Goal: Task Accomplishment & Management: Complete application form

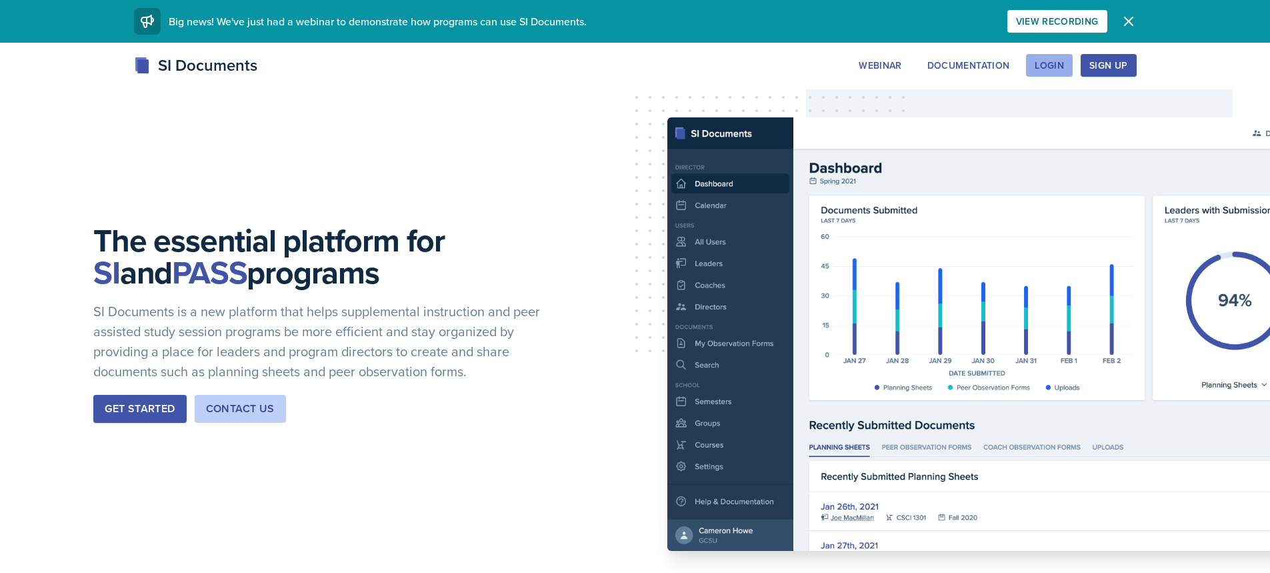
click at [1059, 61] on div "Login" at bounding box center [1048, 65] width 29 height 11
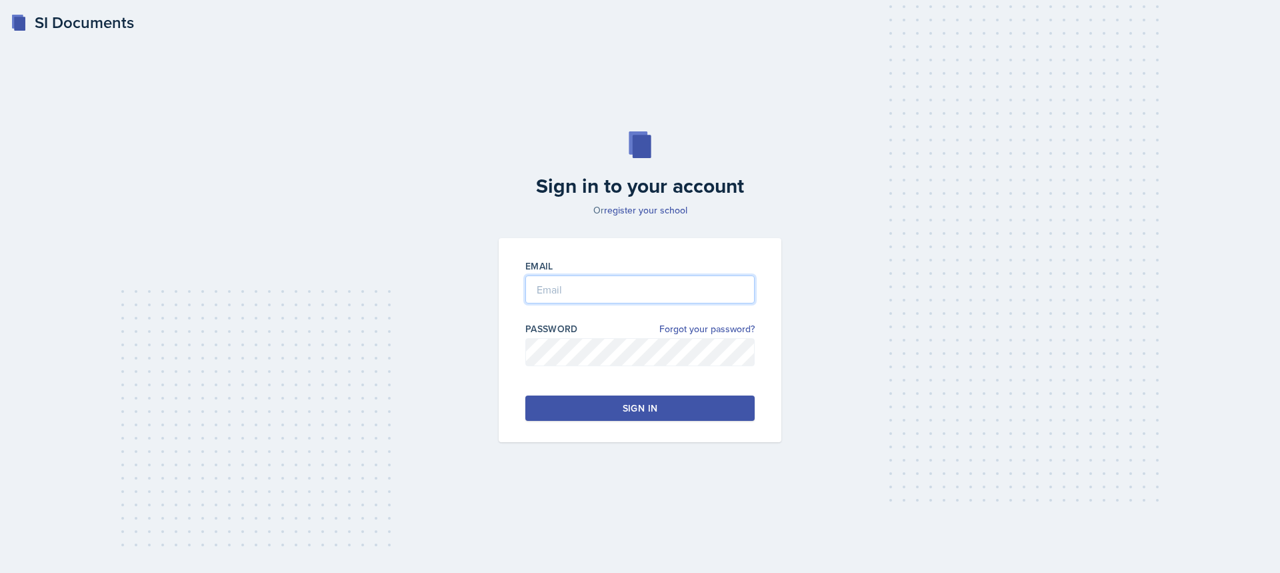
type input "[EMAIL_ADDRESS][DOMAIN_NAME]"
click at [580, 295] on input "[EMAIL_ADDRESS][DOMAIN_NAME]" at bounding box center [639, 289] width 229 height 28
click at [535, 413] on button "Sign in" at bounding box center [639, 407] width 229 height 25
click at [535, 412] on button "Sign in" at bounding box center [639, 407] width 229 height 25
click at [557, 289] on input "[EMAIL_ADDRESS][DOMAIN_NAME]" at bounding box center [639, 289] width 229 height 28
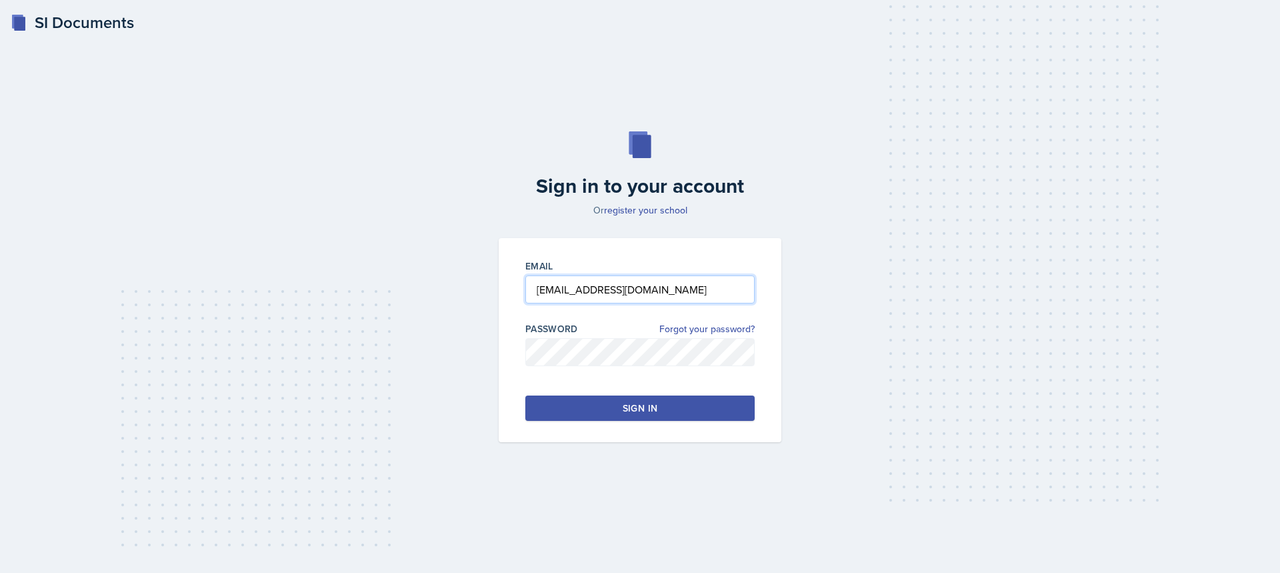
drag, startPoint x: 565, startPoint y: 287, endPoint x: 513, endPoint y: 289, distance: 51.4
click at [513, 289] on div "Email [EMAIL_ADDRESS][DOMAIN_NAME] Password Forgot your password? Sign in" at bounding box center [640, 340] width 283 height 204
type input "[EMAIL_ADDRESS][DOMAIN_NAME]"
click at [664, 414] on button "Sign in" at bounding box center [639, 407] width 229 height 25
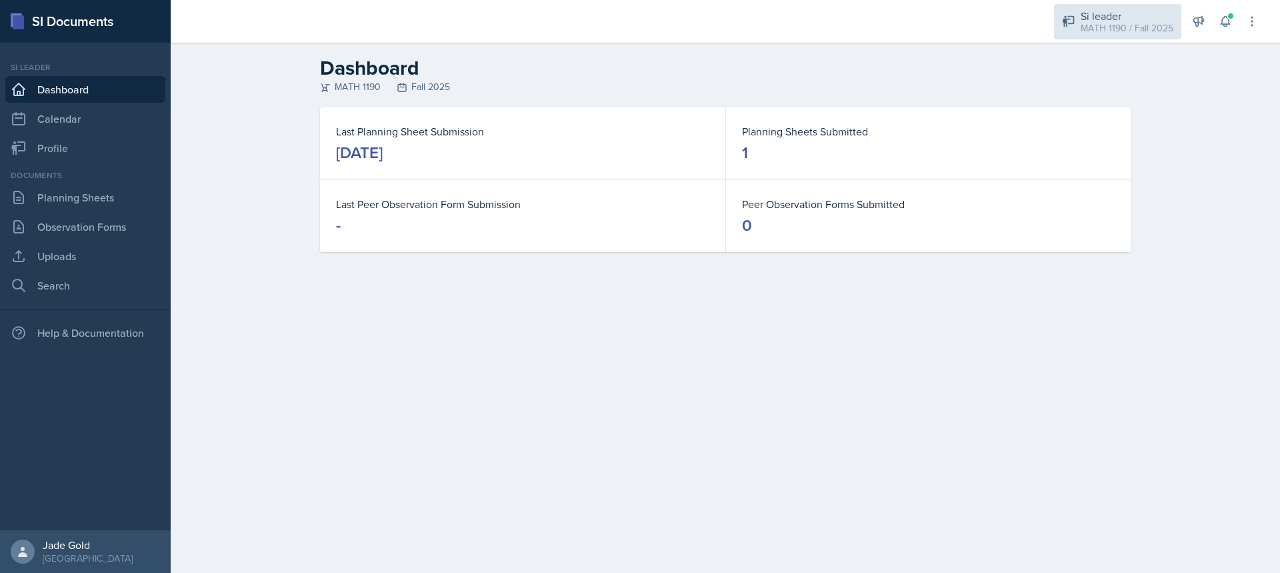
click at [1096, 29] on div "MATH 1190 / Fall 2025" at bounding box center [1126, 28] width 93 height 14
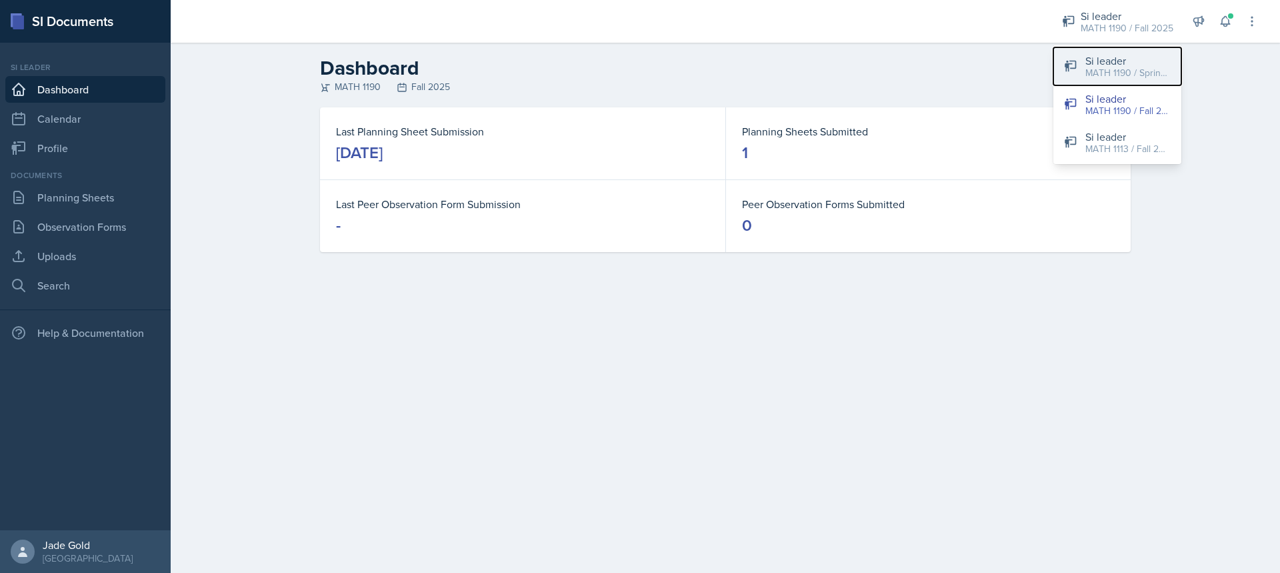
click at [1146, 75] on div "MATH 1190 / Spring 2025" at bounding box center [1127, 73] width 85 height 14
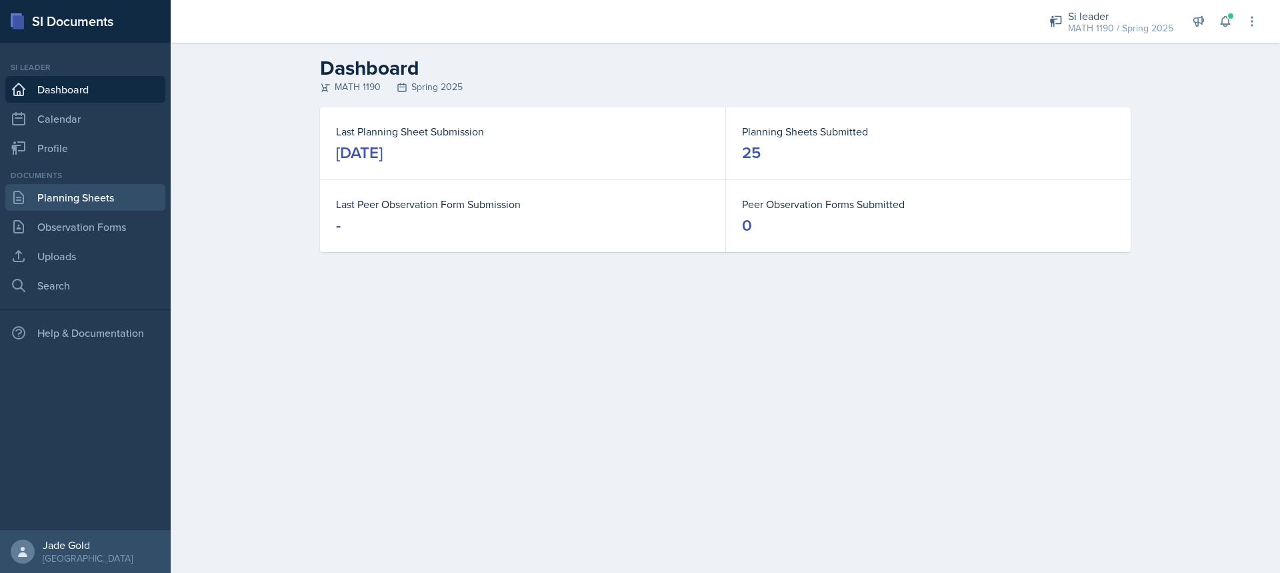
click at [80, 199] on link "Planning Sheets" at bounding box center [85, 197] width 160 height 27
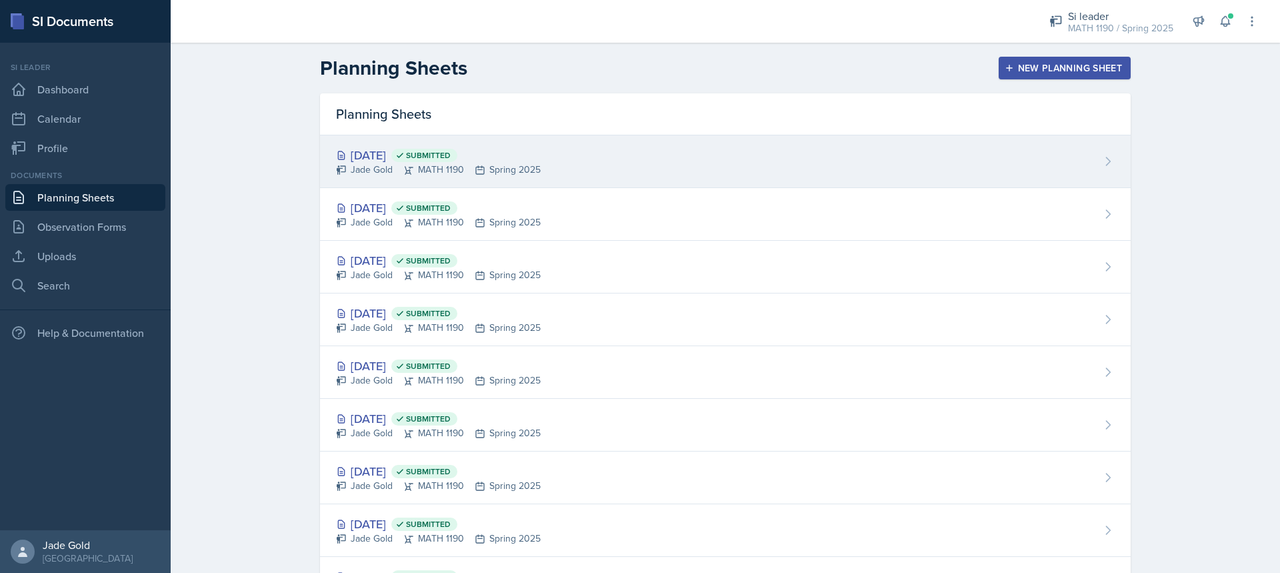
click at [548, 171] on div "[DATE] Submitted Jade Gold MATH 1190 Spring 2025" at bounding box center [725, 161] width 810 height 53
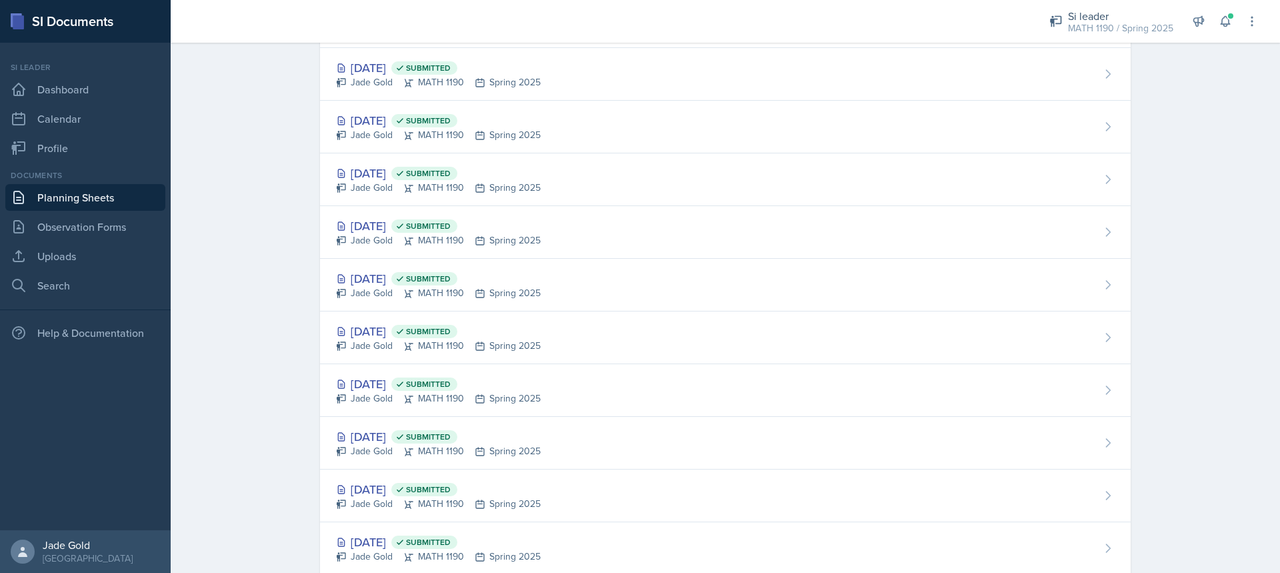
scroll to position [963, 0]
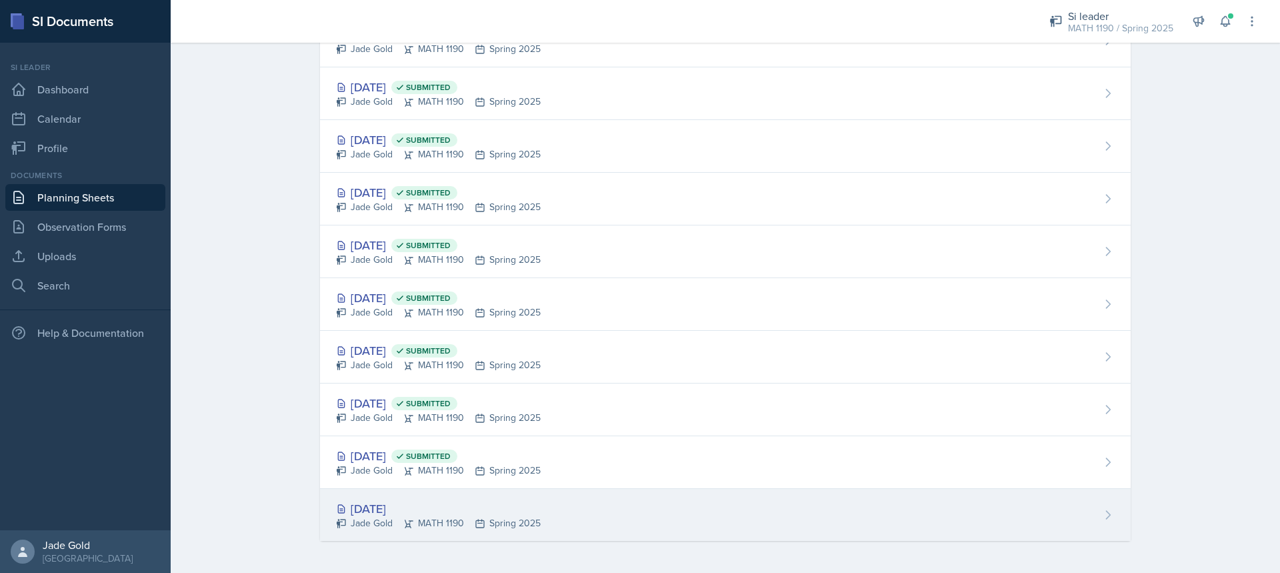
click at [436, 497] on div "[DATE] Jade Gold MATH 1190 Spring 2025" at bounding box center [725, 515] width 810 height 52
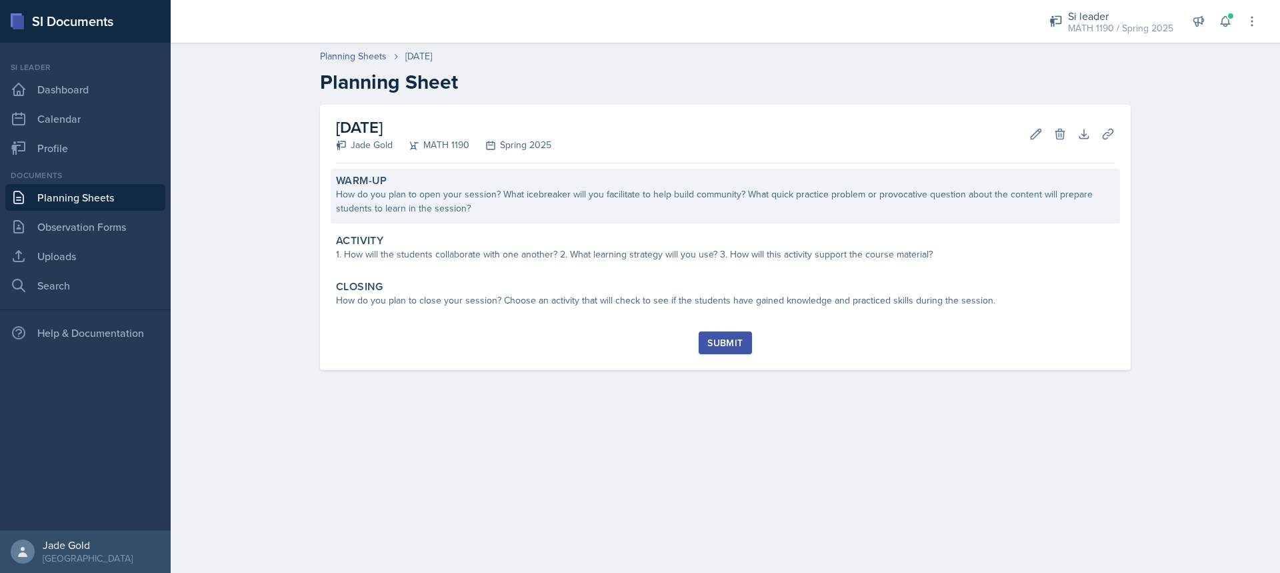
click at [492, 210] on div "How do you plan to open your session? What icebreaker will you facilitate to he…" at bounding box center [725, 201] width 778 height 28
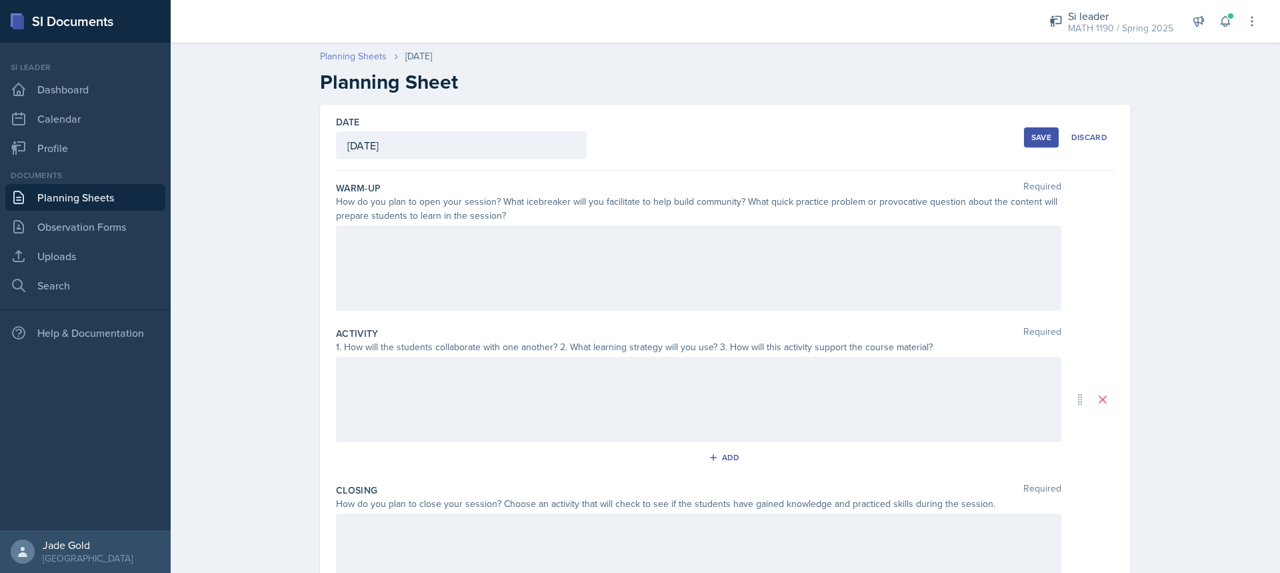
click at [373, 56] on link "Planning Sheets" at bounding box center [353, 56] width 67 height 14
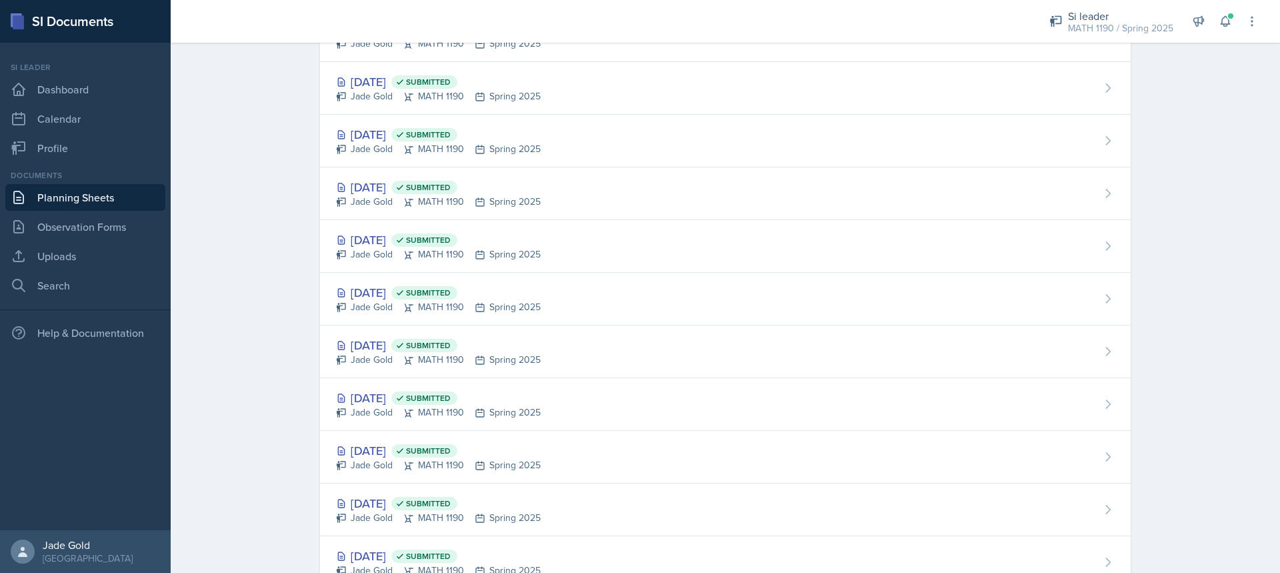
scroll to position [963, 0]
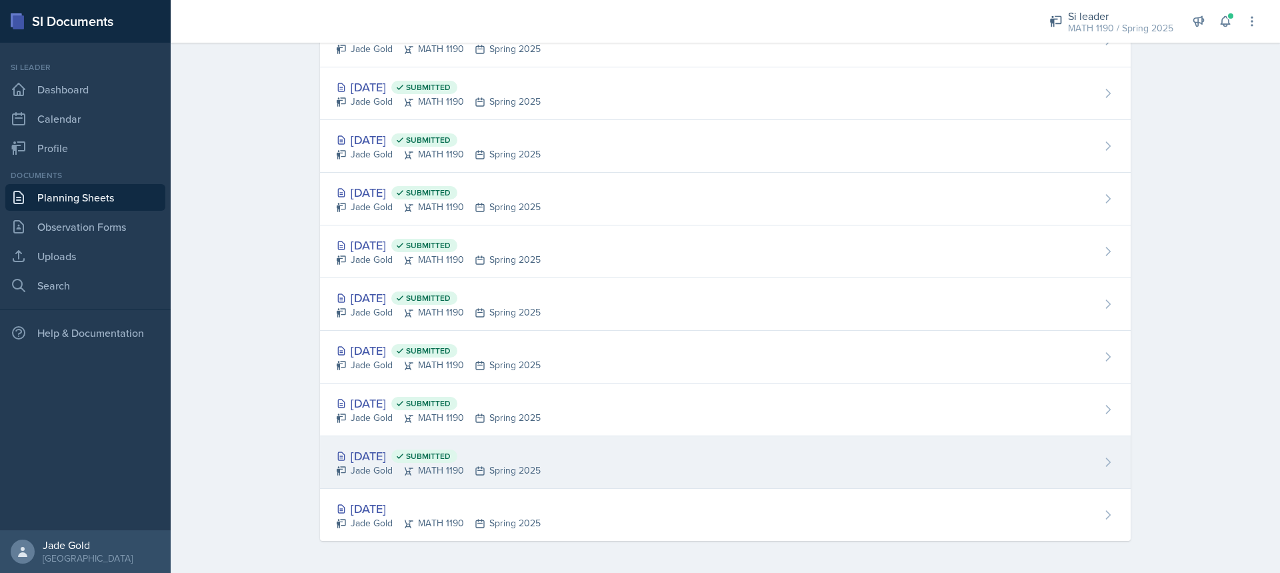
click at [621, 467] on div "[DATE] Submitted Jade Gold MATH 1190 Spring 2025" at bounding box center [725, 462] width 810 height 53
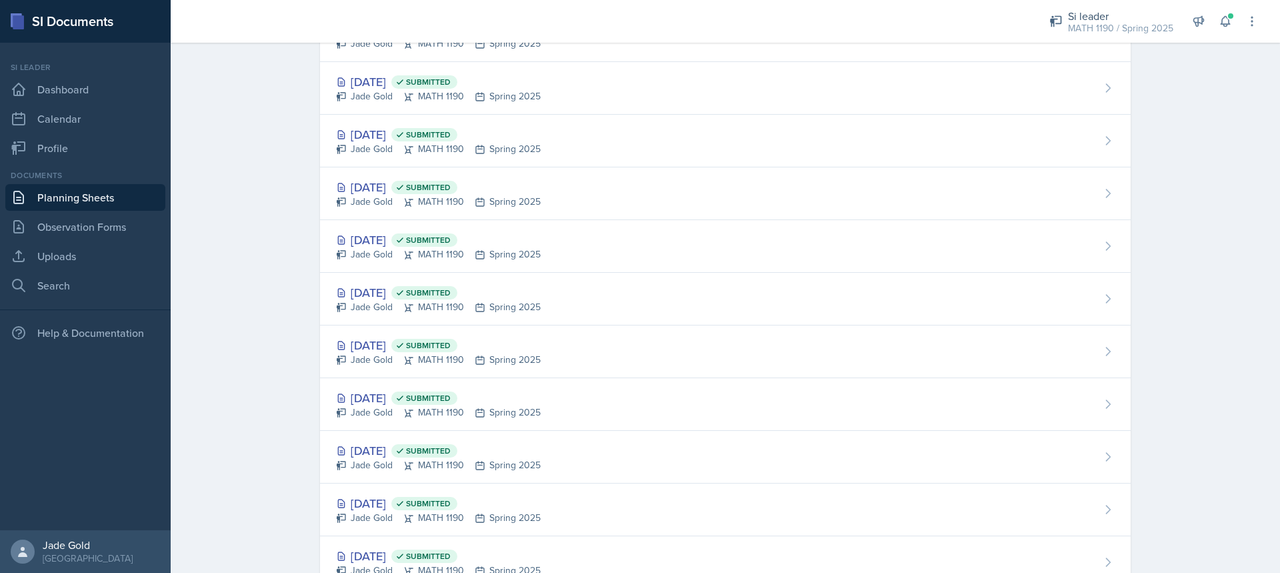
scroll to position [963, 0]
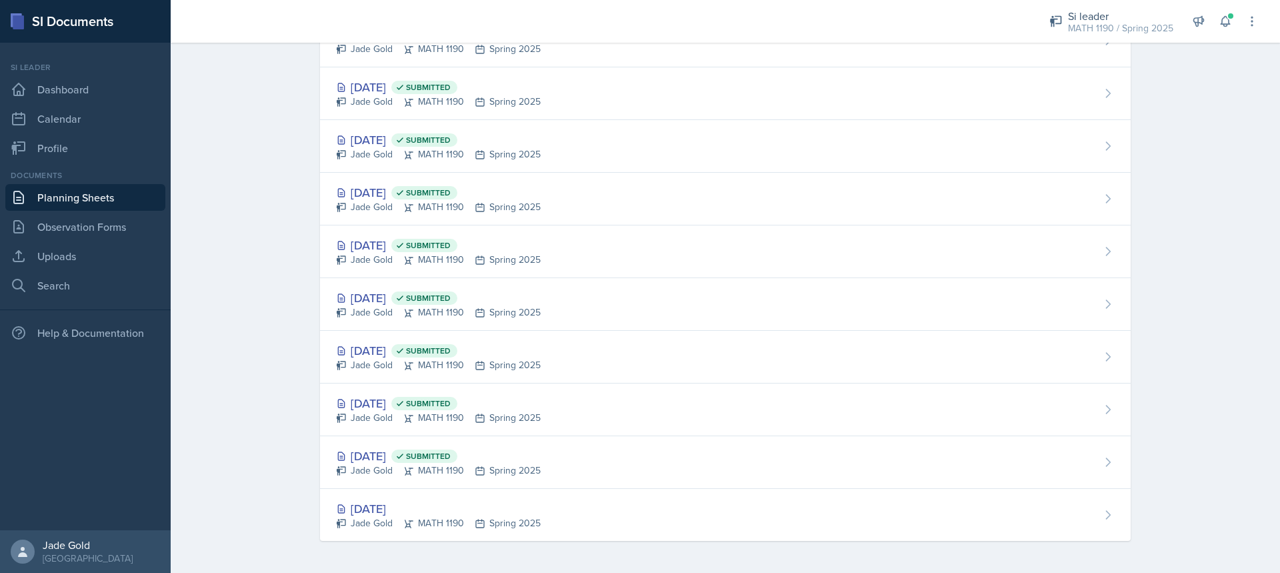
click at [460, 502] on div "[DATE]" at bounding box center [438, 508] width 205 height 18
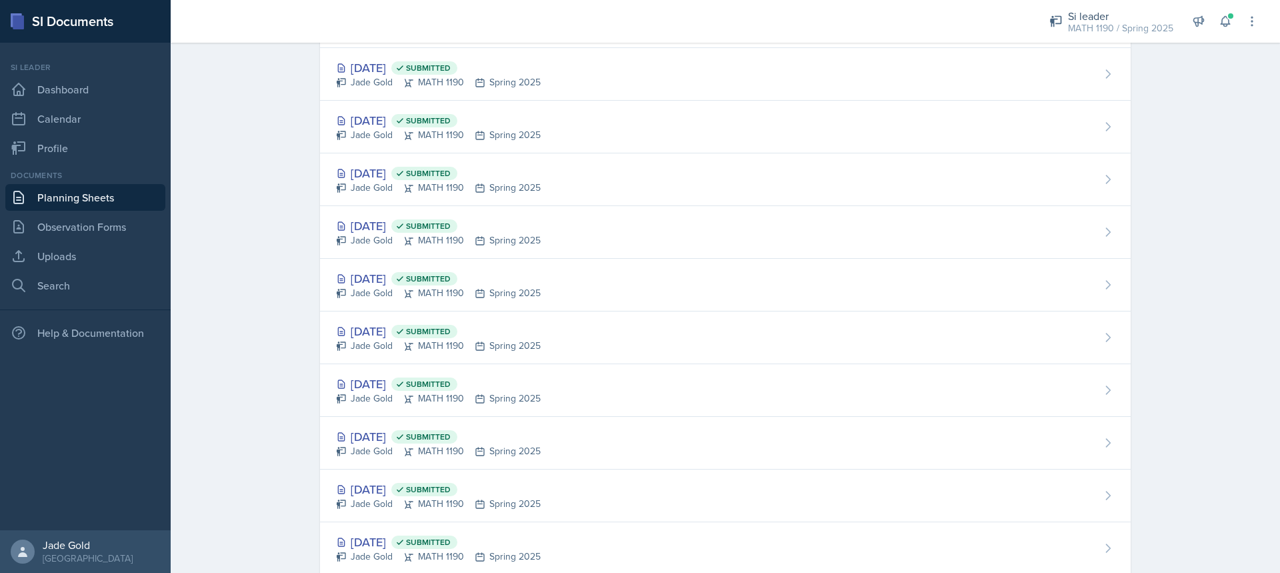
scroll to position [963, 0]
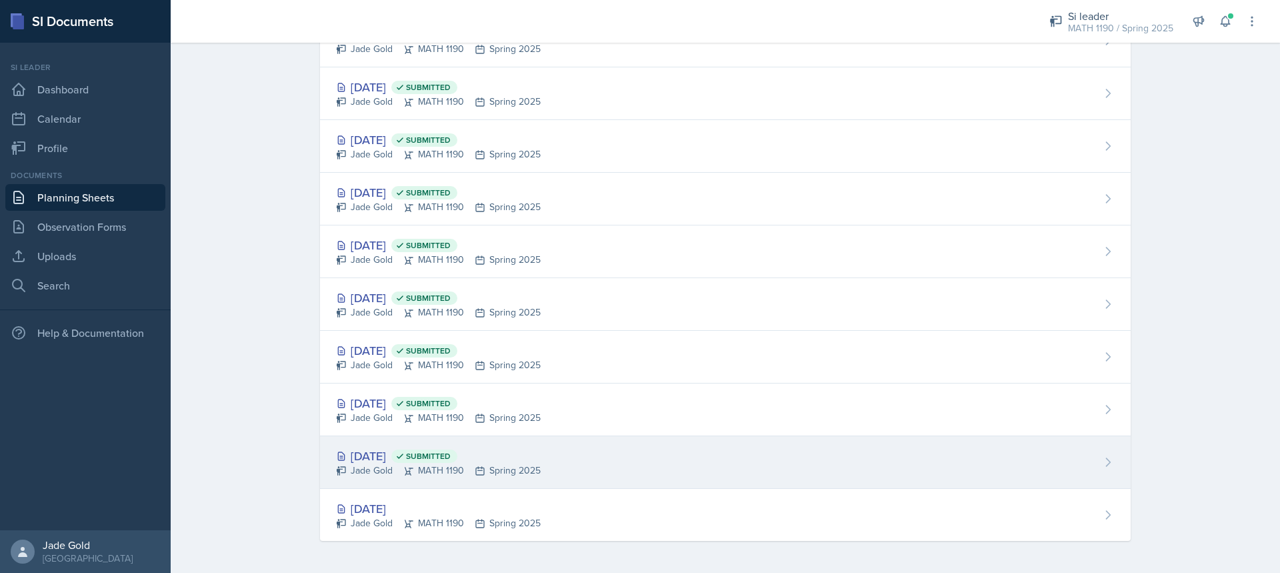
click at [533, 461] on div "[DATE] Submitted" at bounding box center [438, 456] width 205 height 18
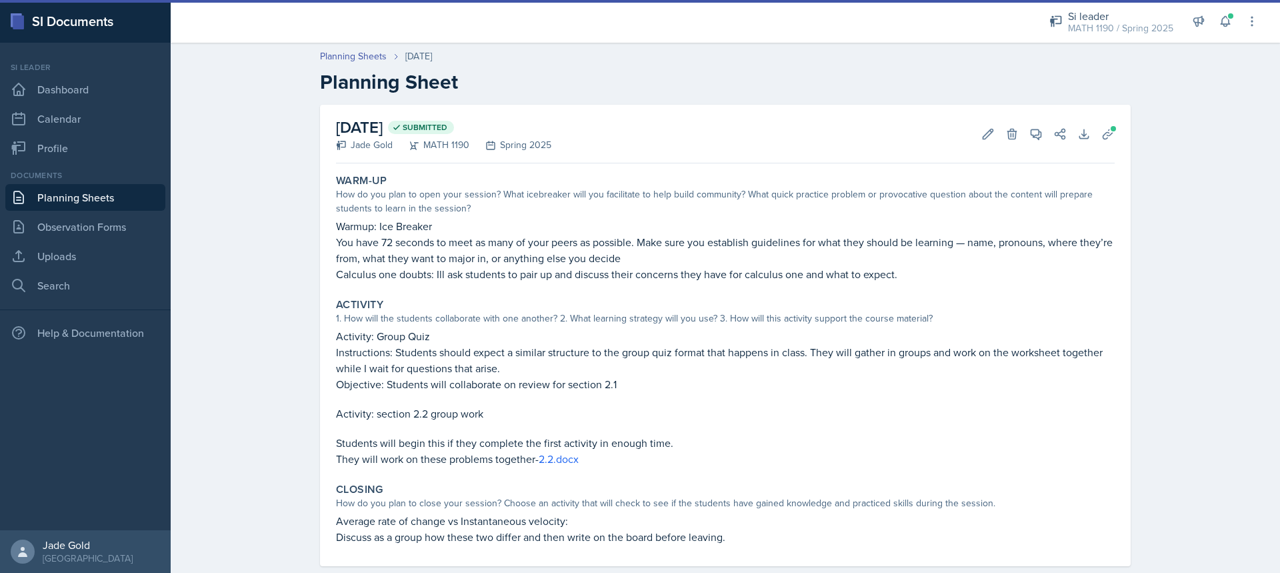
scroll to position [25, 0]
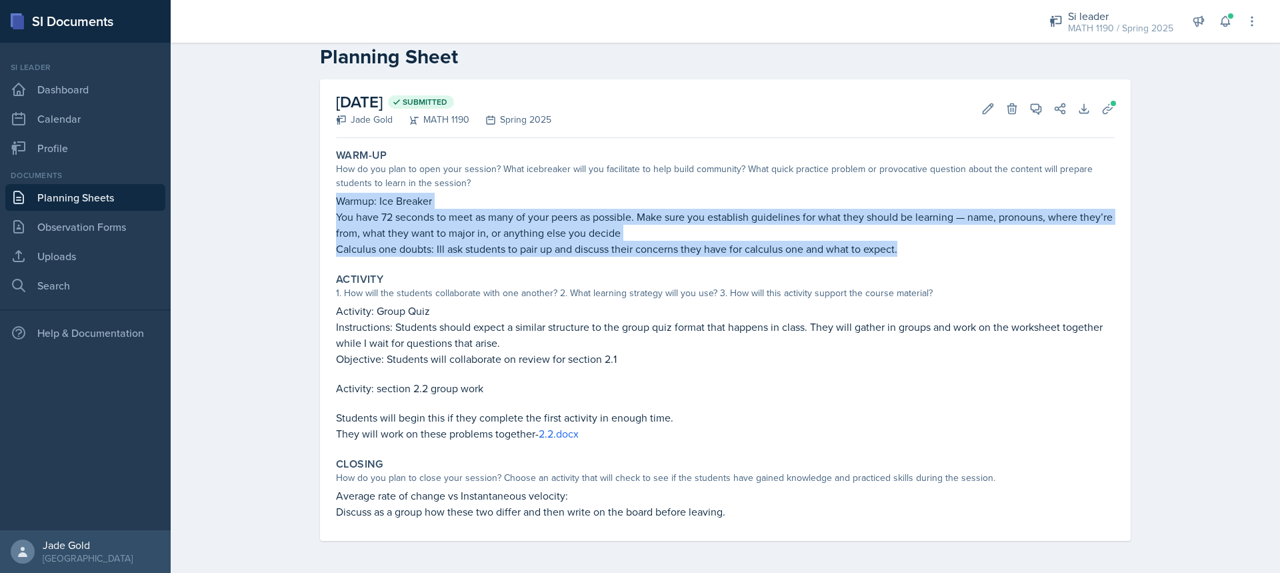
drag, startPoint x: 332, startPoint y: 199, endPoint x: 915, endPoint y: 245, distance: 584.9
click at [915, 245] on div "Warmup: Ice Breaker You have 72 seconds to meet as many of your peers as possib…" at bounding box center [725, 225] width 778 height 64
copy div "Warmup: Ice Breaker You have 72 seconds to meet as many of your peers as possib…"
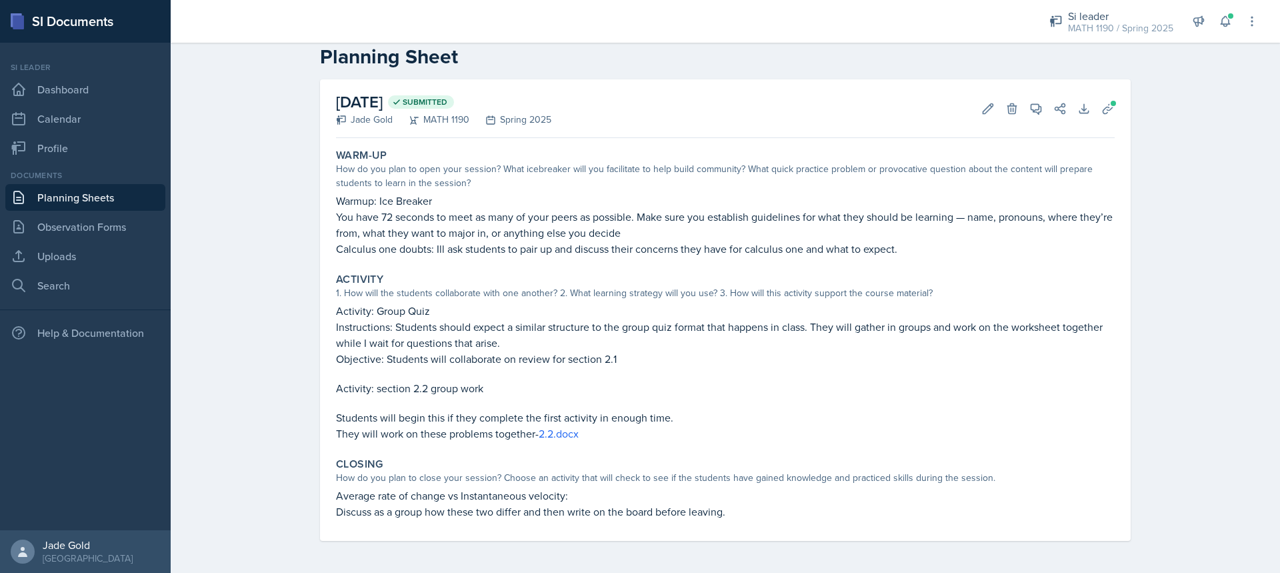
click at [322, 186] on div "[DATE] Submitted Jade Gold MATH 1190 Spring 2025 Edit Delete View Comments Comm…" at bounding box center [725, 309] width 810 height 461
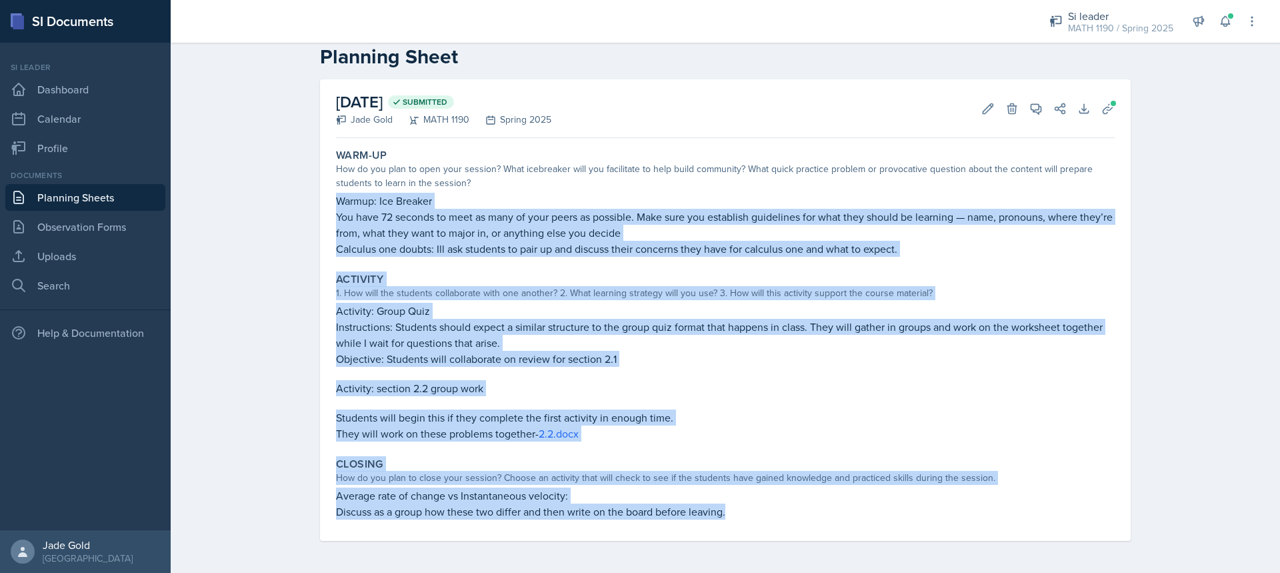
drag, startPoint x: 329, startPoint y: 198, endPoint x: 740, endPoint y: 532, distance: 529.7
click at [740, 532] on div "Warm-Up How do you plan to open your session? What icebreaker will you facilita…" at bounding box center [725, 341] width 778 height 397
copy div "Loremi: Dol Sitamet Con adip 56 elitsed do eius te inci ut labo etdol ma aliqua…"
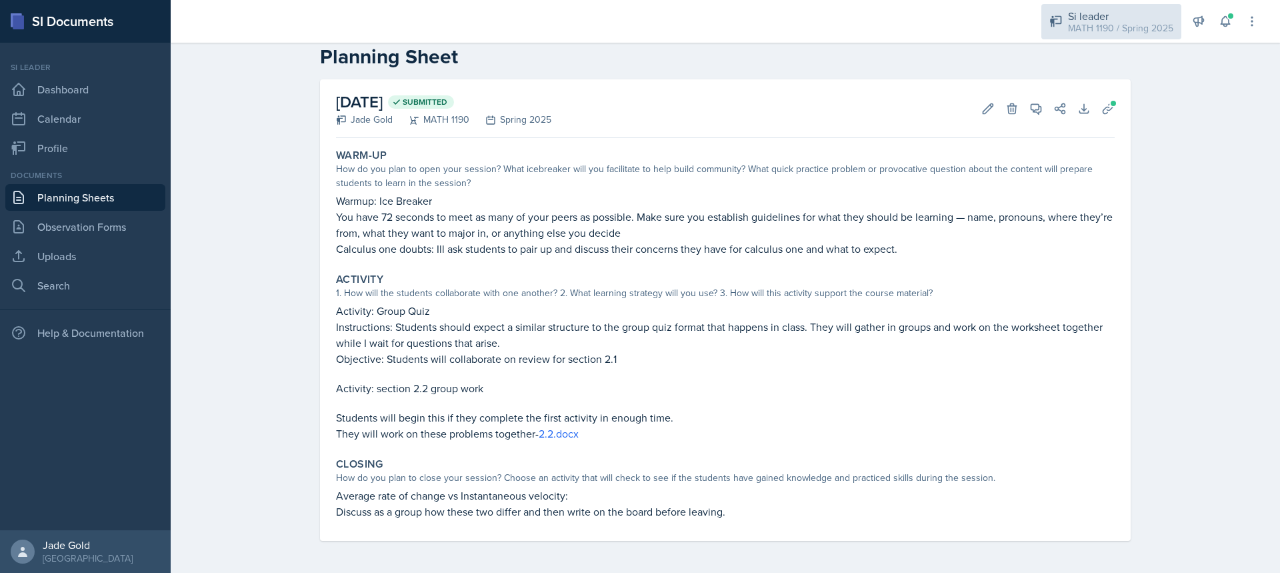
click at [1120, 17] on div "Si leader" at bounding box center [1120, 16] width 105 height 16
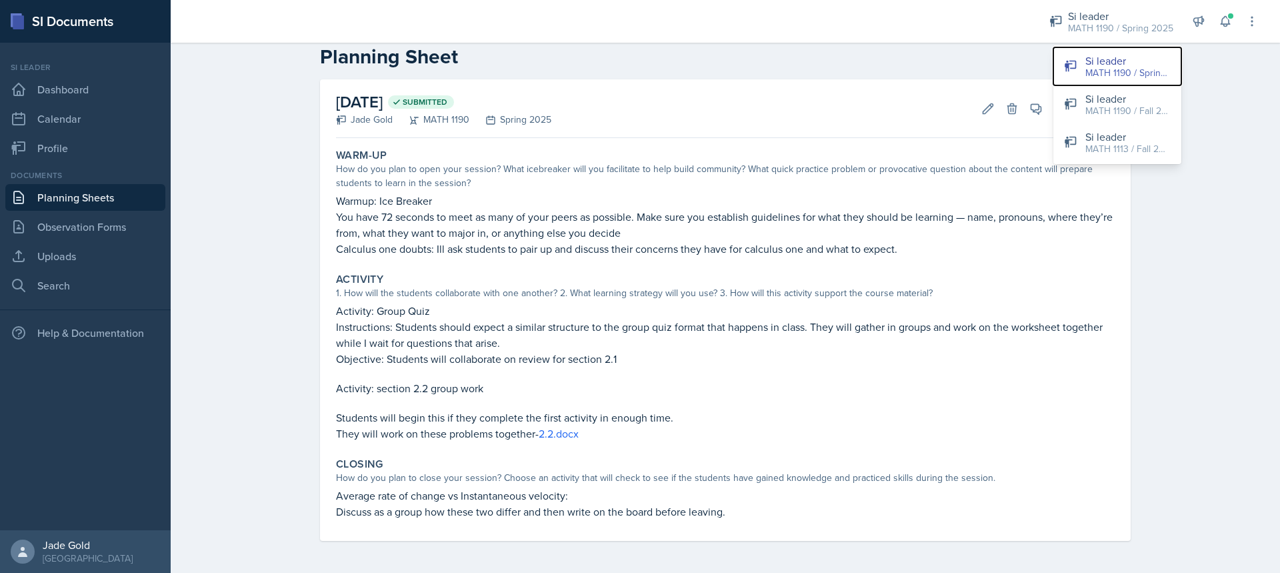
drag, startPoint x: 1112, startPoint y: 75, endPoint x: 1211, endPoint y: 121, distance: 109.4
click at [1216, 129] on div "Si leader MATH 1190 / Spring 2025 Si leader MATH 1190 / Spring 2025 Si leader M…" at bounding box center [725, 286] width 1109 height 573
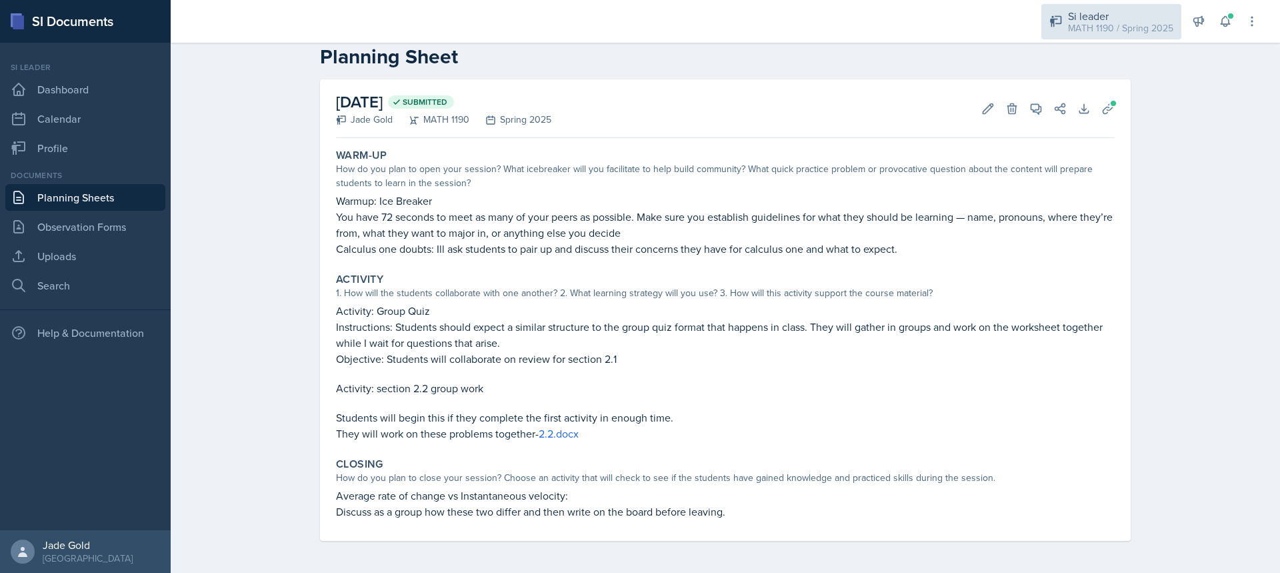
click at [1111, 35] on div "MATH 1190 / Spring 2025" at bounding box center [1120, 28] width 105 height 14
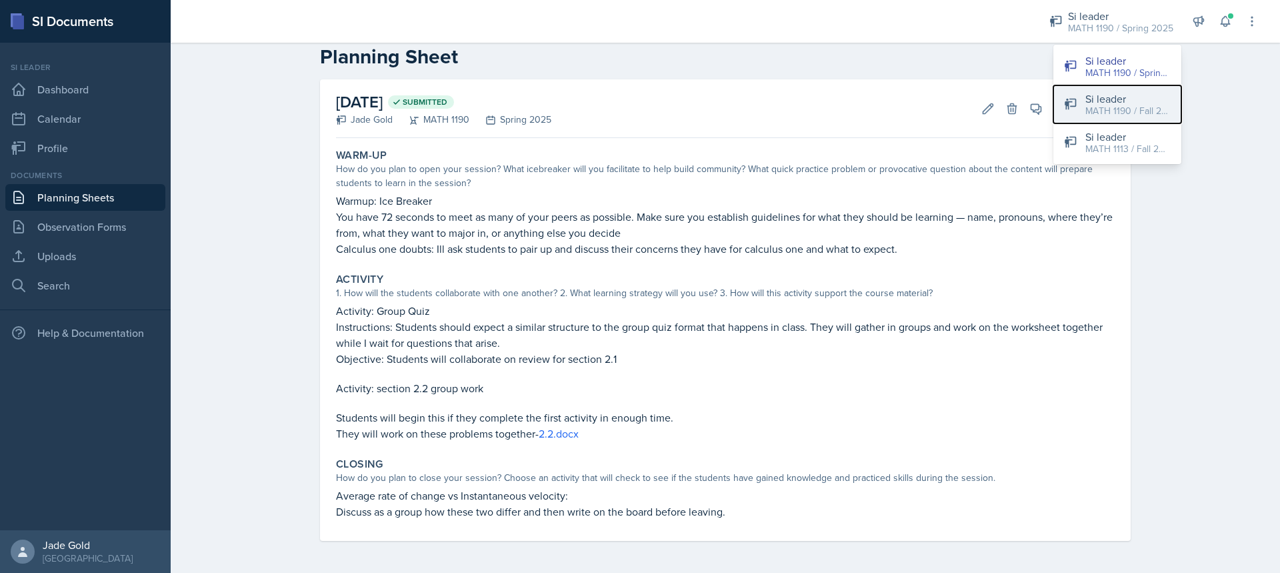
click at [1121, 104] on div "MATH 1190 / Fall 2025" at bounding box center [1127, 111] width 85 height 14
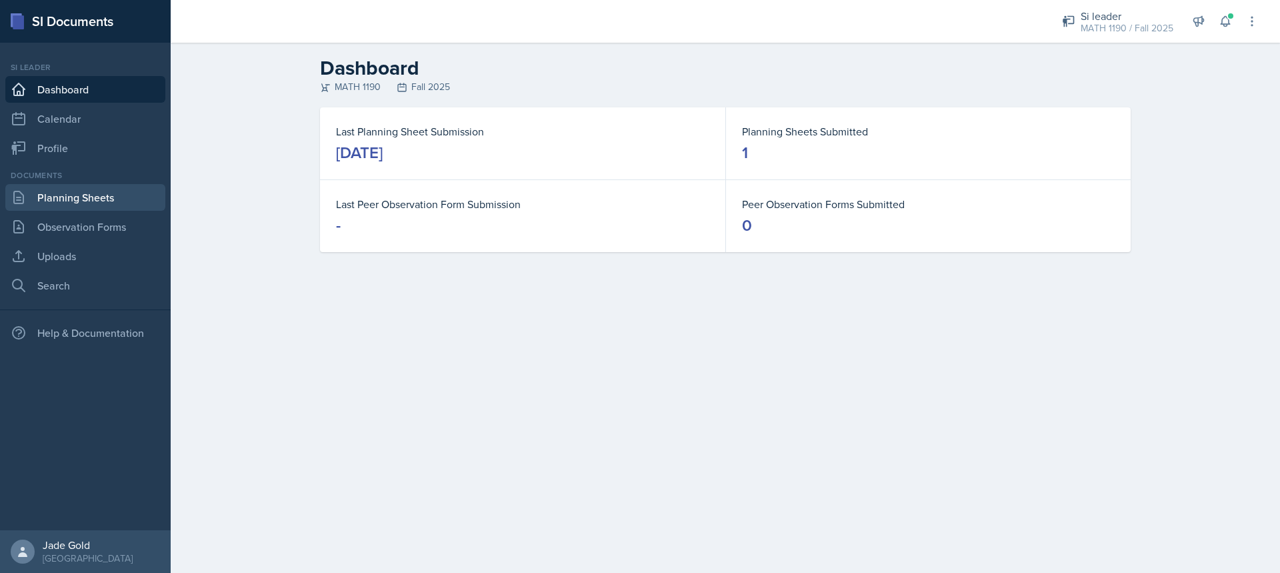
click at [93, 202] on link "Planning Sheets" at bounding box center [85, 197] width 160 height 27
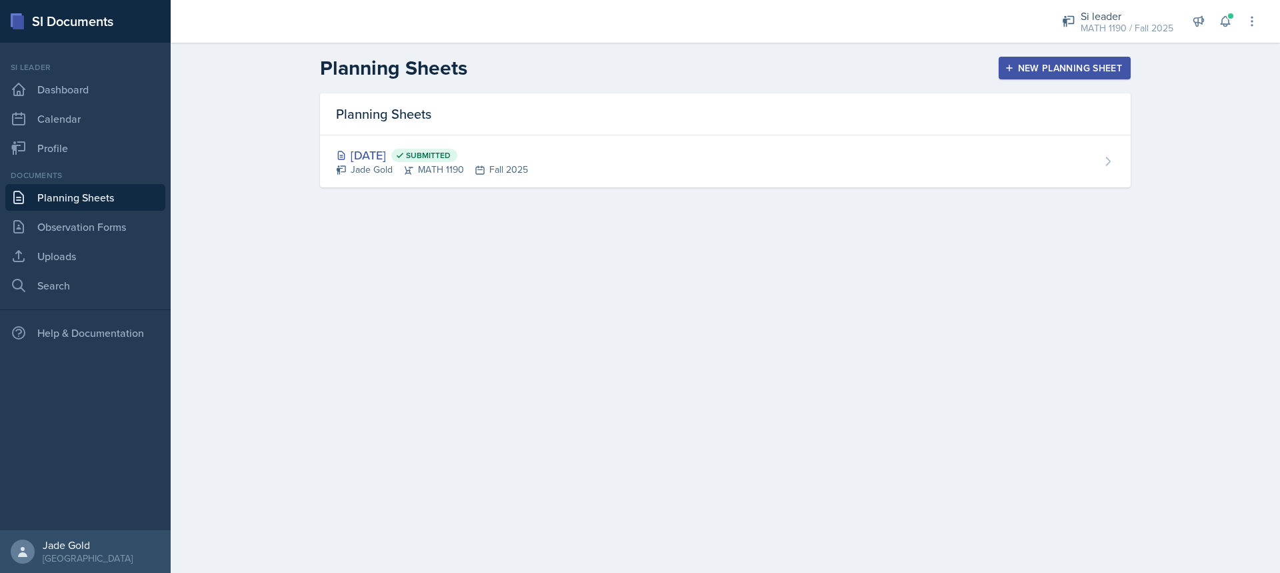
click at [1078, 66] on div "New Planning Sheet" at bounding box center [1064, 68] width 115 height 11
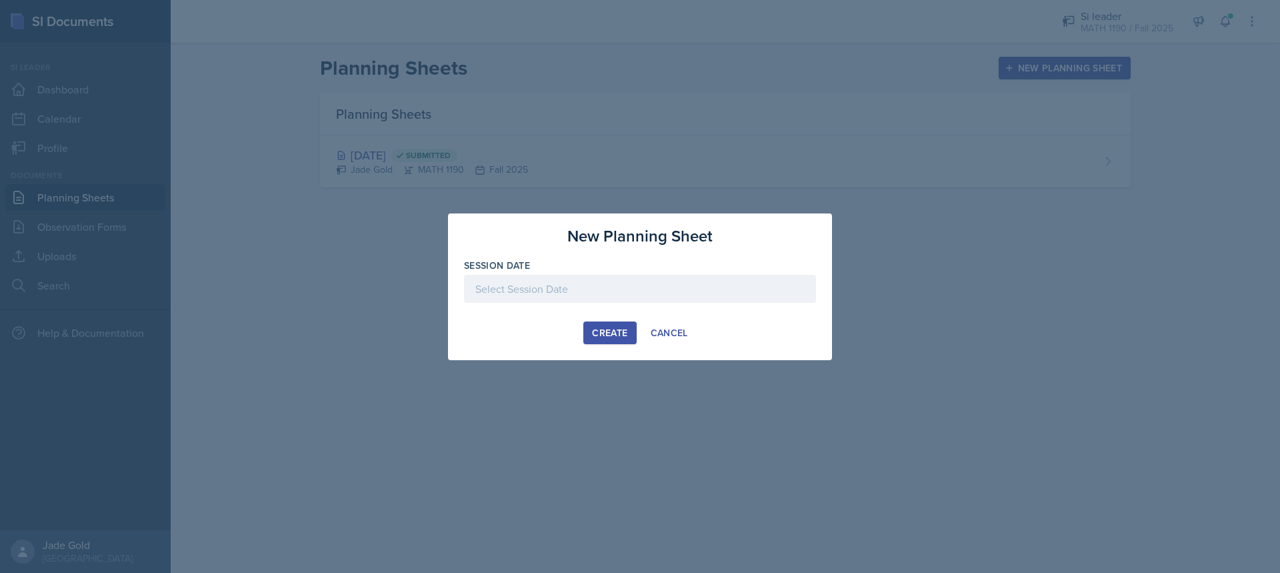
click at [589, 293] on div at bounding box center [640, 289] width 352 height 28
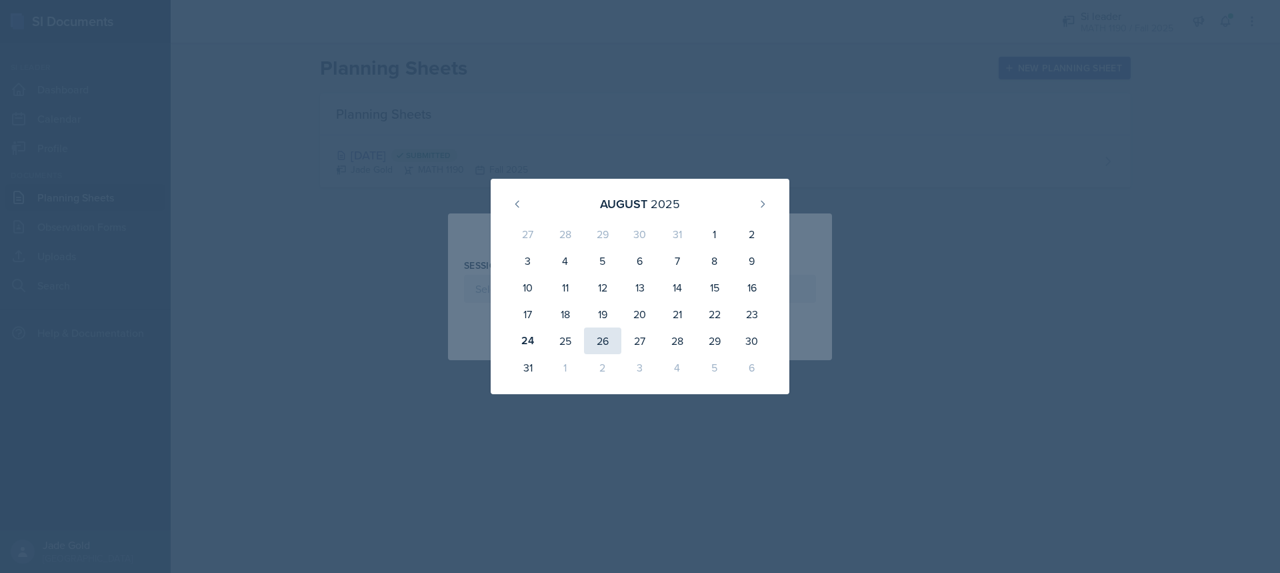
click at [607, 345] on div "26" at bounding box center [602, 340] width 37 height 27
type input "[DATE]"
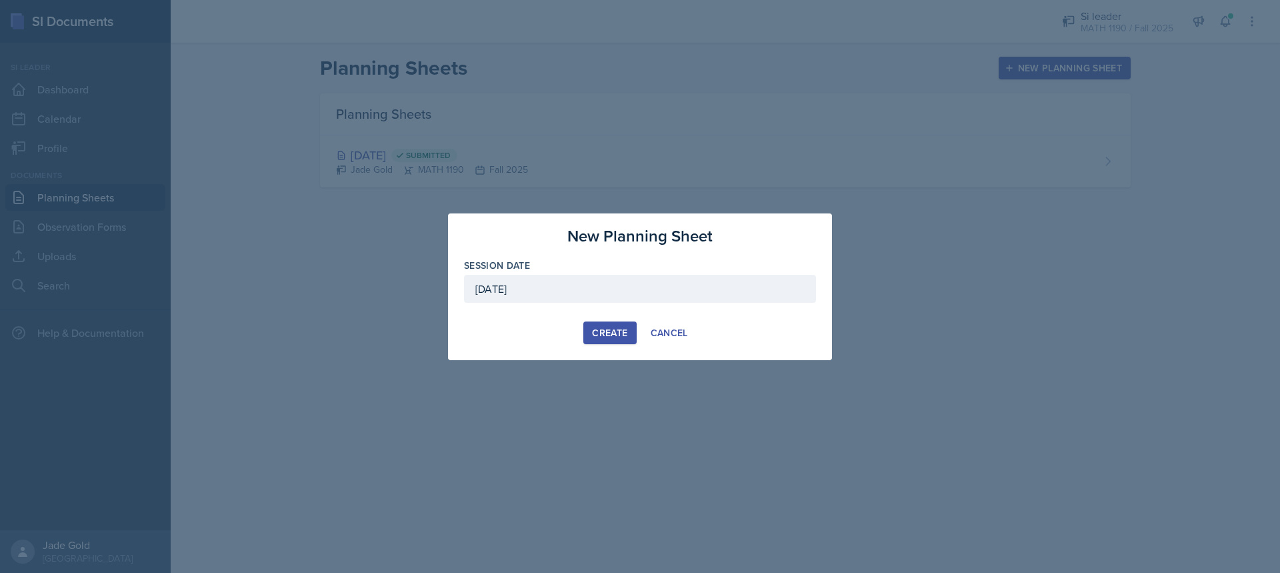
click at [613, 338] on div "Create" at bounding box center [609, 332] width 35 height 11
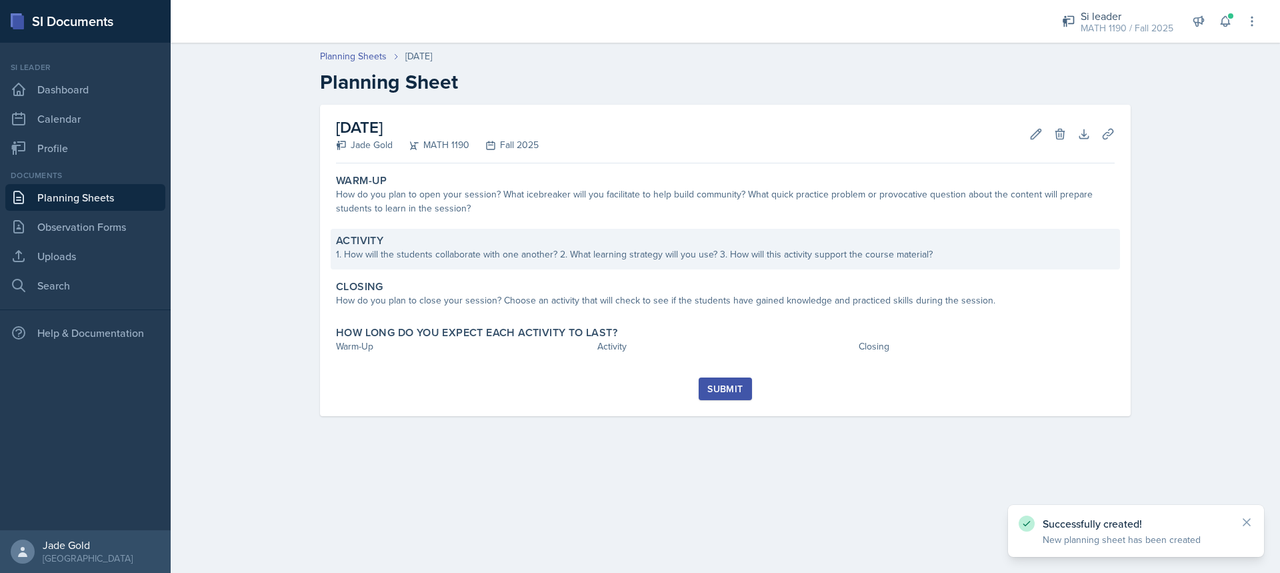
click at [383, 252] on div "1. How will the students collaborate with one another? 2. What learning strateg…" at bounding box center [725, 254] width 778 height 14
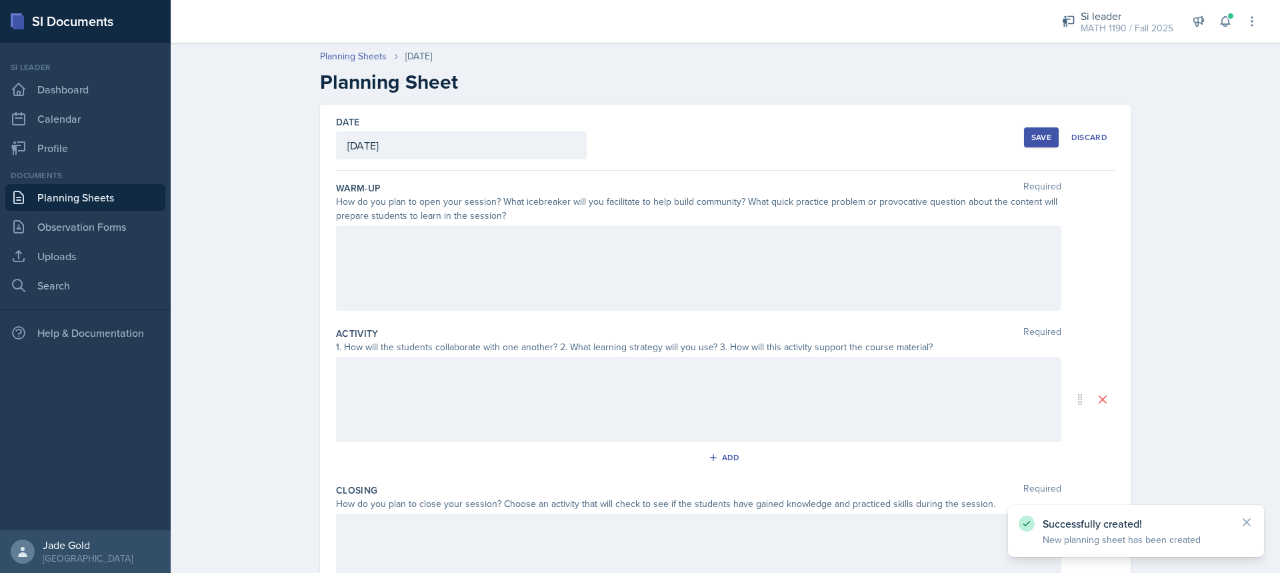
click at [413, 242] on div at bounding box center [698, 267] width 725 height 85
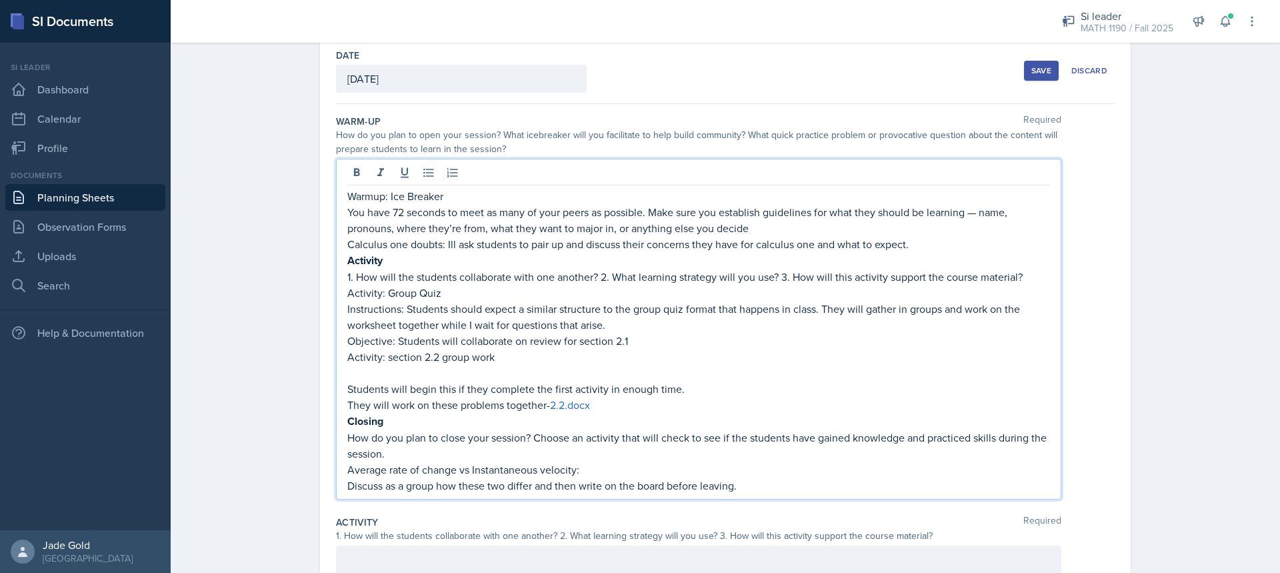
scroll to position [133, 0]
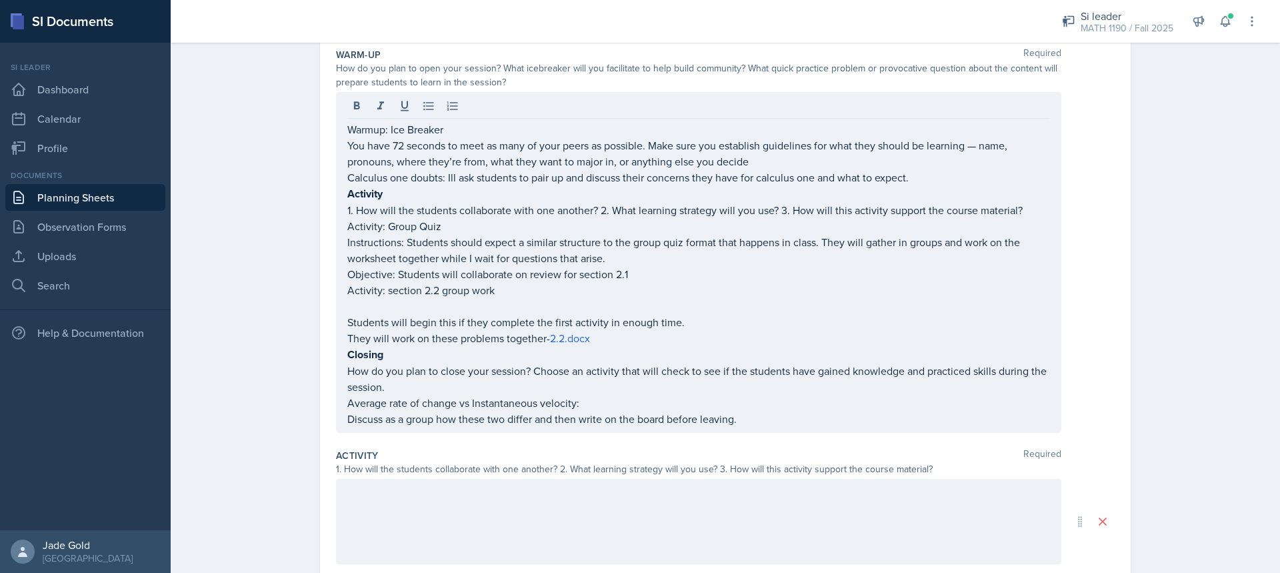
drag, startPoint x: 340, startPoint y: 193, endPoint x: 448, endPoint y: 195, distance: 108.0
click at [454, 204] on div "Warmup: Ice Breaker You have 72 seconds to meet as many of your peers as possib…" at bounding box center [698, 262] width 725 height 341
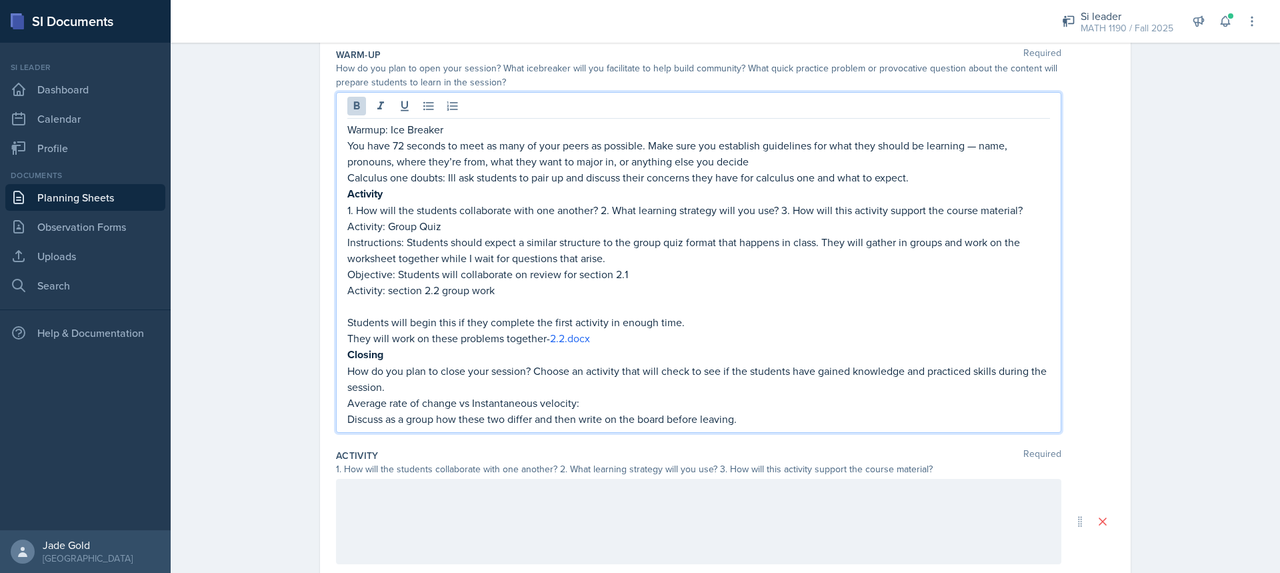
click at [417, 190] on p "Activity" at bounding box center [698, 193] width 702 height 17
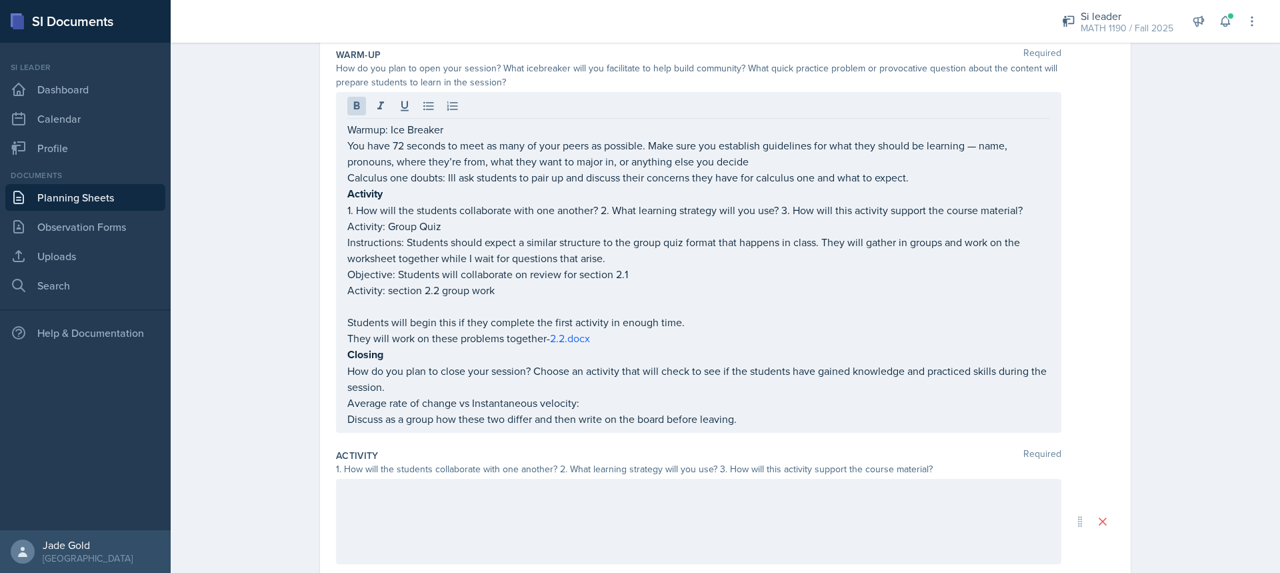
drag, startPoint x: 340, startPoint y: 189, endPoint x: 471, endPoint y: 211, distance: 132.5
click at [471, 211] on div "Warmup: Ice Breaker You have 72 seconds to meet as many of your peers as possib…" at bounding box center [698, 262] width 725 height 341
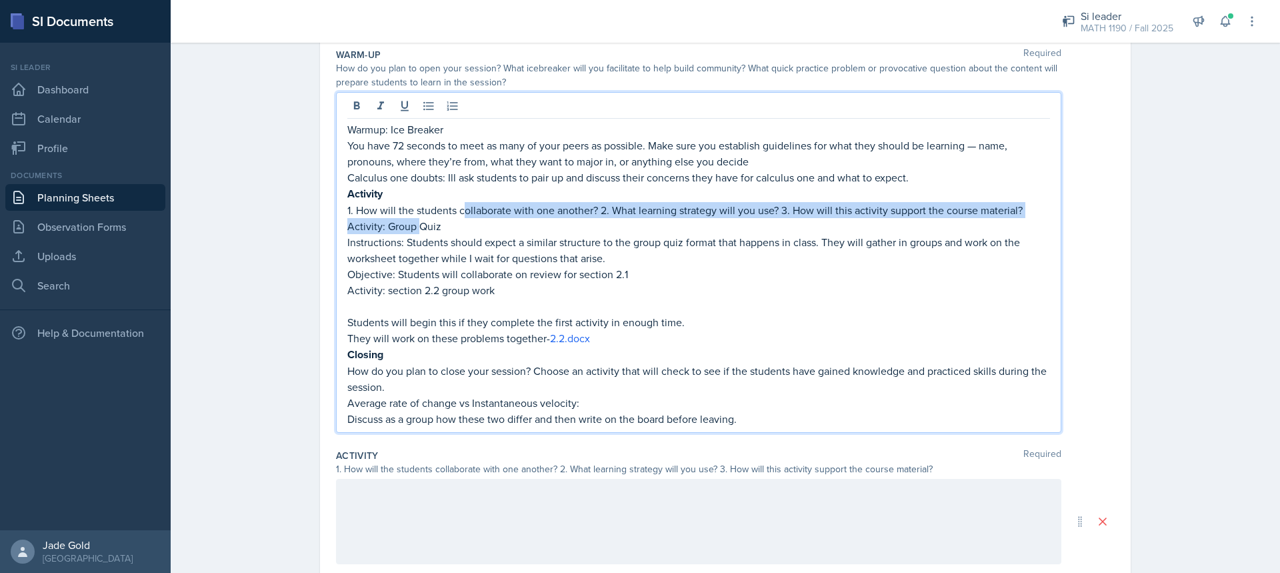
drag, startPoint x: 460, startPoint y: 211, endPoint x: 425, endPoint y: 211, distance: 34.7
click at [417, 221] on div "Warmup: Ice Breaker You have 72 seconds to meet as many of your peers as possib…" at bounding box center [698, 273] width 702 height 305
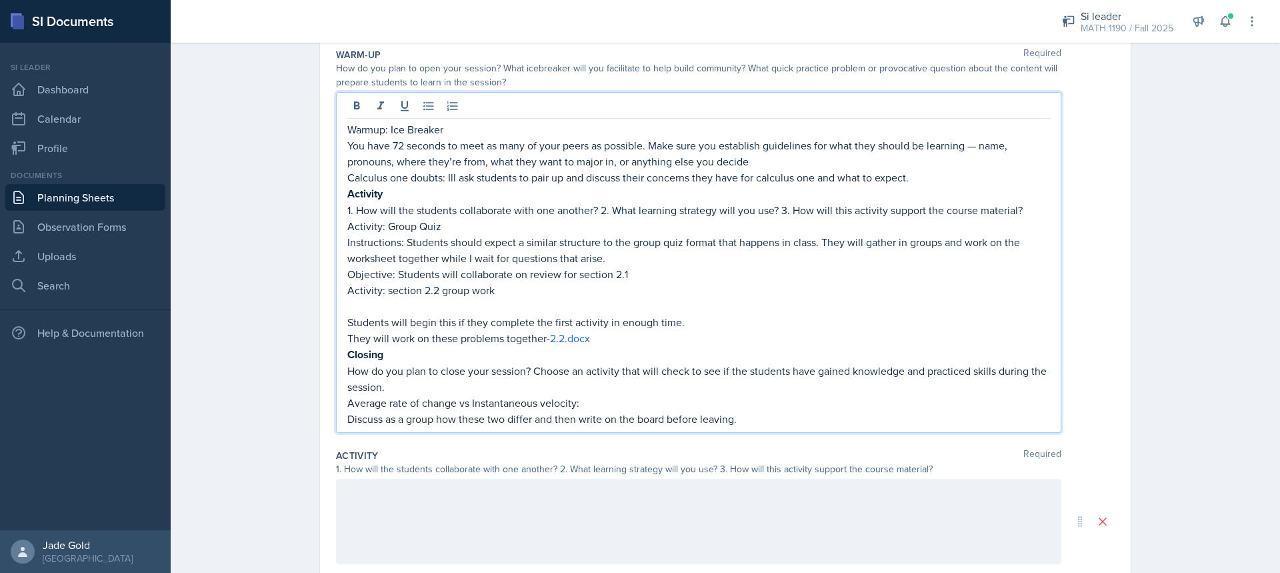
click at [914, 239] on p "Instructions: Students should expect a similar structure to the group quiz form…" at bounding box center [698, 250] width 702 height 32
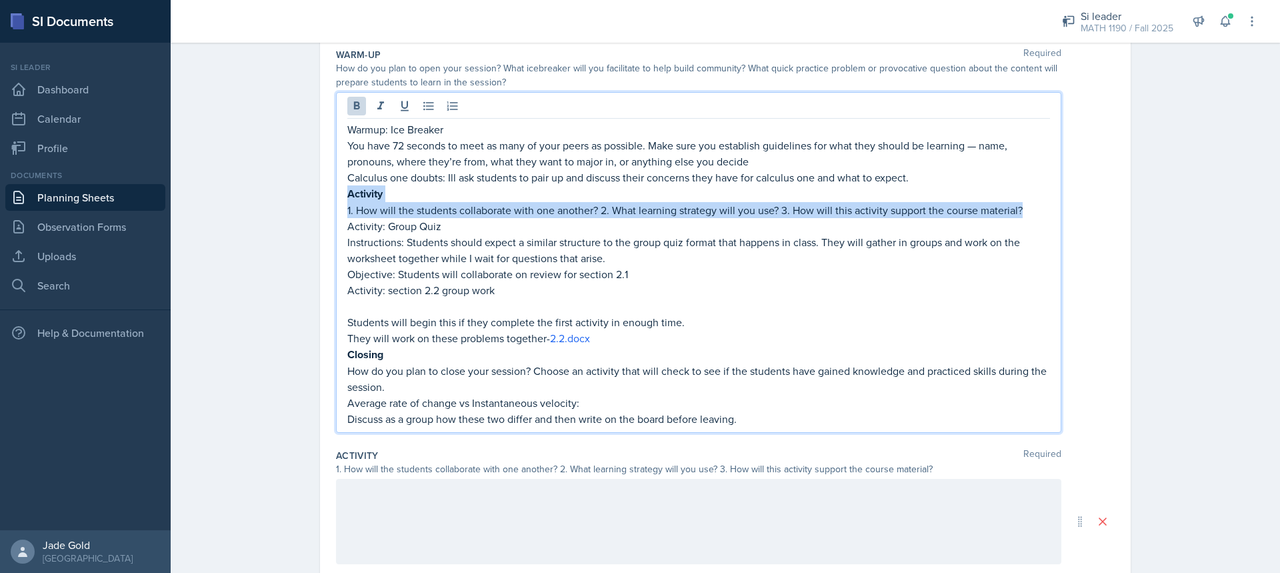
drag, startPoint x: 1023, startPoint y: 215, endPoint x: 330, endPoint y: 198, distance: 693.4
click at [330, 198] on div "Date [DATE] [DATE] 27 28 29 30 31 1 2 3 4 5 6 7 8 9 10 11 12 13 14 15 16 17 18 …" at bounding box center [725, 393] width 810 height 844
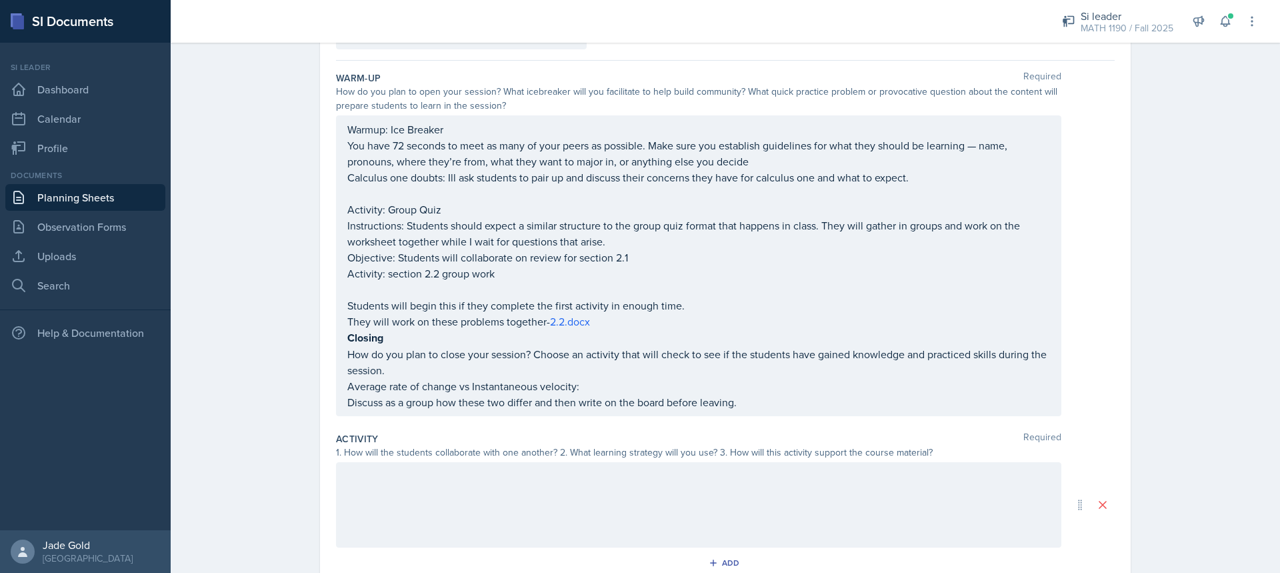
drag, startPoint x: 341, startPoint y: 209, endPoint x: 565, endPoint y: 279, distance: 235.3
click at [569, 282] on div "Warmup: Ice Breaker You have 72 seconds to meet as many of your peers as possib…" at bounding box center [698, 265] width 725 height 301
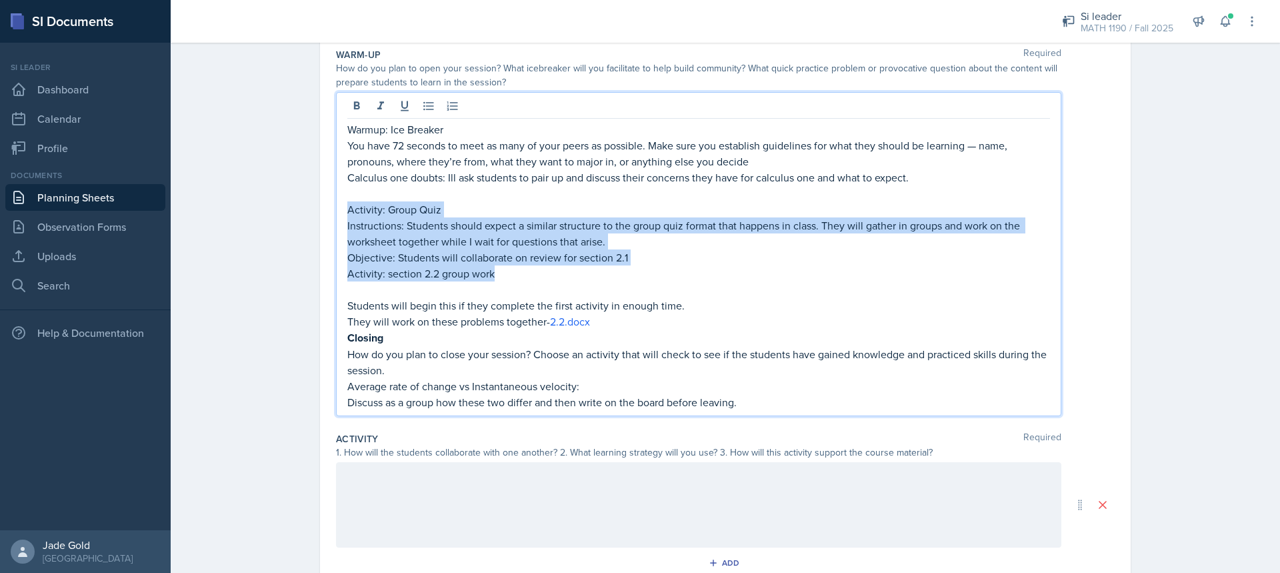
drag, startPoint x: 506, startPoint y: 275, endPoint x: 338, endPoint y: 203, distance: 182.7
click at [338, 203] on div "Warmup: Ice Breaker You have 72 seconds to meet as many of your peers as possib…" at bounding box center [698, 254] width 725 height 324
copy div "Activity: Group Quiz Instructions: Students should expect a similar structure t…"
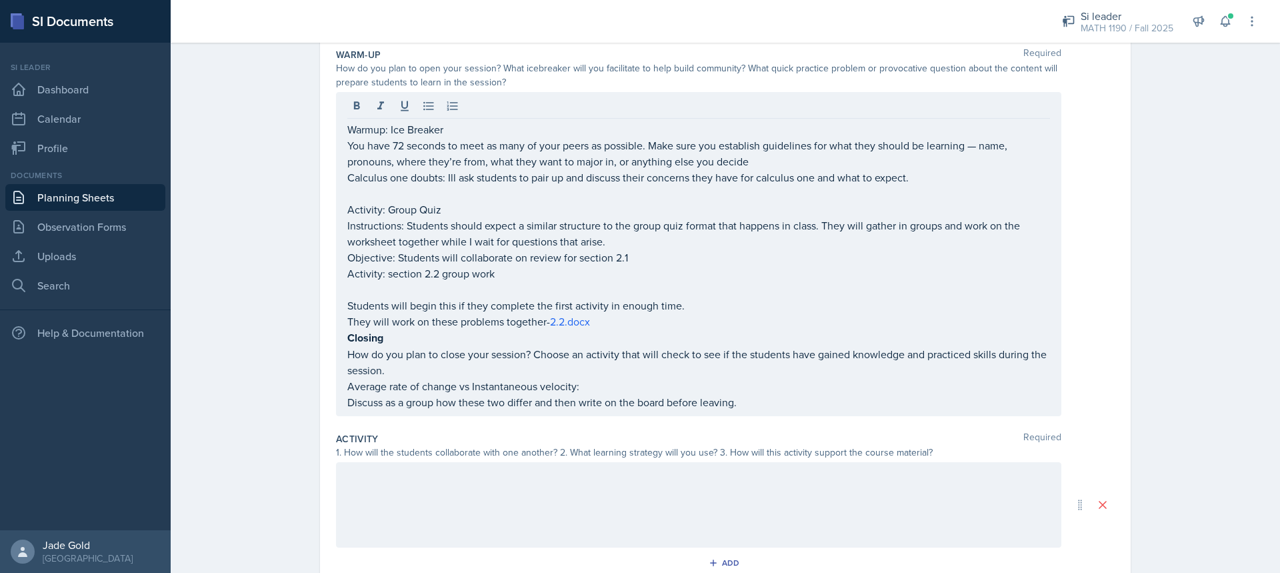
click at [387, 487] on div at bounding box center [698, 504] width 725 height 85
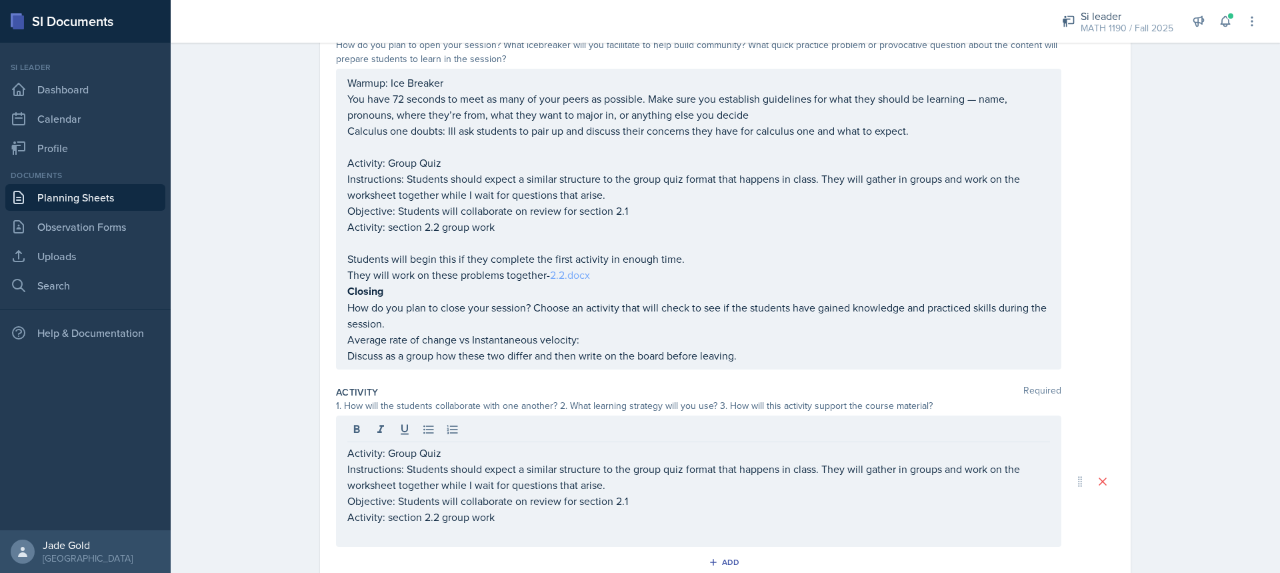
drag, startPoint x: 341, startPoint y: 256, endPoint x: 589, endPoint y: 283, distance: 249.4
click at [550, 278] on div "Warmup: Ice Breaker You have 72 seconds to meet as many of your peers as possib…" at bounding box center [698, 219] width 725 height 301
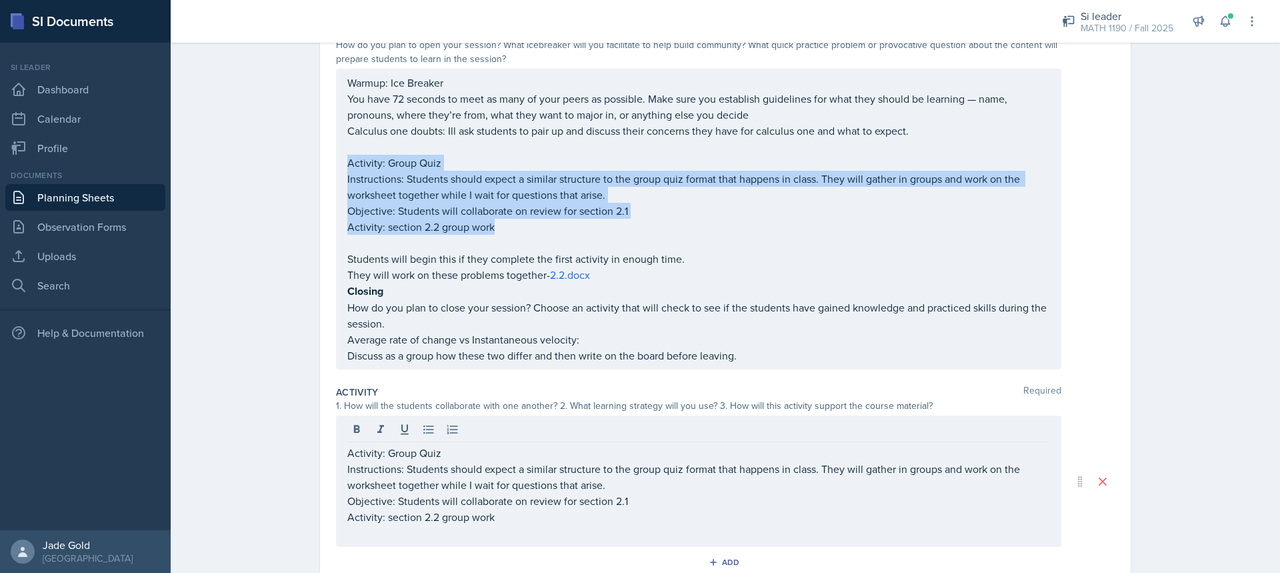
scroll to position [180, 0]
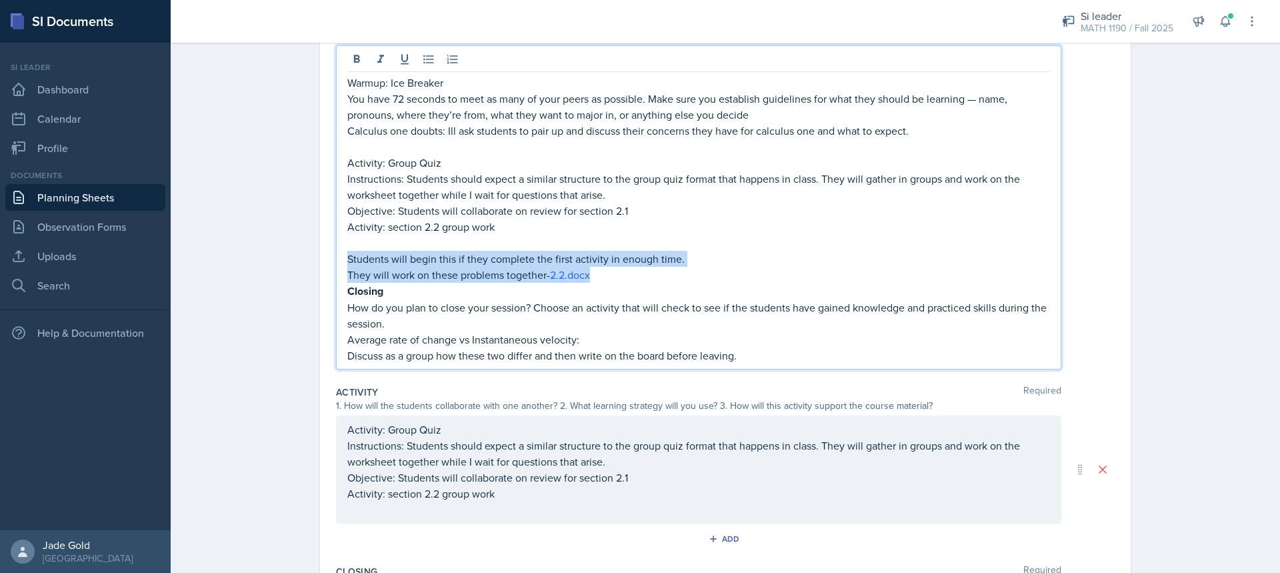
drag, startPoint x: 624, startPoint y: 276, endPoint x: 333, endPoint y: 257, distance: 291.2
click at [336, 257] on div "Warmup: Ice Breaker You have 72 seconds to meet as many of your peers as possib…" at bounding box center [698, 207] width 725 height 324
copy div "Students will begin this if they complete the first activity in enough time. Th…"
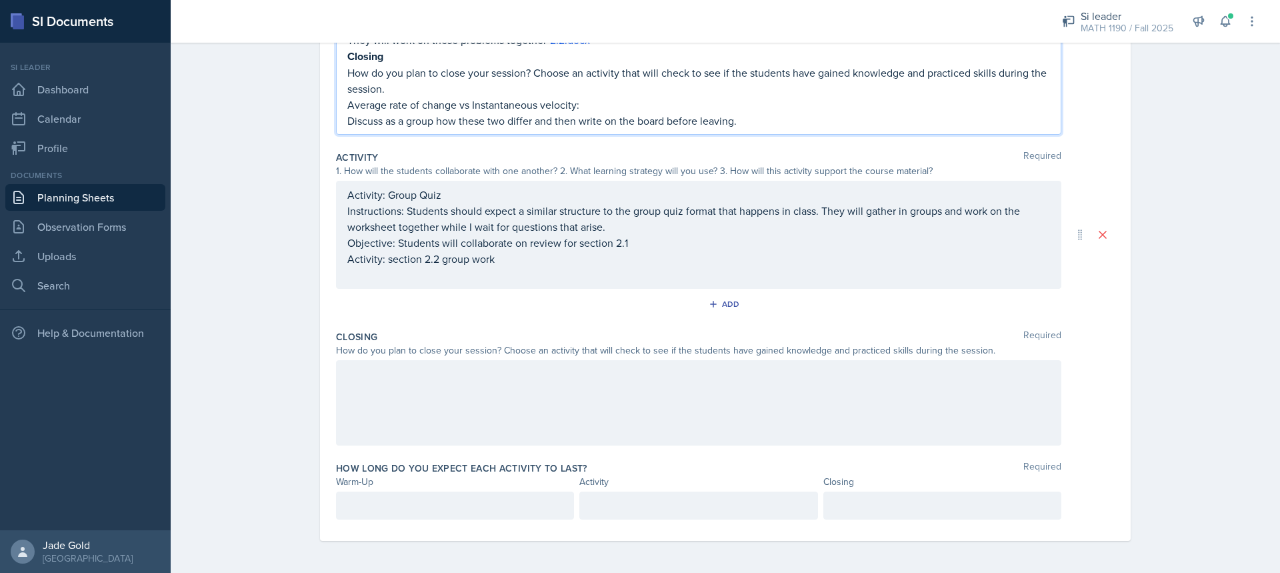
scroll to position [415, 0]
click at [490, 281] on p at bounding box center [698, 275] width 702 height 16
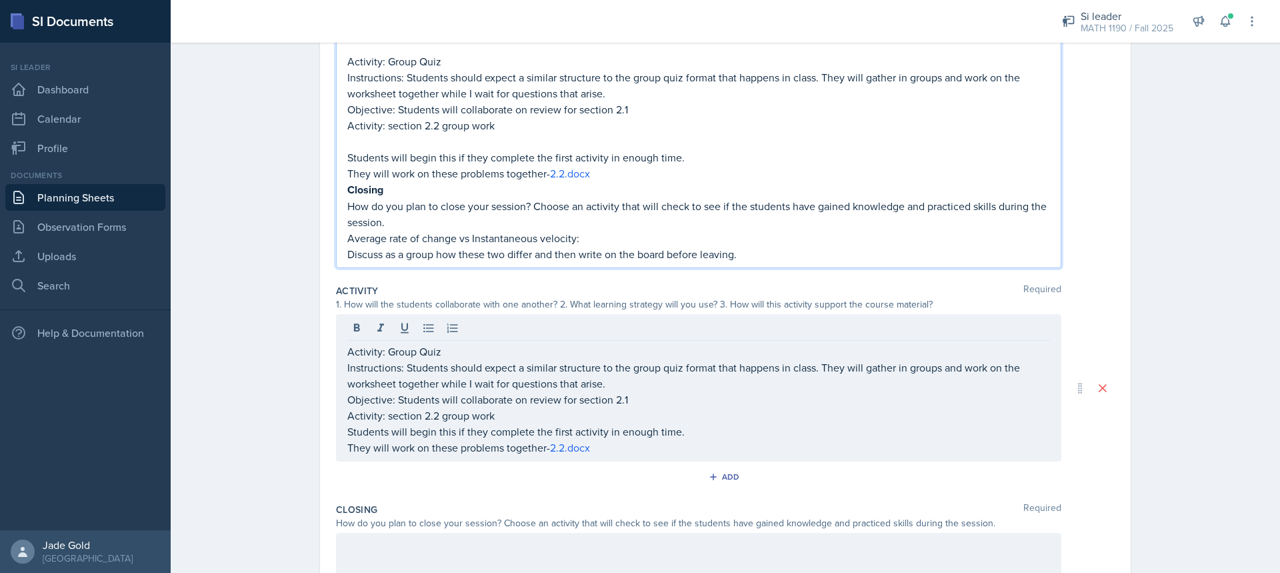
scroll to position [305, 0]
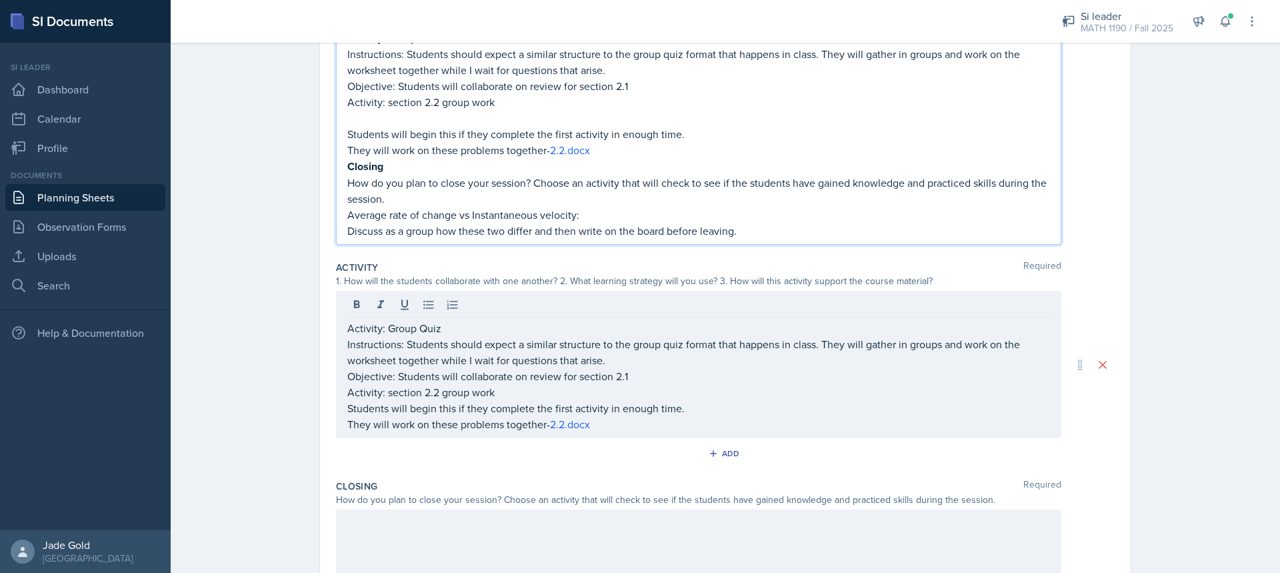
click at [456, 205] on p "How do you plan to close your session? Choose an activity that will check to se…" at bounding box center [698, 191] width 702 height 32
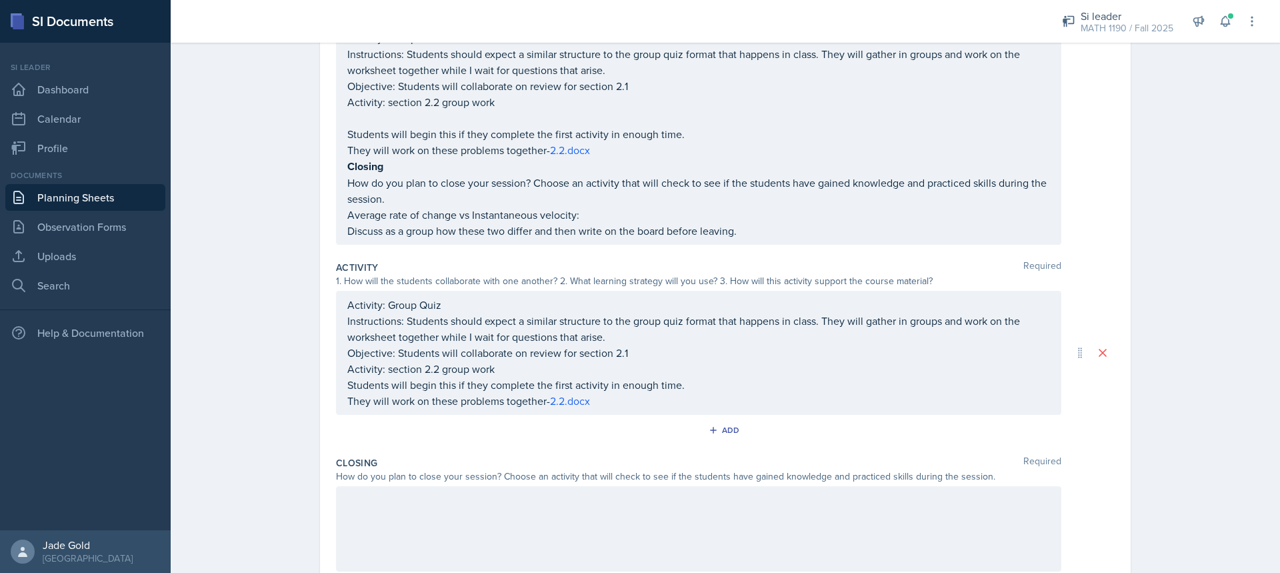
drag, startPoint x: 339, startPoint y: 179, endPoint x: 579, endPoint y: 209, distance: 241.1
click at [579, 209] on div "Warmup: Ice Breaker You have 72 seconds to meet as many of your peers as possib…" at bounding box center [698, 83] width 725 height 324
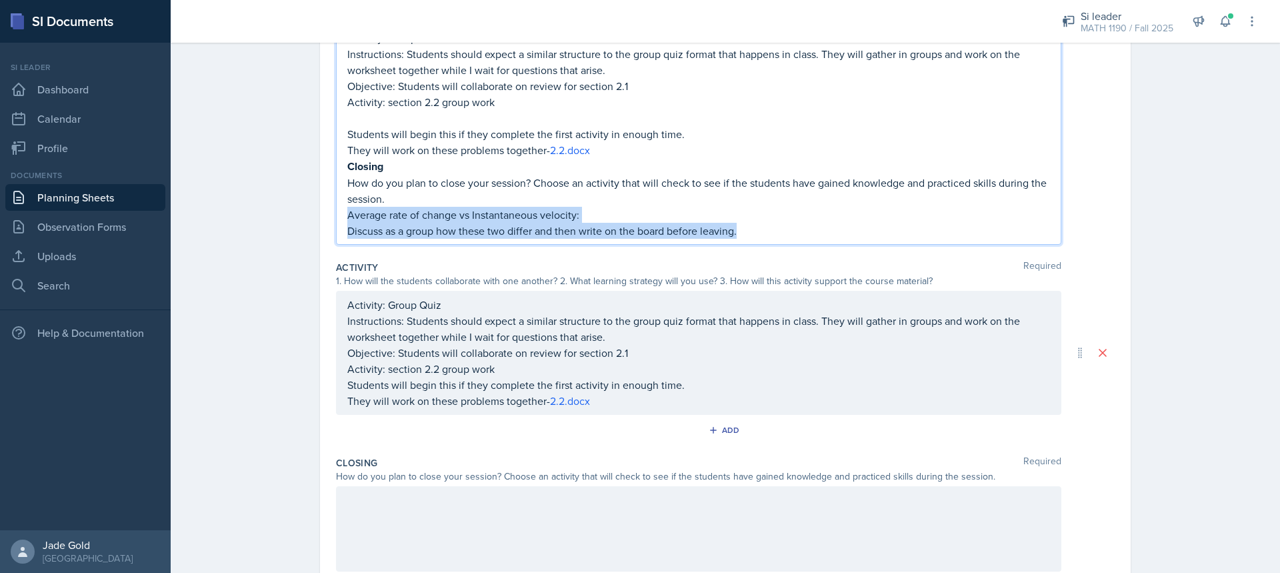
drag, startPoint x: 344, startPoint y: 212, endPoint x: 764, endPoint y: 234, distance: 421.1
click at [762, 237] on div "Warmup: Ice Breaker You have 72 seconds to meet as many of your peers as possib…" at bounding box center [698, 94] width 702 height 289
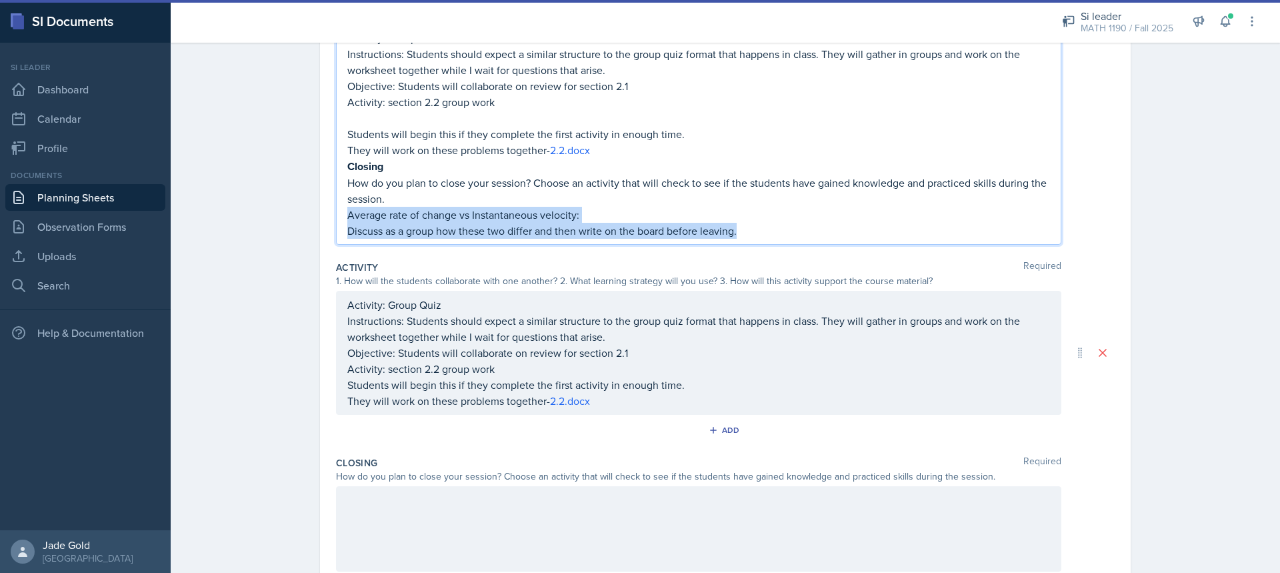
copy div "Average rate of change vs Instantaneous velocity: Discuss as a group how these …"
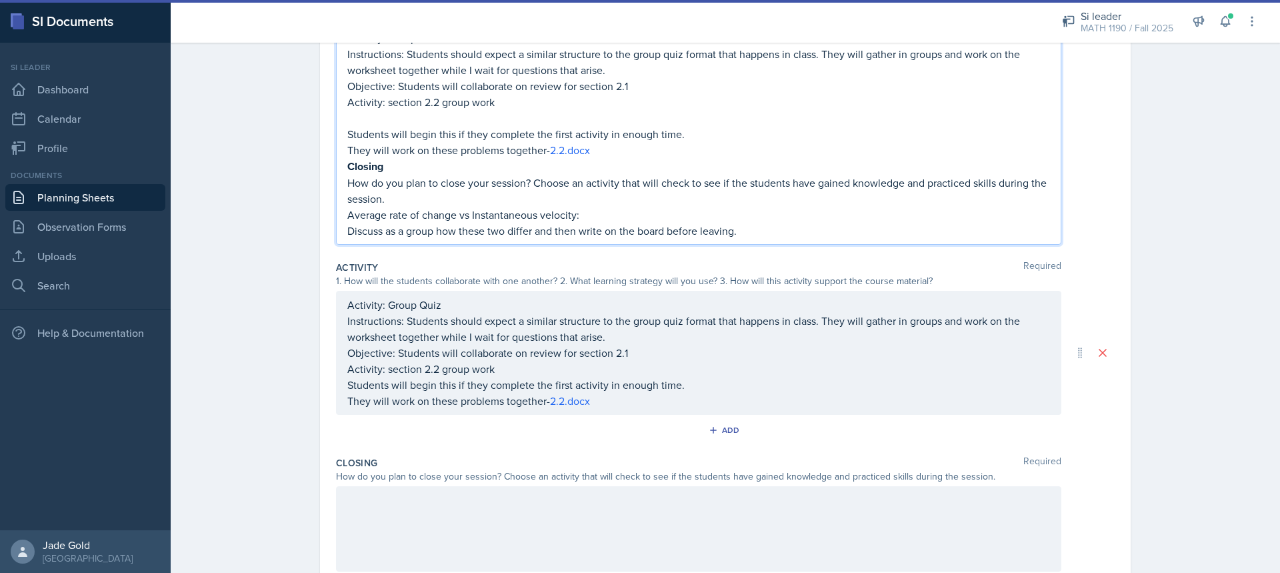
click at [512, 541] on div at bounding box center [698, 528] width 725 height 85
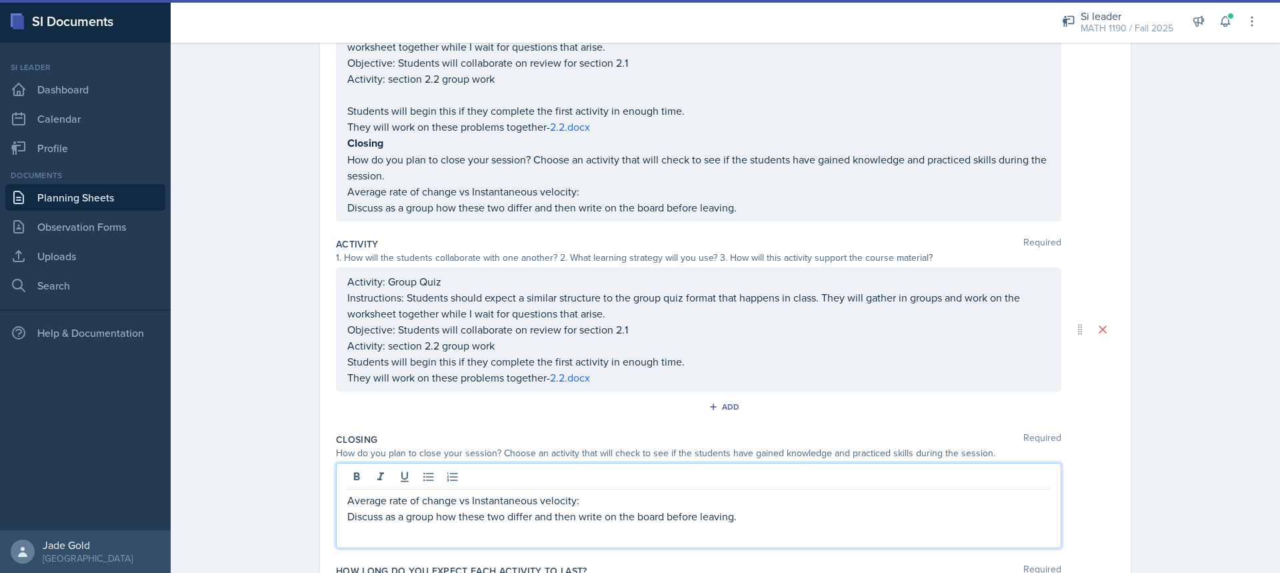
scroll to position [238, 0]
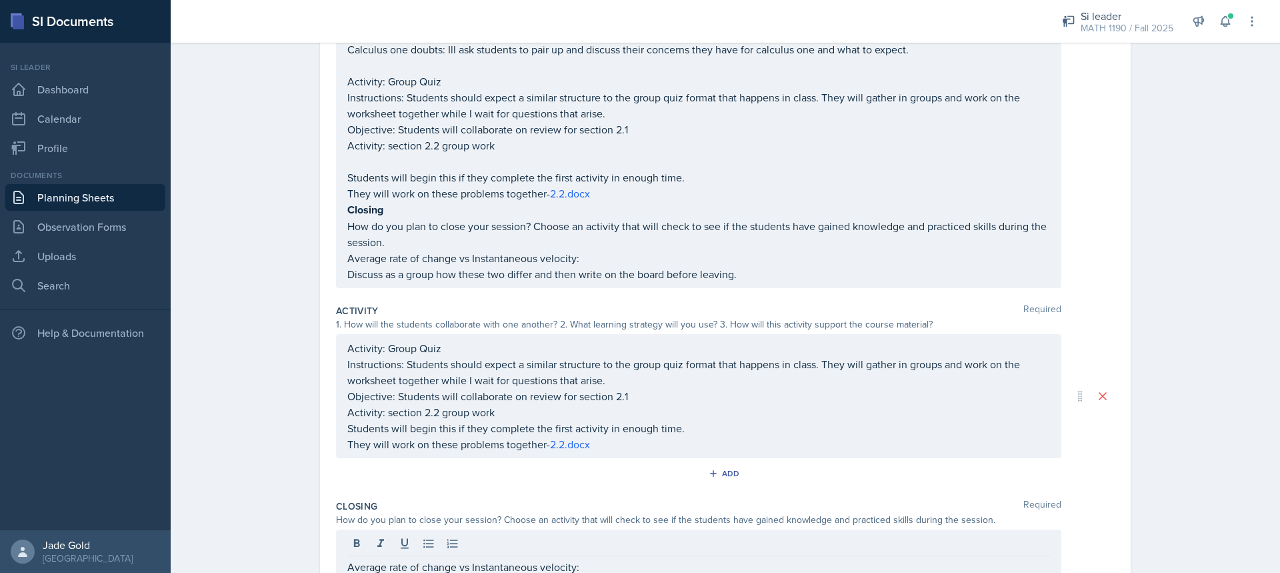
drag, startPoint x: 341, startPoint y: 211, endPoint x: 537, endPoint y: 237, distance: 198.3
click at [486, 224] on div "Warmup: Ice Breaker You have 72 seconds to meet as many of your peers as possib…" at bounding box center [698, 137] width 725 height 301
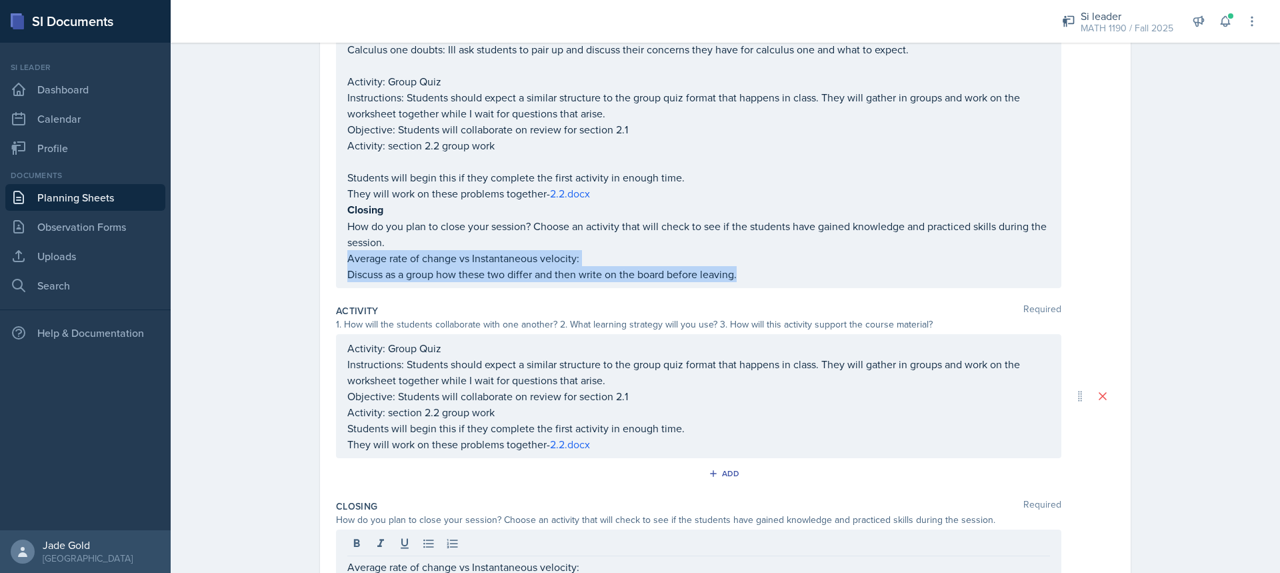
scroll to position [261, 0]
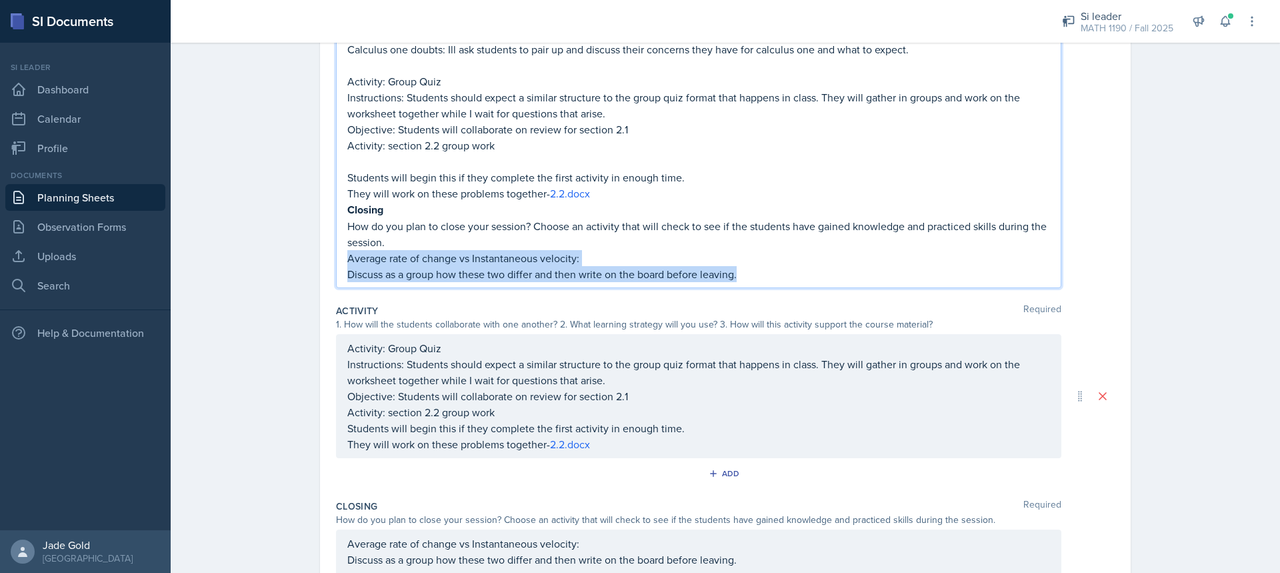
click at [792, 272] on p "Discuss as a group how these two differ and then write on the board before leav…" at bounding box center [698, 274] width 702 height 16
drag, startPoint x: 764, startPoint y: 266, endPoint x: 770, endPoint y: 277, distance: 12.5
click at [764, 267] on p "Discuss as a group how these two differ and then write on the board before leav…" at bounding box center [698, 274] width 702 height 16
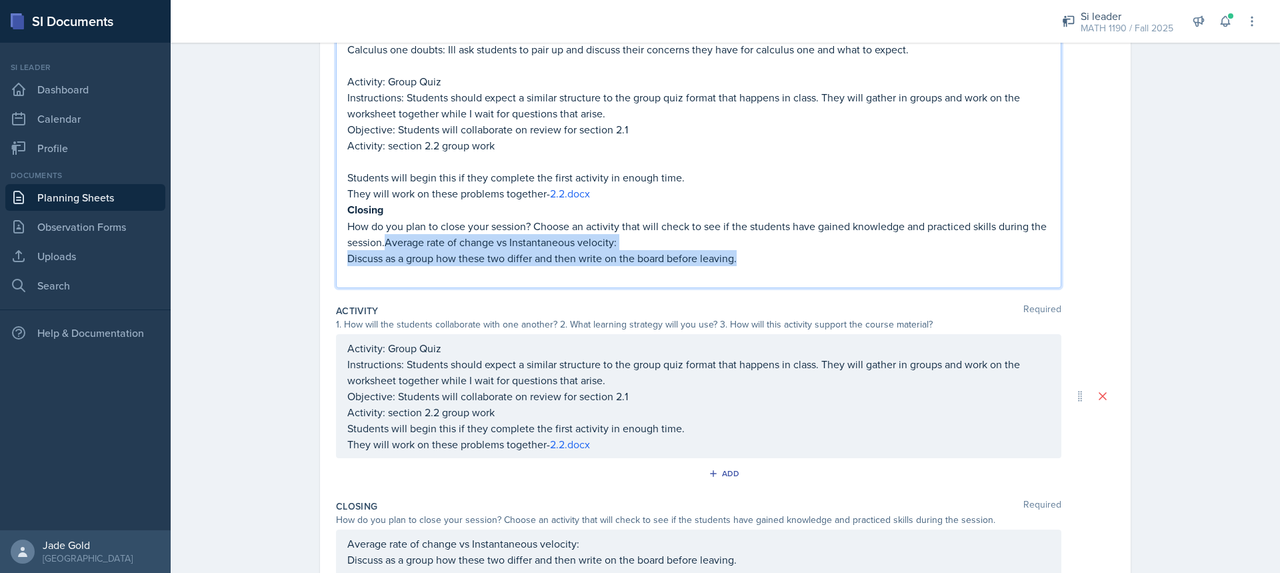
click at [696, 257] on p "Discuss as a group how these two differ and then write on the board before leav…" at bounding box center [698, 258] width 702 height 16
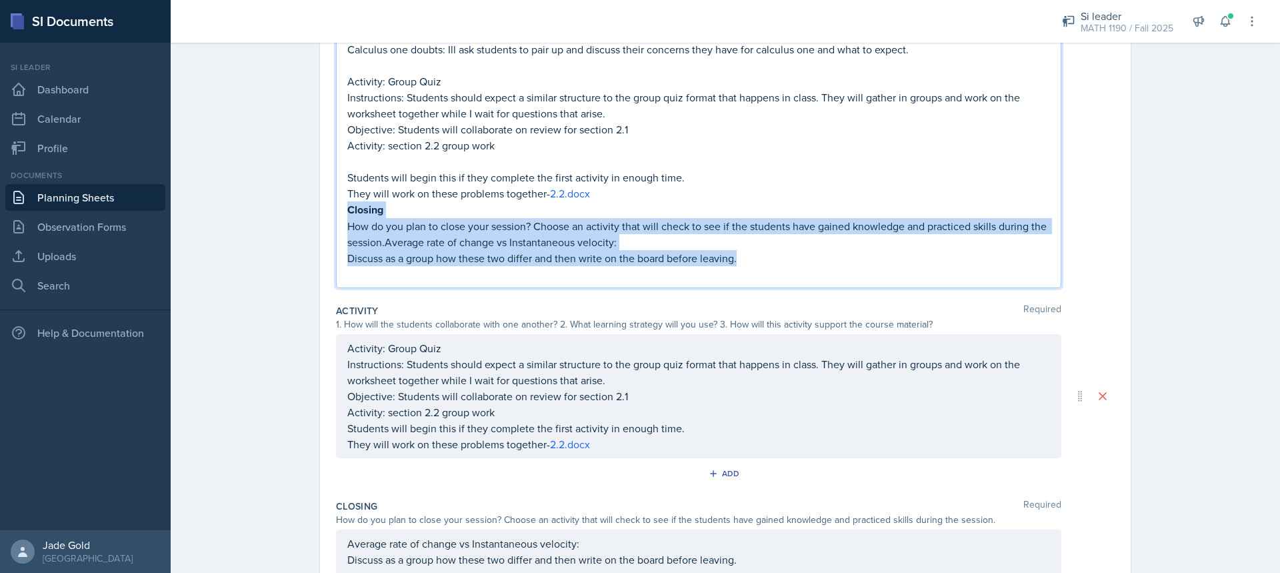
drag, startPoint x: 750, startPoint y: 262, endPoint x: 324, endPoint y: 208, distance: 429.3
click at [324, 208] on div "Date [DATE] [DATE] 27 28 29 30 31 1 2 3 4 5 6 7 8 9 10 11 12 13 14 15 16 17 18 …" at bounding box center [725, 276] width 810 height 866
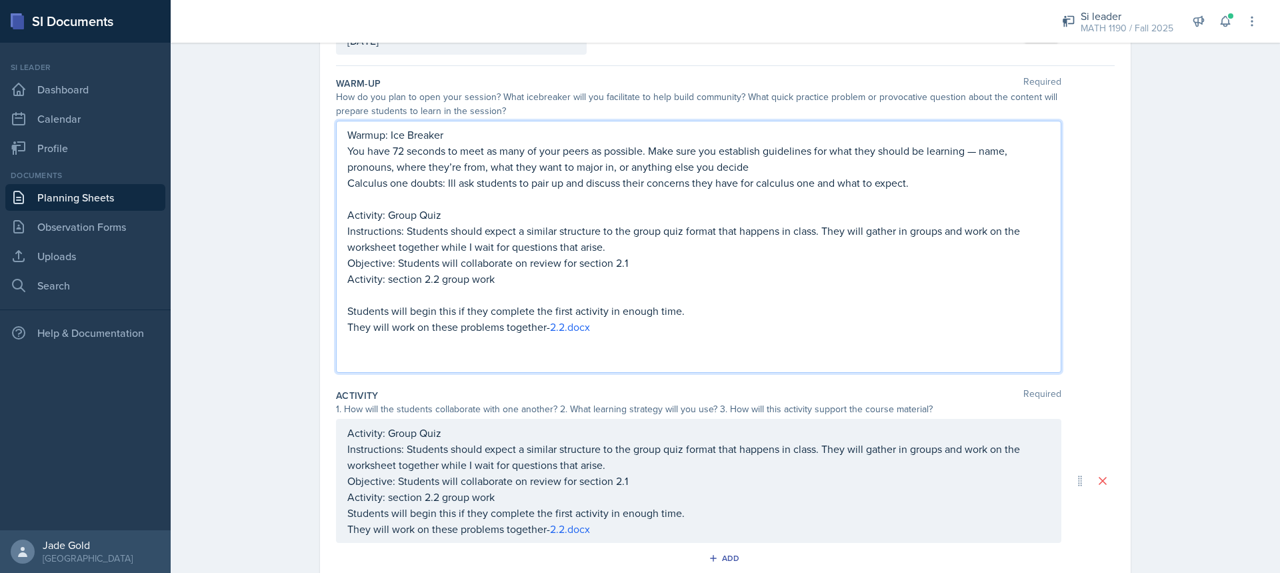
scroll to position [38, 0]
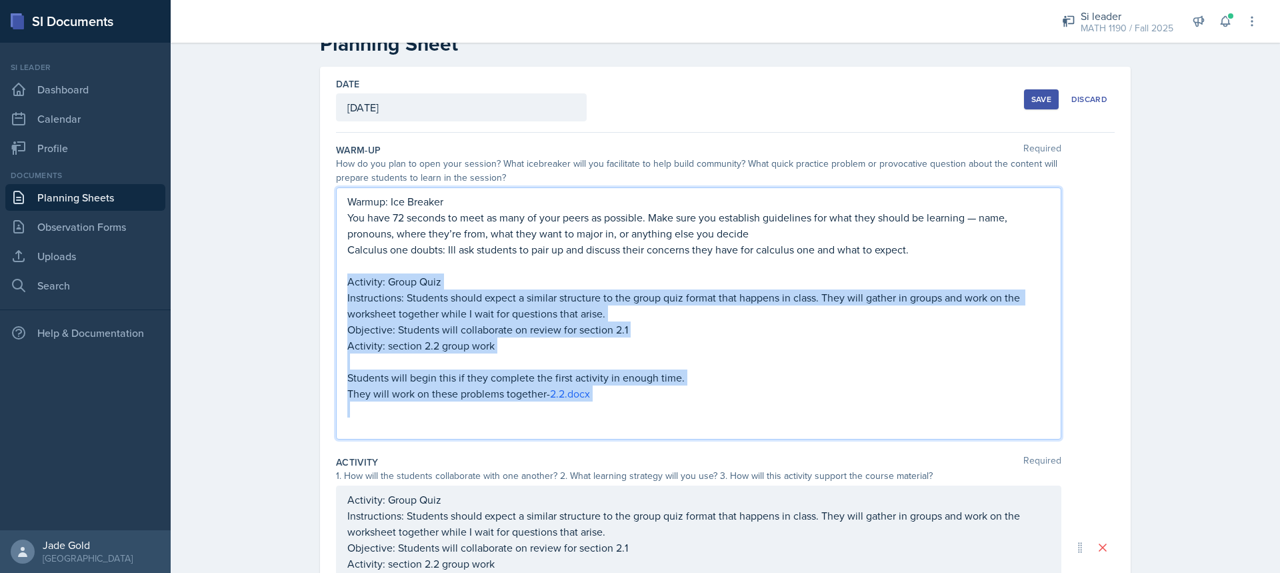
drag, startPoint x: 580, startPoint y: 401, endPoint x: 330, endPoint y: 275, distance: 280.2
click at [330, 275] on div "Date [DATE] [DATE] 27 28 29 30 31 1 2 3 4 5 6 7 8 9 10 11 12 13 14 15 16 17 18 …" at bounding box center [725, 464] width 810 height 794
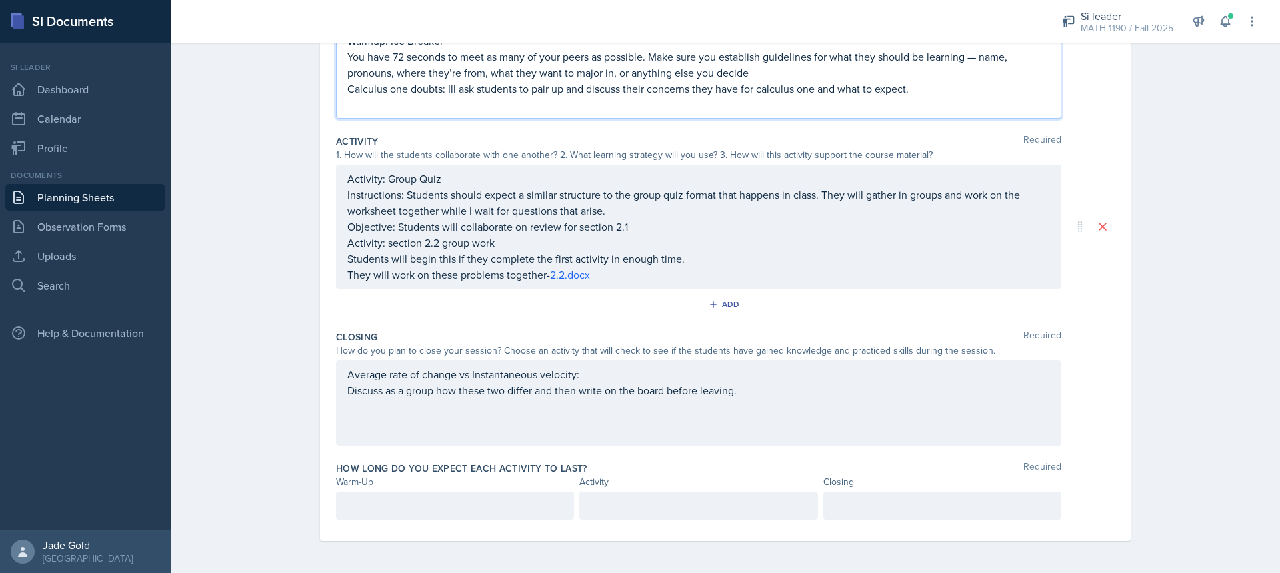
scroll to position [222, 0]
click at [421, 509] on p at bounding box center [454, 505] width 215 height 16
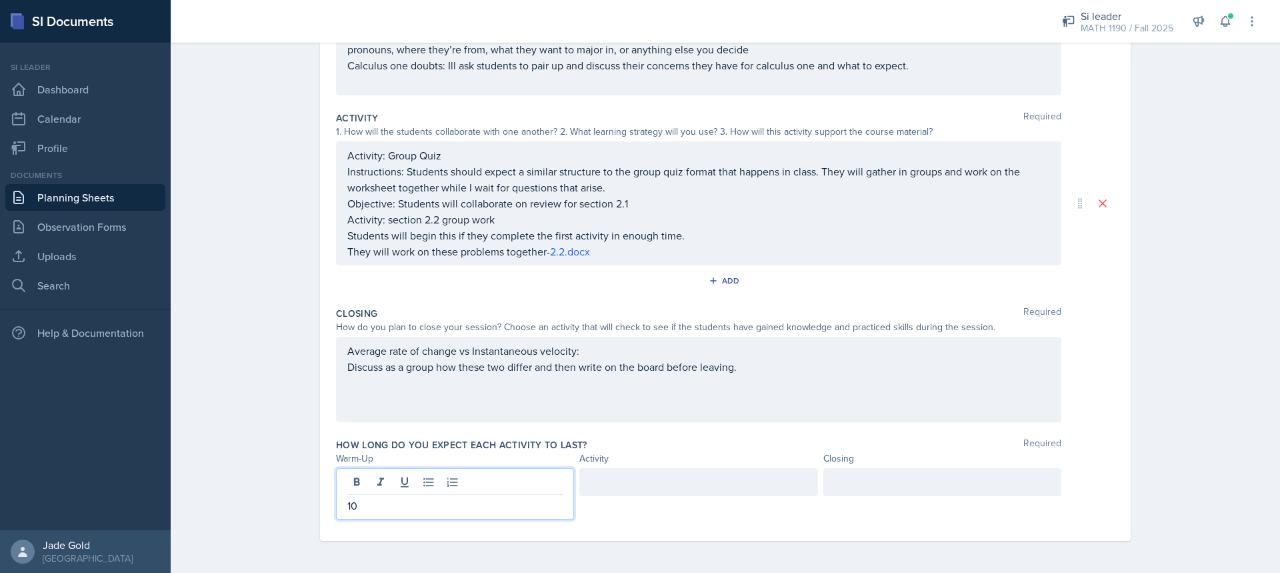
click at [663, 490] on div at bounding box center [698, 482] width 238 height 28
click at [853, 479] on div at bounding box center [942, 482] width 238 height 28
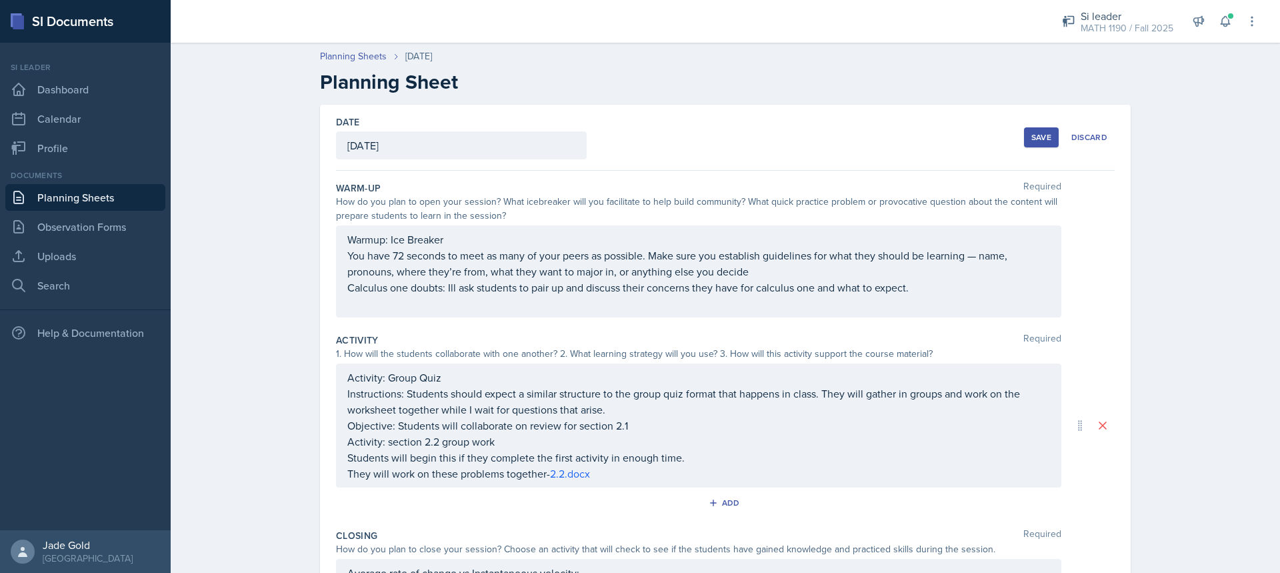
click at [1031, 139] on div "Save" at bounding box center [1041, 137] width 20 height 11
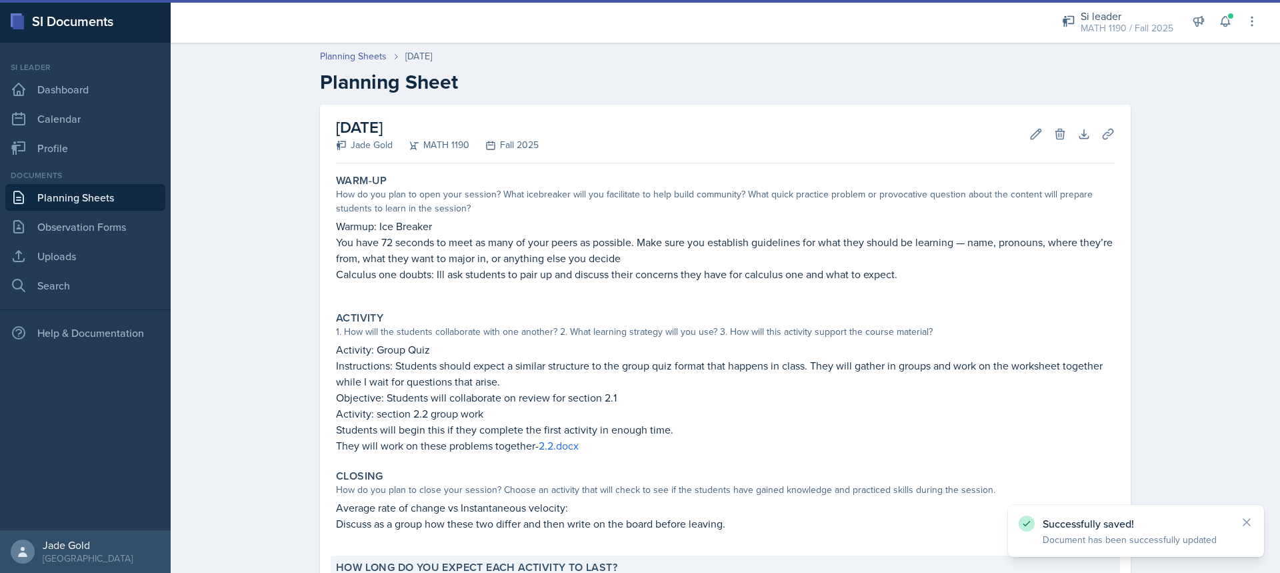
scroll to position [126, 0]
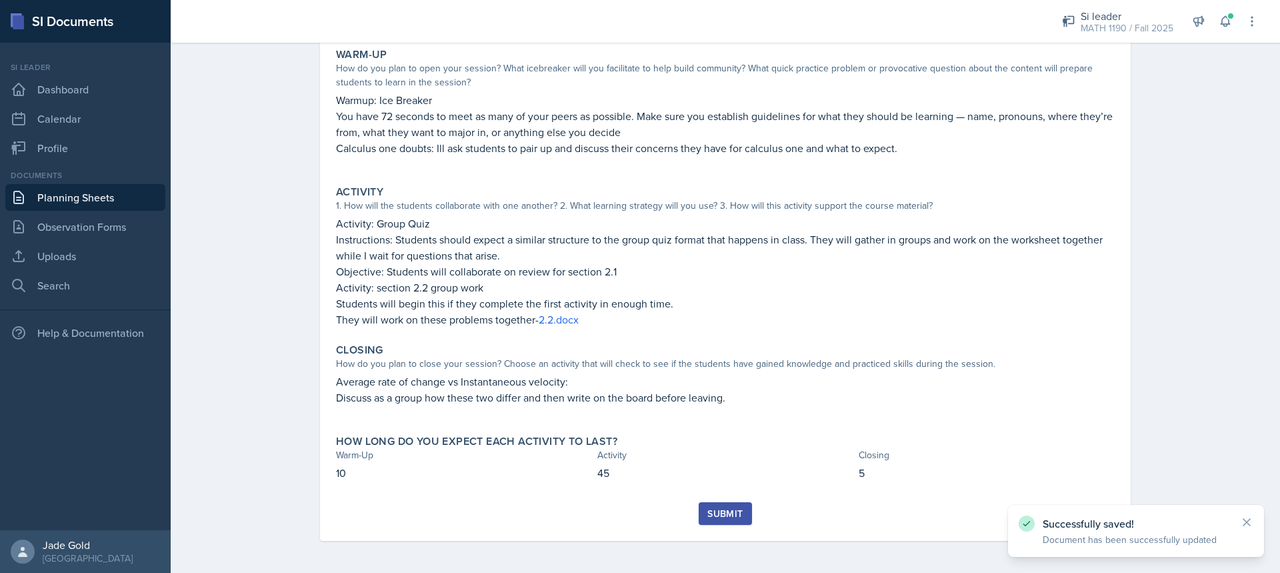
click at [692, 509] on div "Submit" at bounding box center [725, 521] width 778 height 39
click at [707, 511] on div "Submit" at bounding box center [724, 513] width 35 height 11
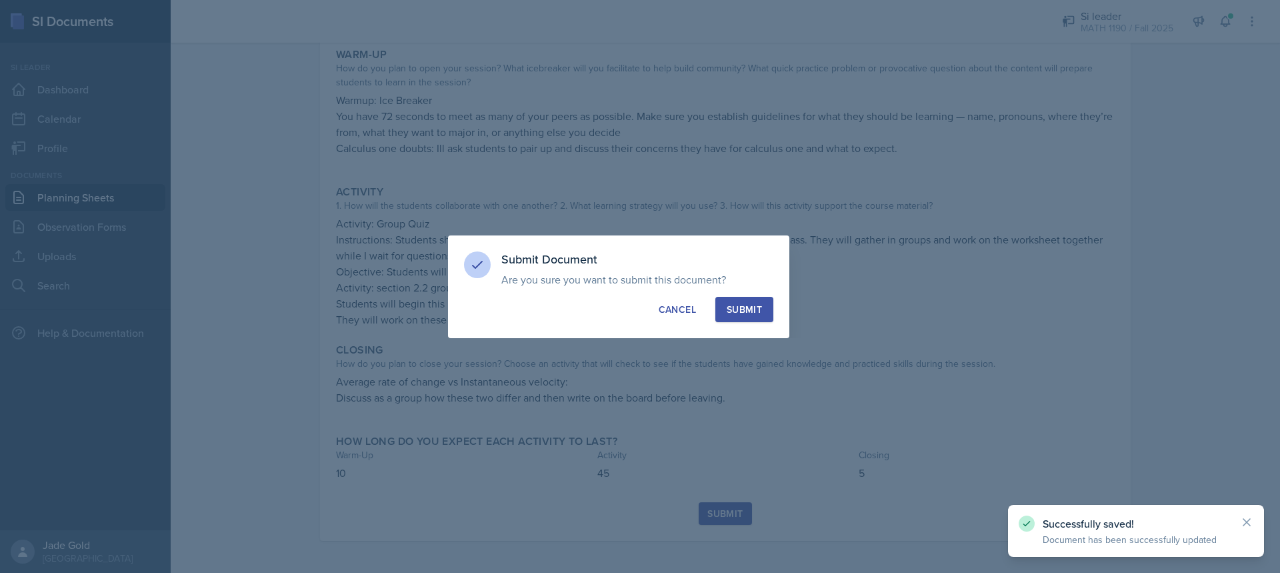
click at [733, 313] on div "Submit" at bounding box center [743, 309] width 35 height 13
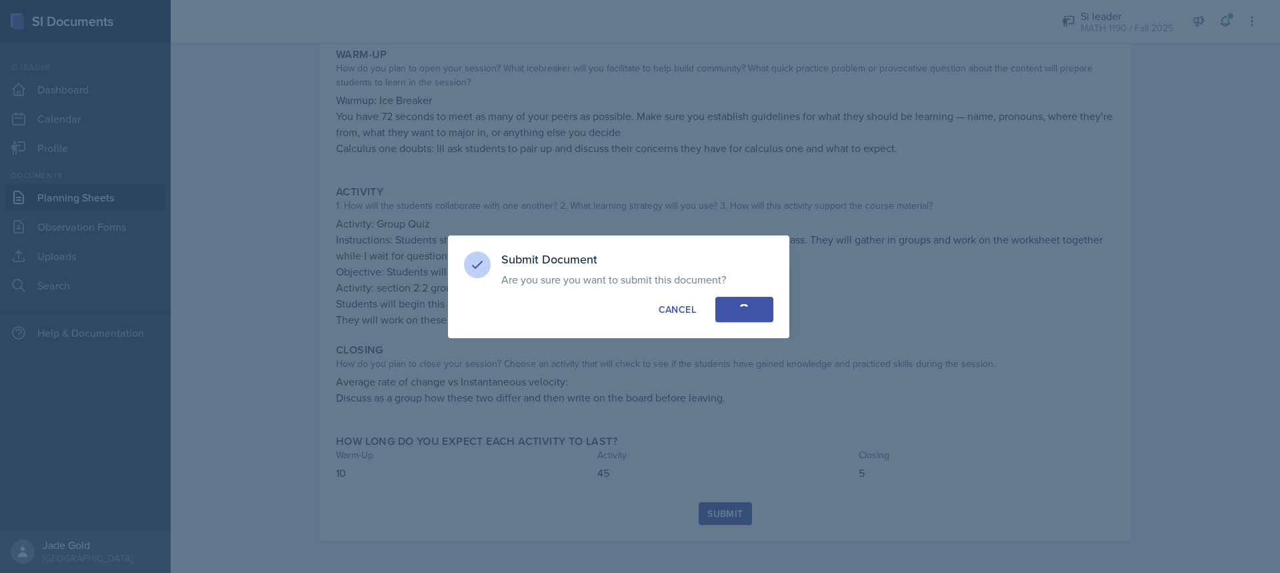
scroll to position [87, 0]
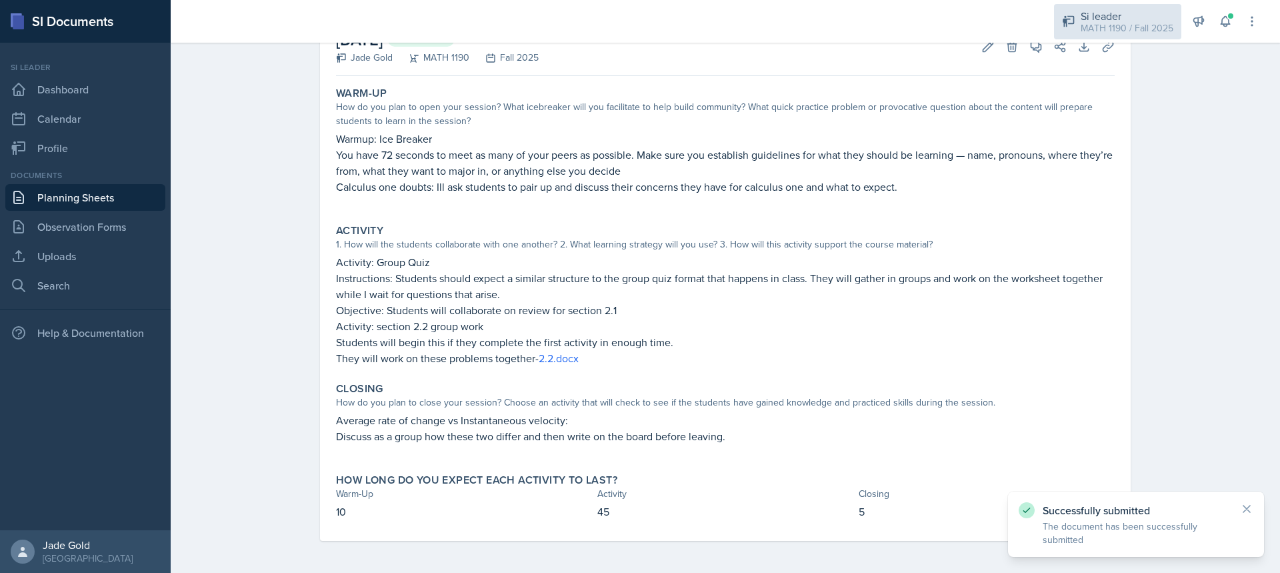
click at [1115, 20] on div "Si leader" at bounding box center [1126, 16] width 93 height 16
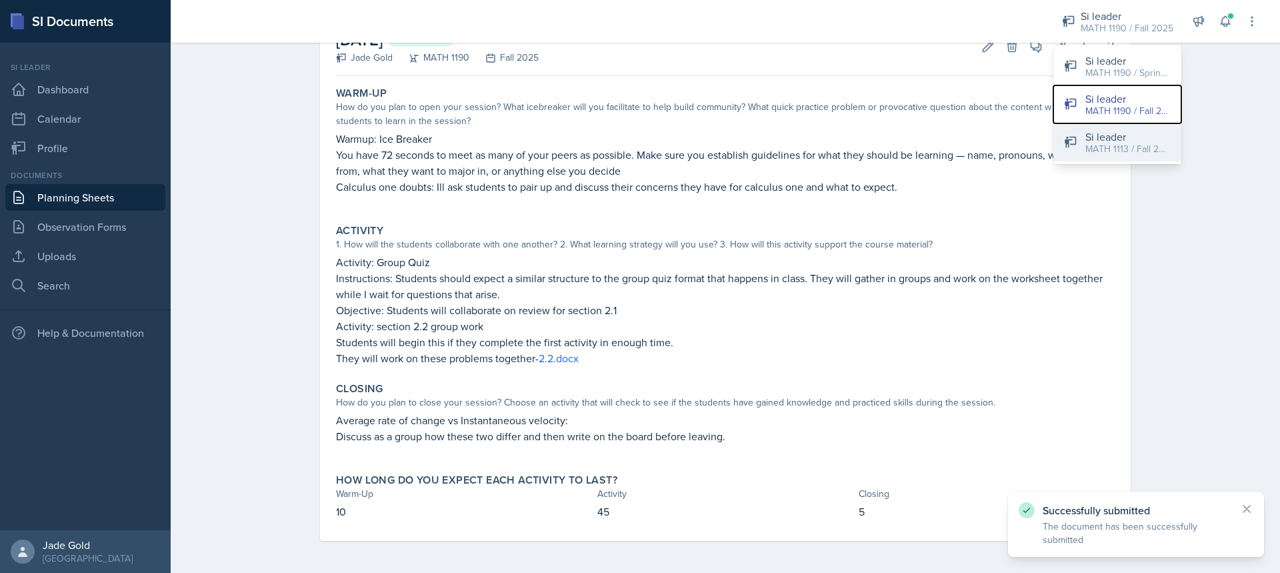
drag, startPoint x: 1113, startPoint y: 117, endPoint x: 1138, endPoint y: 125, distance: 26.6
click at [1116, 179] on div "Si leader MATH 1190 / Fall 2025 Si leader MATH 1190 / Spring 2025 Si leader MAT…" at bounding box center [725, 286] width 1109 height 573
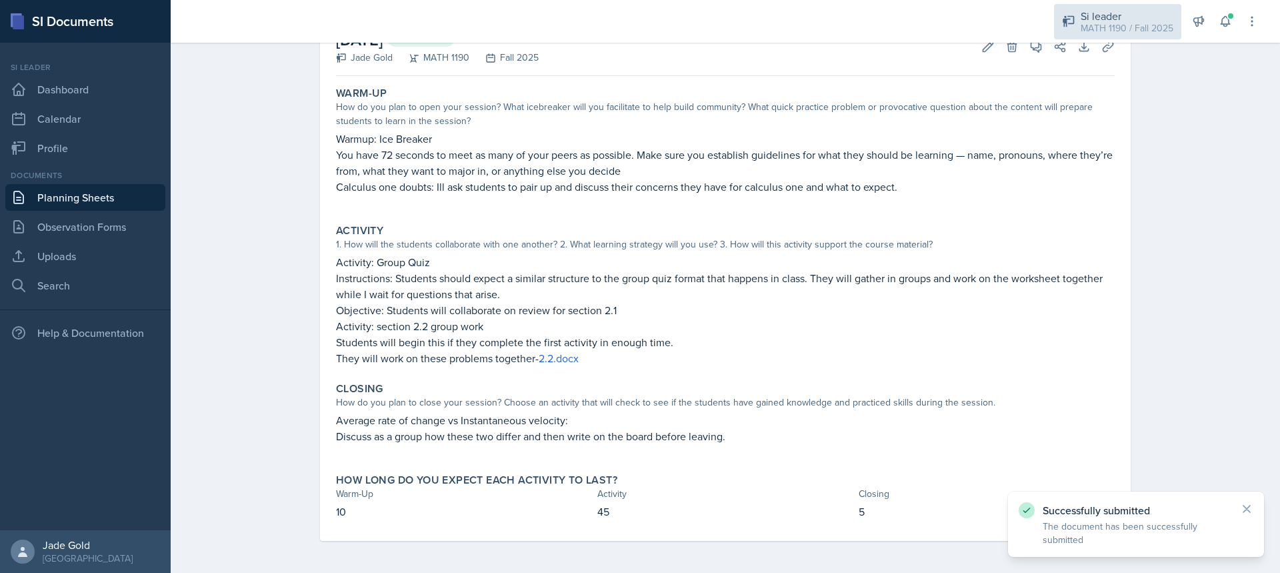
click at [1134, 20] on div "Si leader" at bounding box center [1126, 16] width 93 height 16
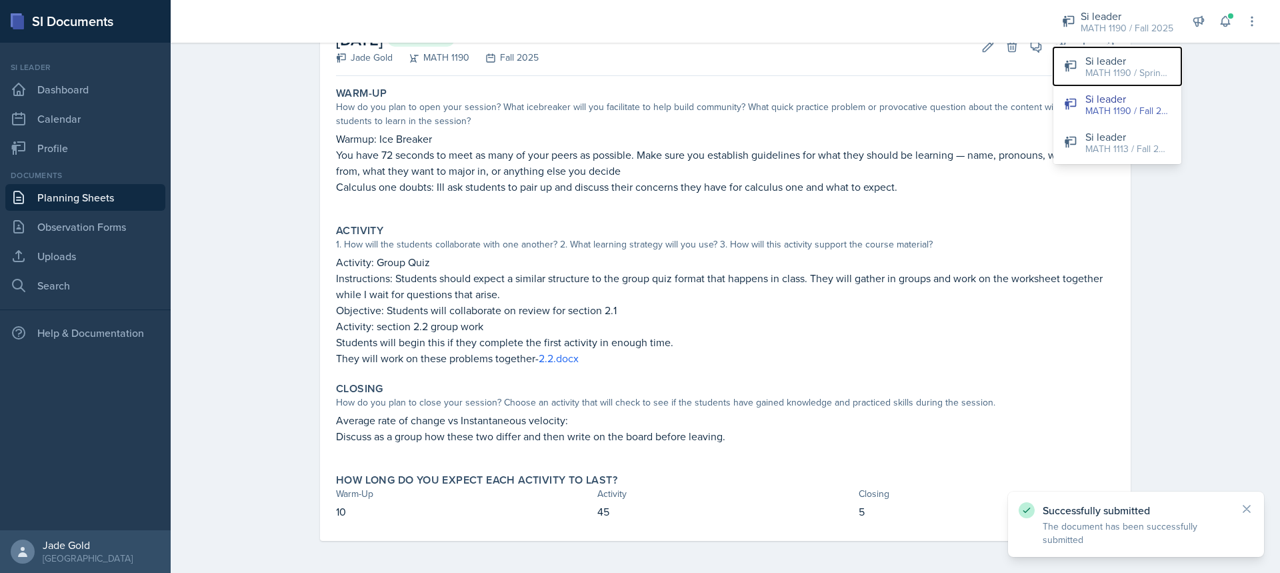
drag, startPoint x: 1129, startPoint y: 59, endPoint x: 1114, endPoint y: 76, distance: 22.6
click at [1129, 60] on div "Si leader" at bounding box center [1127, 61] width 85 height 16
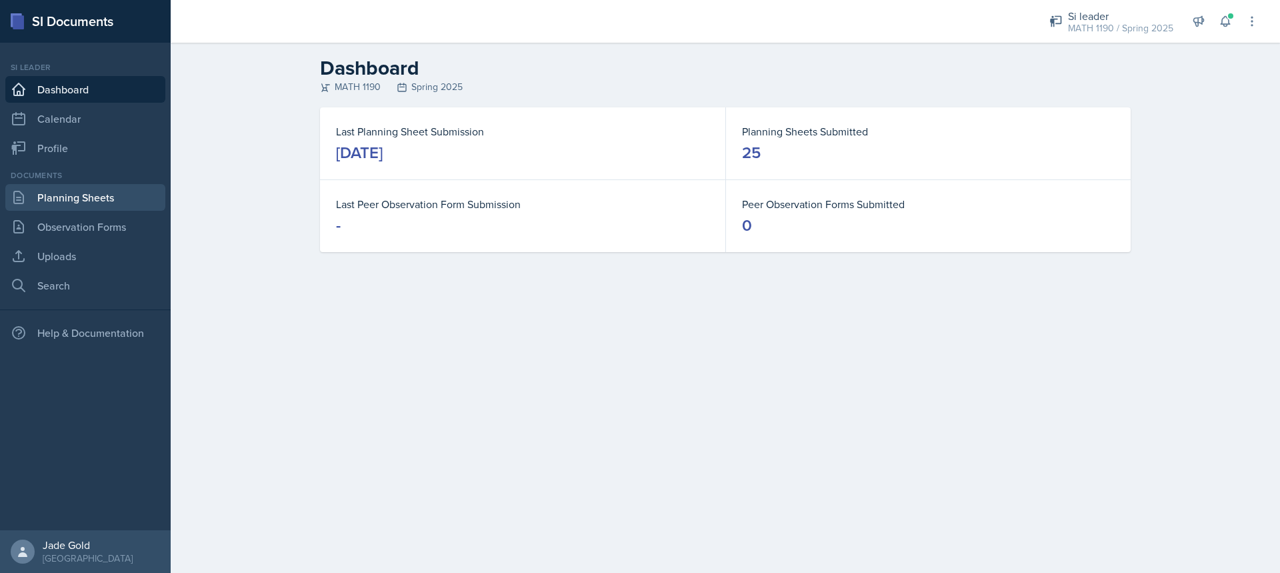
click at [86, 198] on link "Planning Sheets" at bounding box center [85, 197] width 160 height 27
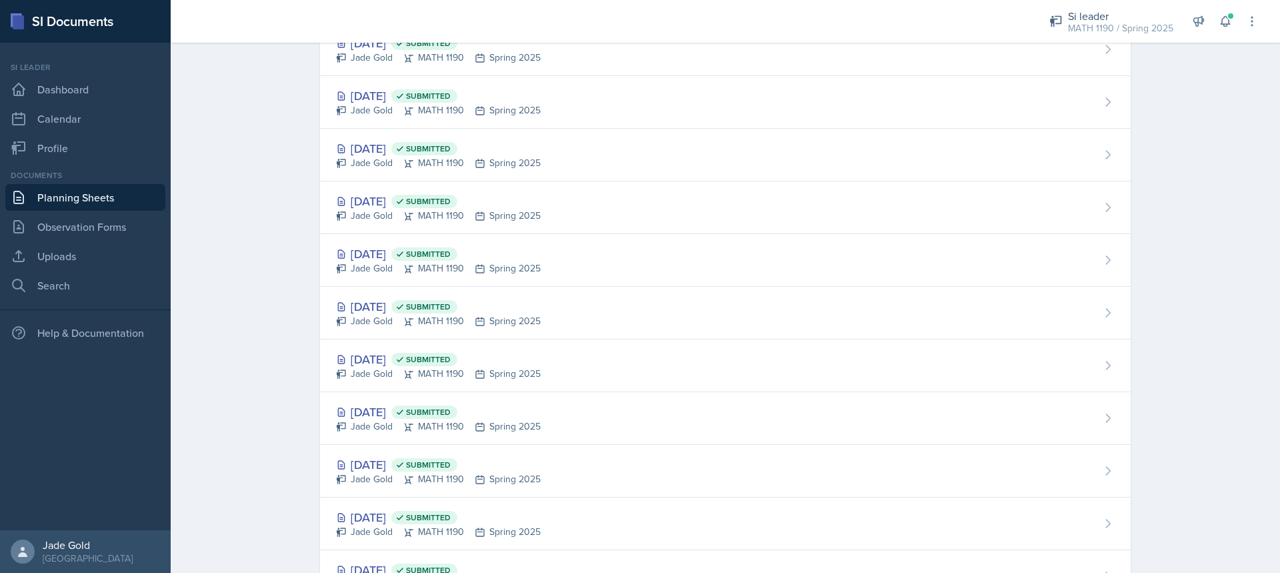
scroll to position [963, 0]
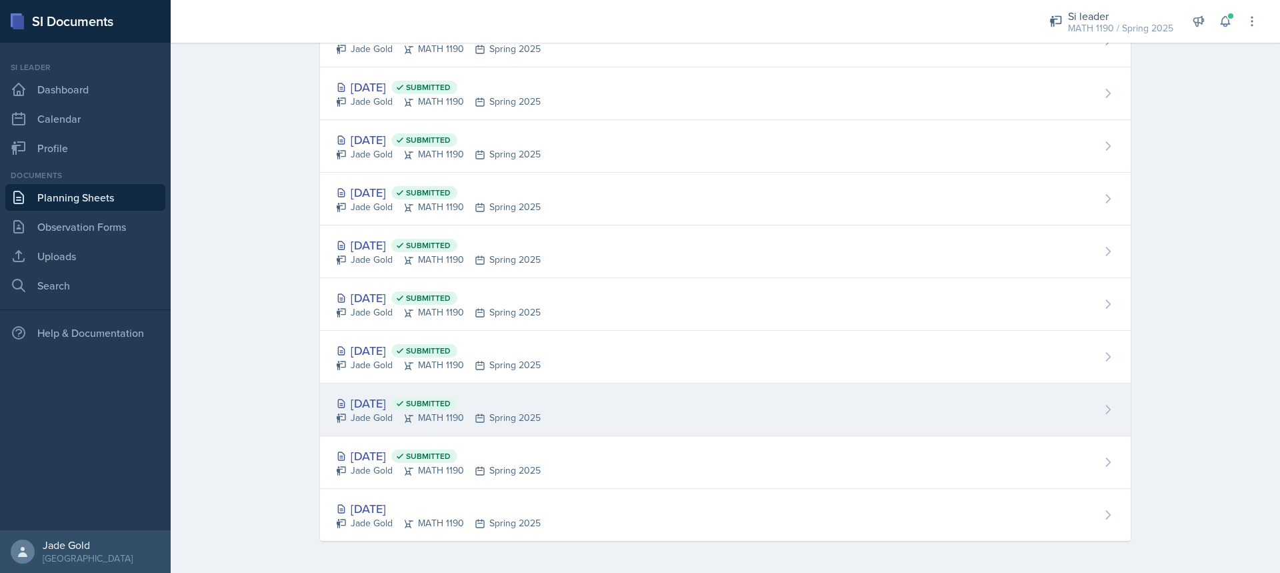
click at [541, 402] on div "[DATE] Submitted Jade Gold MATH 1190 Spring 2025" at bounding box center [725, 409] width 810 height 53
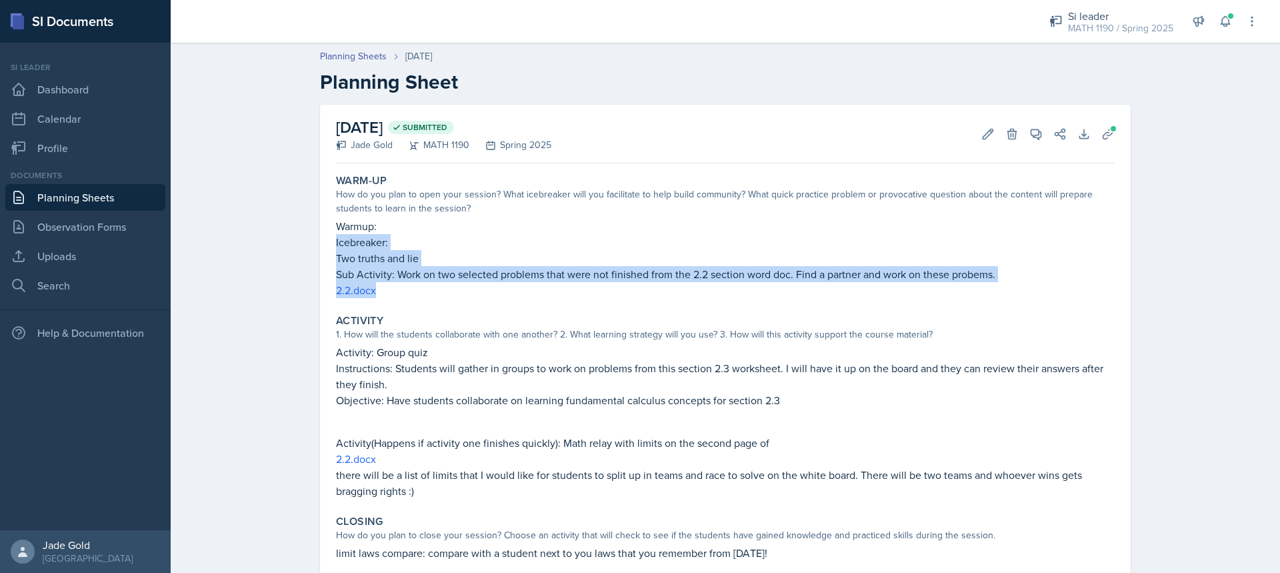
drag, startPoint x: 330, startPoint y: 240, endPoint x: 517, endPoint y: 293, distance: 193.9
click at [517, 293] on div "Warm-Up How do you plan to open your session? What icebreaker will you facilita…" at bounding box center [725, 236] width 789 height 135
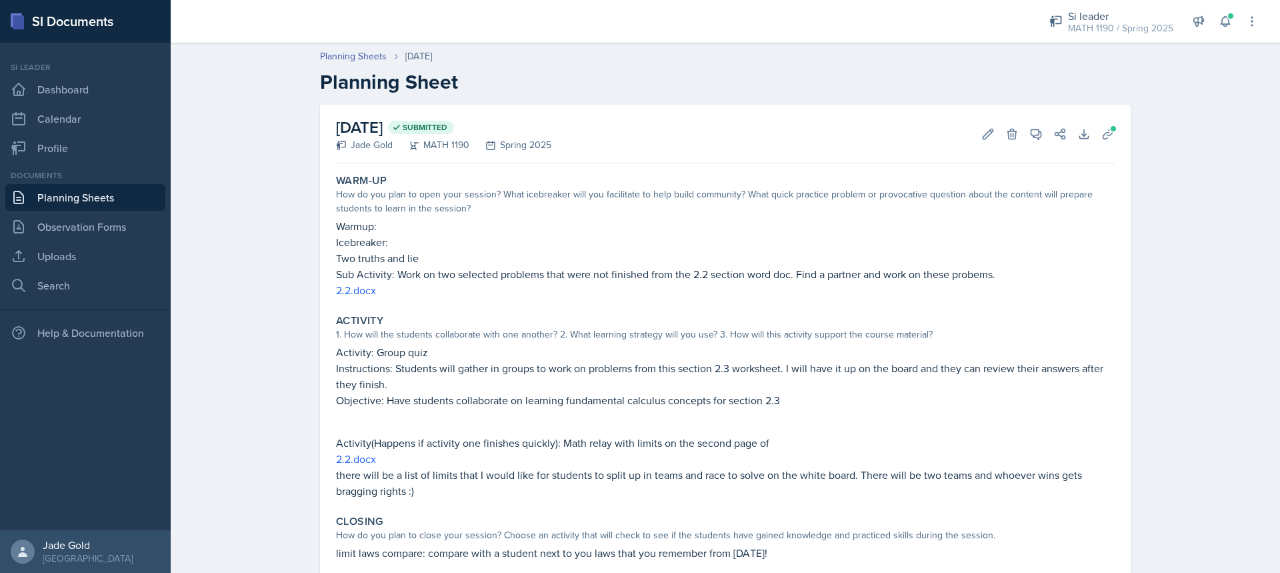
drag, startPoint x: 373, startPoint y: 269, endPoint x: 359, endPoint y: 231, distance: 40.3
click at [363, 226] on p "Warmup:" at bounding box center [725, 226] width 778 height 16
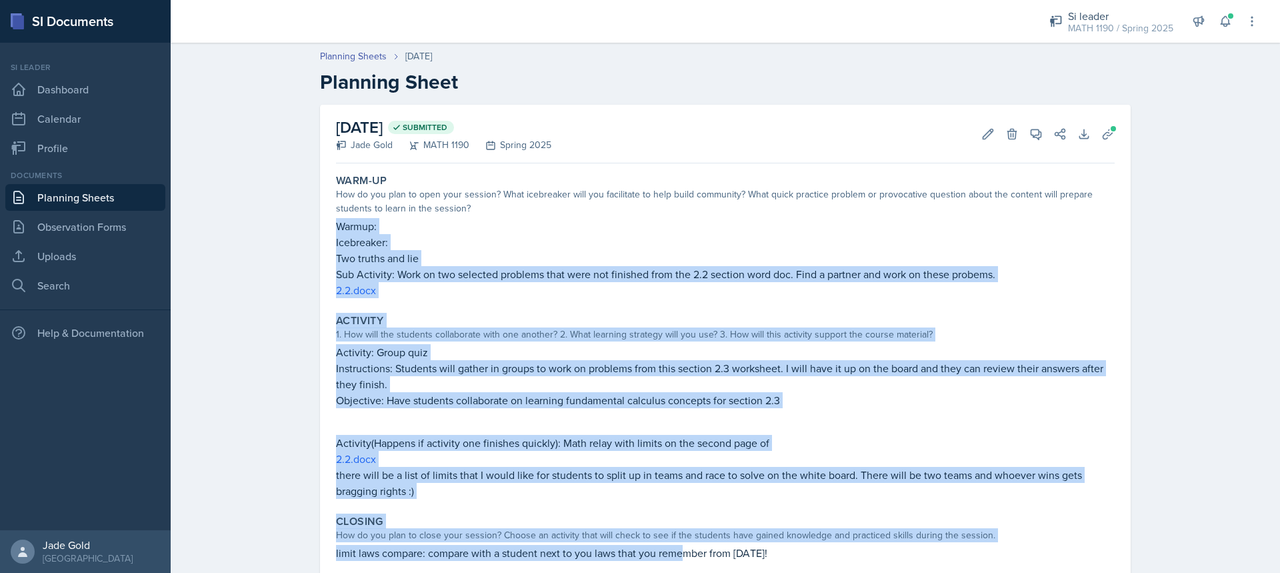
scroll to position [27, 0]
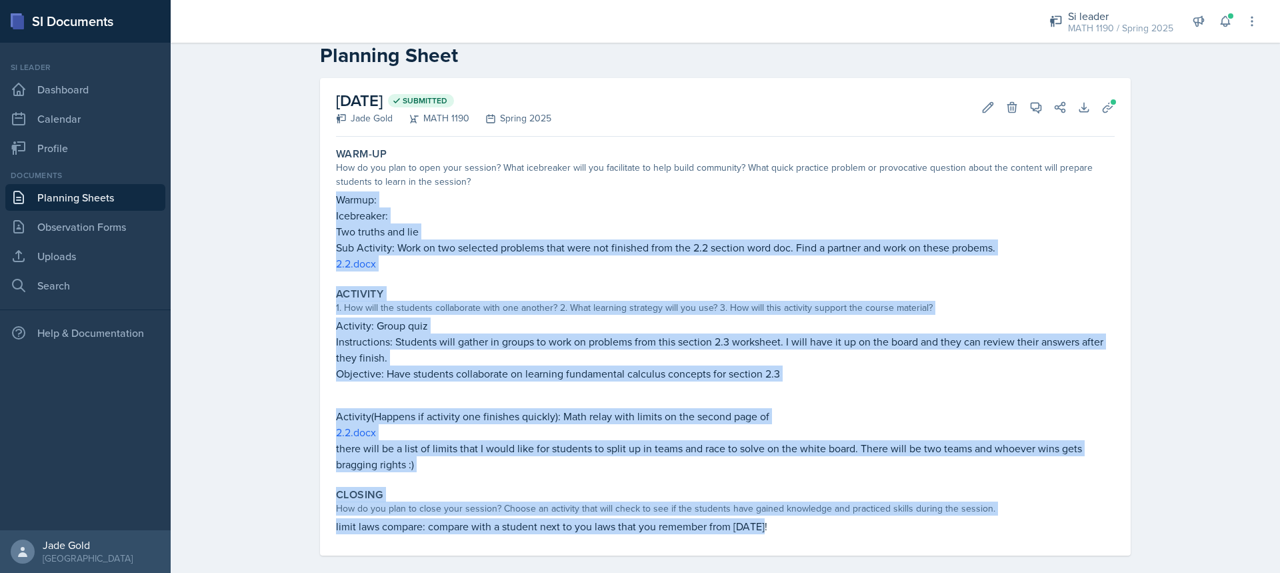
drag, startPoint x: 333, startPoint y: 223, endPoint x: 793, endPoint y: 541, distance: 560.0
click at [793, 543] on div "Warm-Up How do you plan to open your session? What icebreaker will you facilita…" at bounding box center [725, 348] width 778 height 413
copy div "Warmup: Icebreaker: Two truths and lie Sub Activity: Work on two selected probl…"
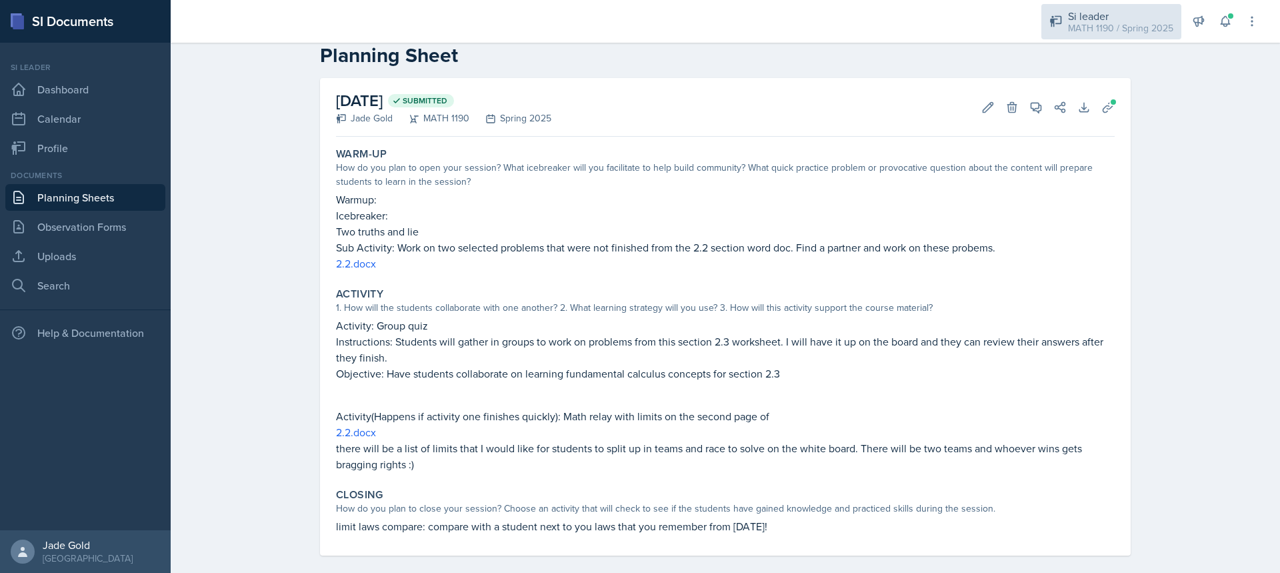
click at [1068, 23] on div "MATH 1190 / Spring 2025" at bounding box center [1120, 28] width 105 height 14
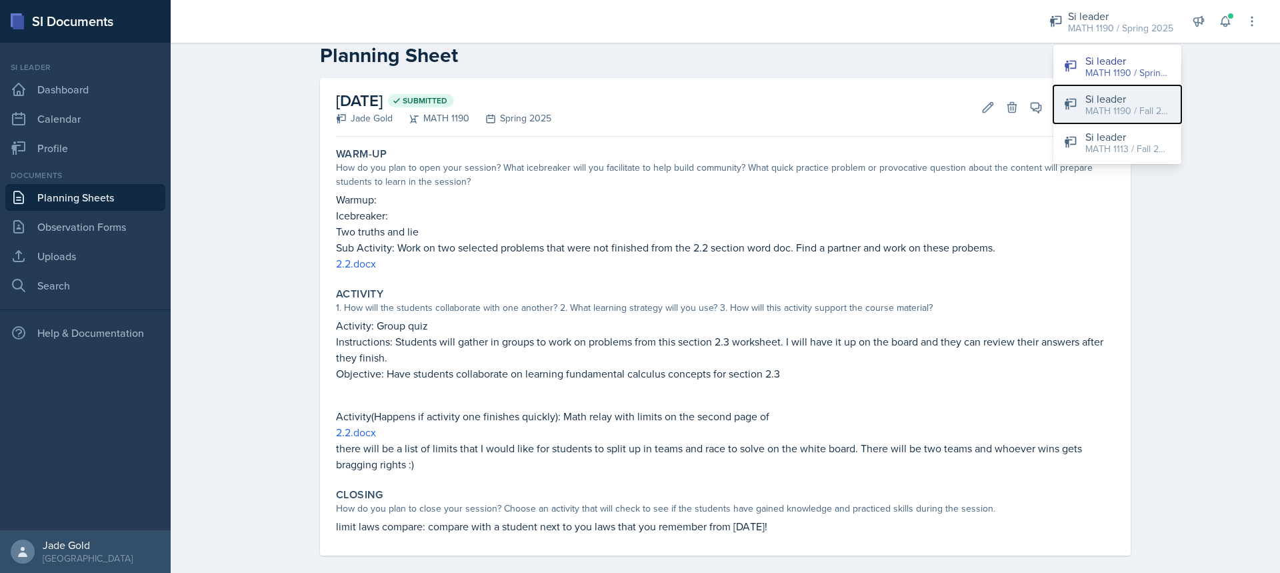
click at [1100, 110] on div "MATH 1190 / Fall 2025" at bounding box center [1127, 111] width 85 height 14
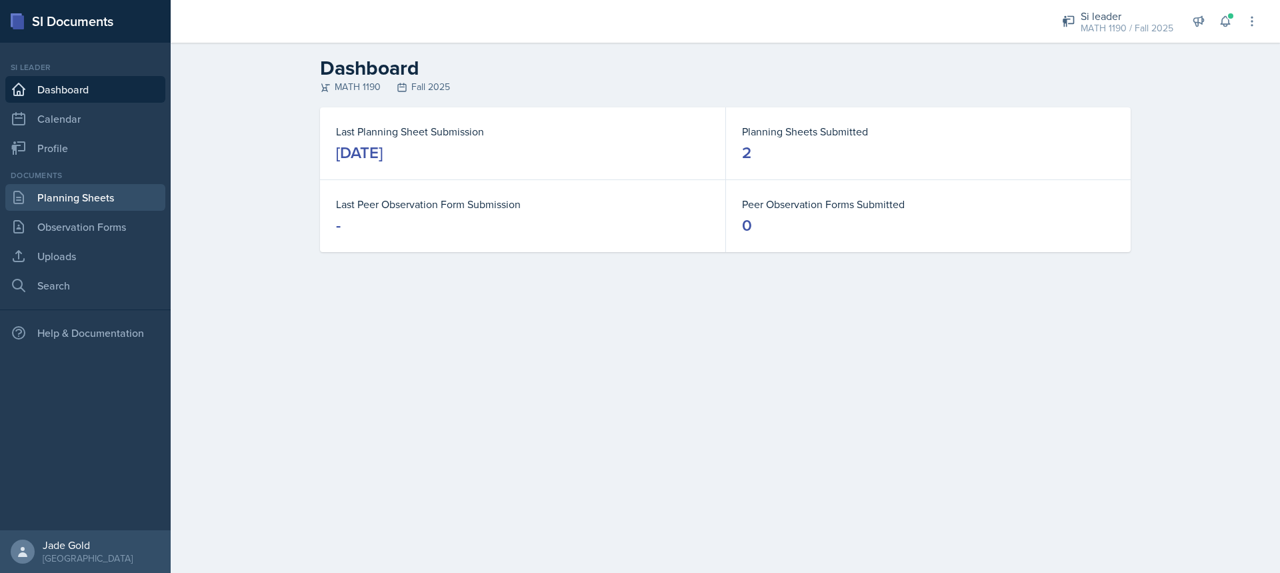
click at [71, 206] on link "Planning Sheets" at bounding box center [85, 197] width 160 height 27
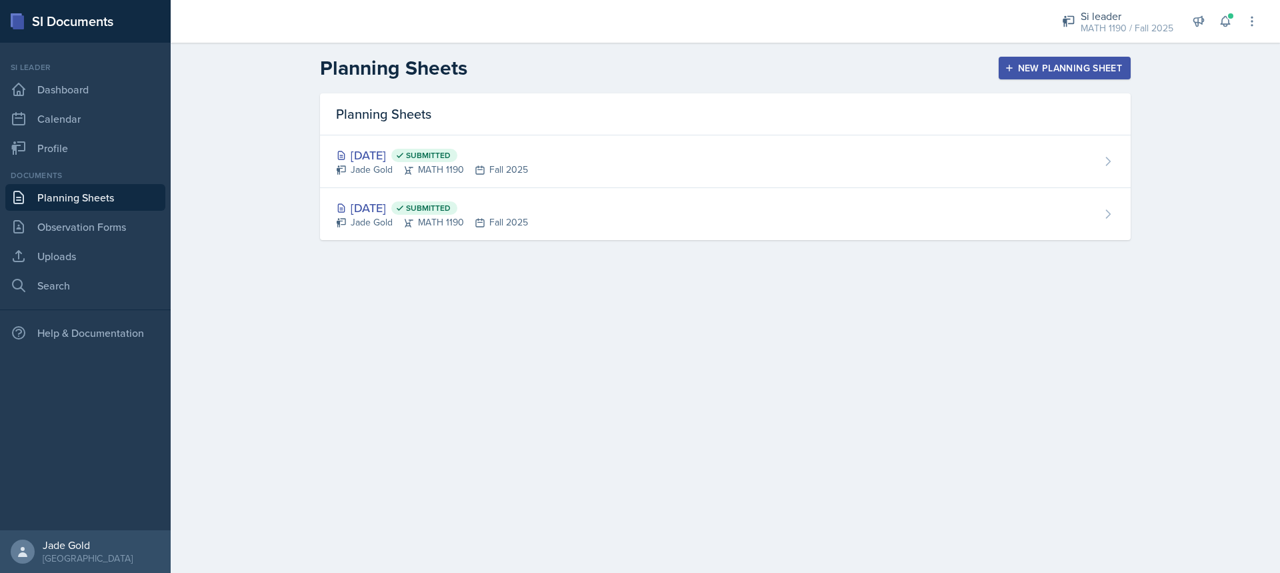
click at [1056, 70] on div "New Planning Sheet" at bounding box center [1064, 68] width 115 height 11
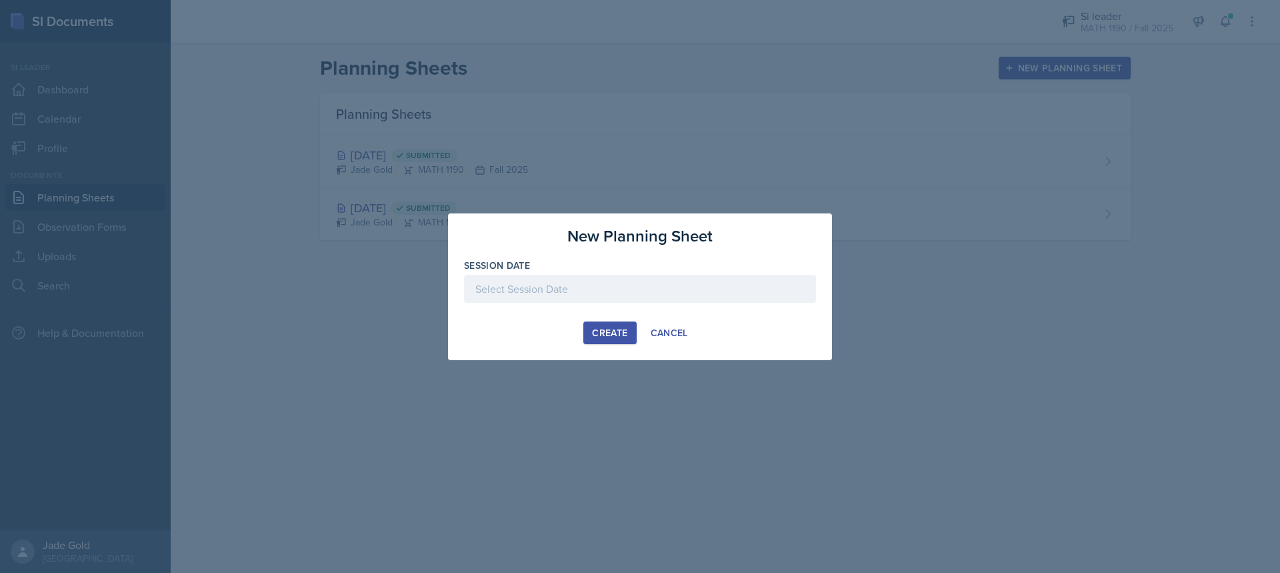
click at [605, 291] on div at bounding box center [640, 289] width 352 height 28
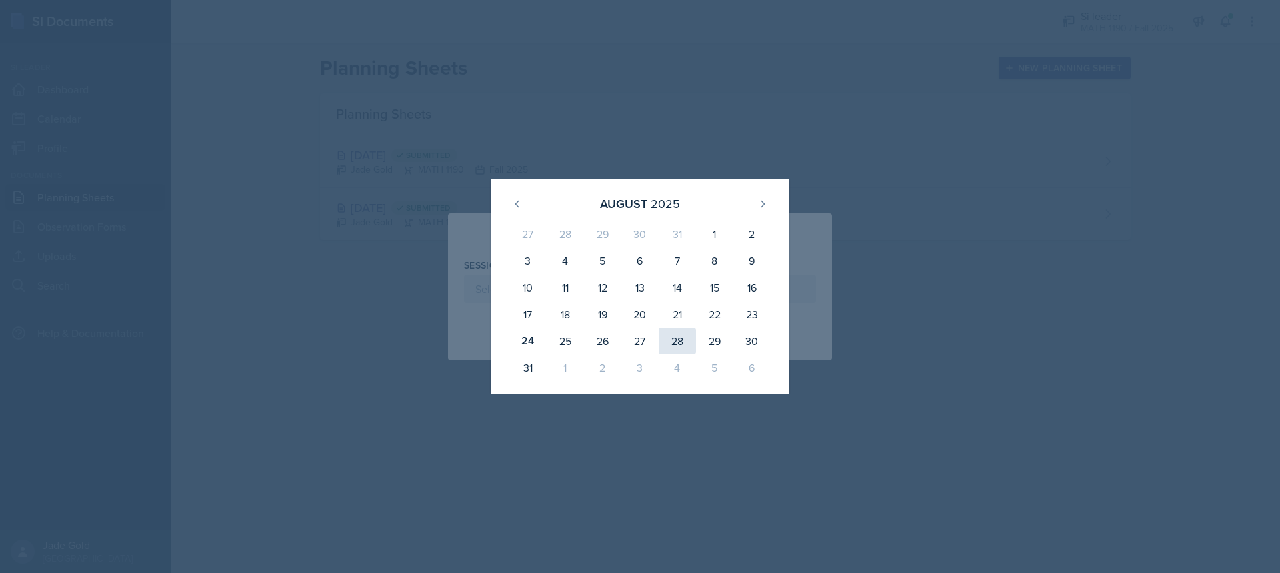
click at [684, 345] on div "28" at bounding box center [676, 340] width 37 height 27
type input "[DATE]"
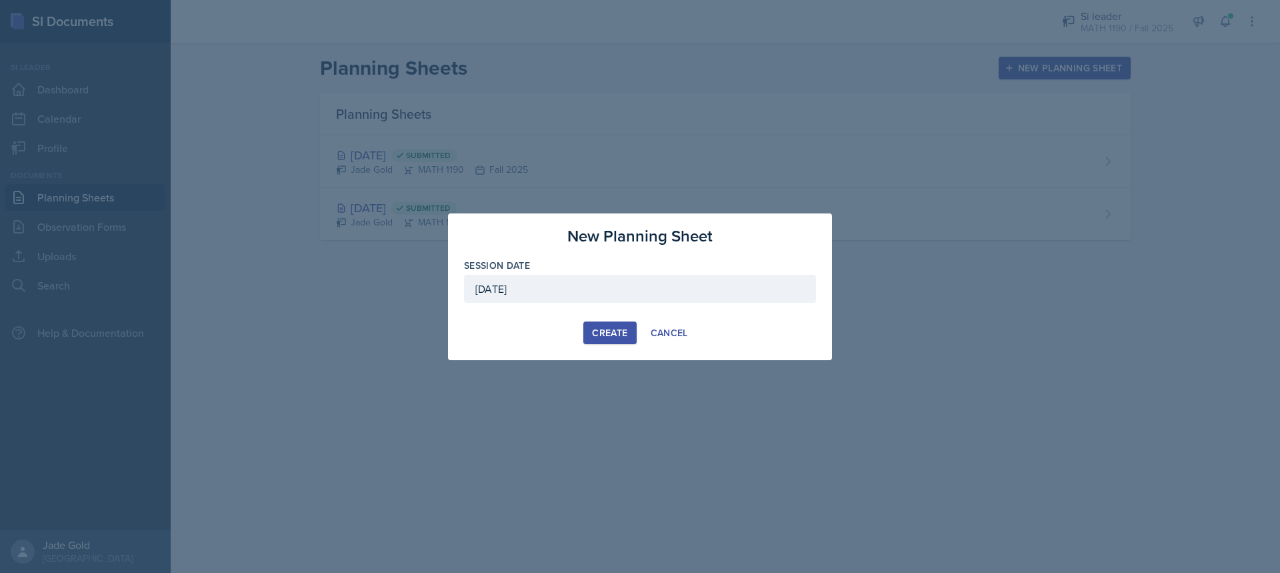
click at [601, 328] on button "Create" at bounding box center [609, 332] width 53 height 23
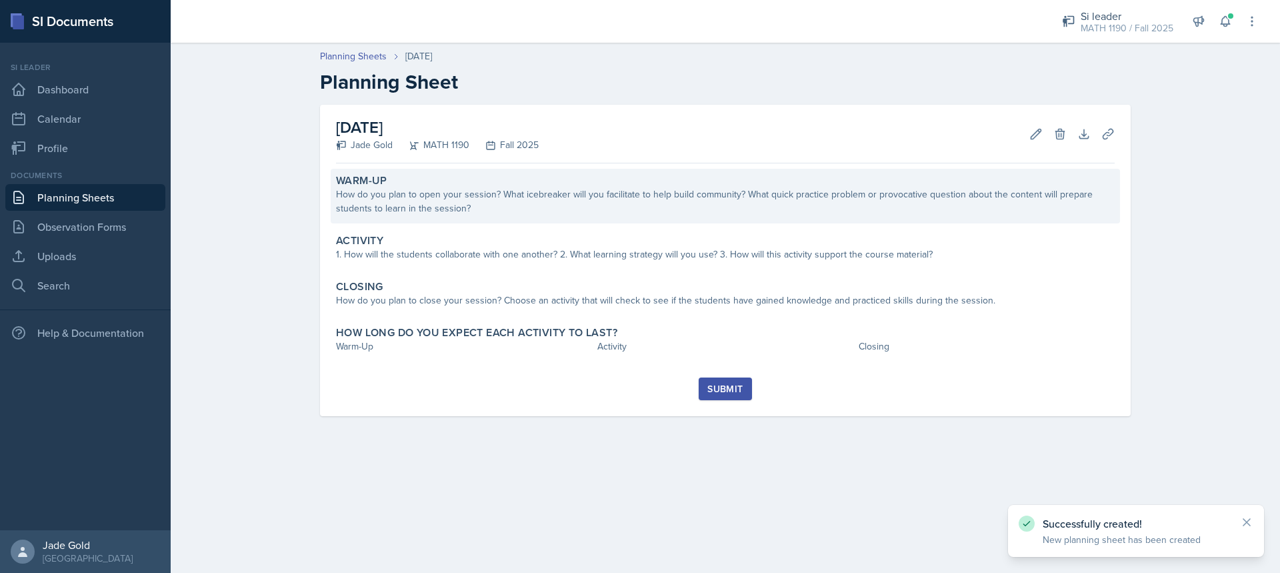
click at [457, 208] on div "How do you plan to open your session? What icebreaker will you facilitate to he…" at bounding box center [725, 201] width 778 height 28
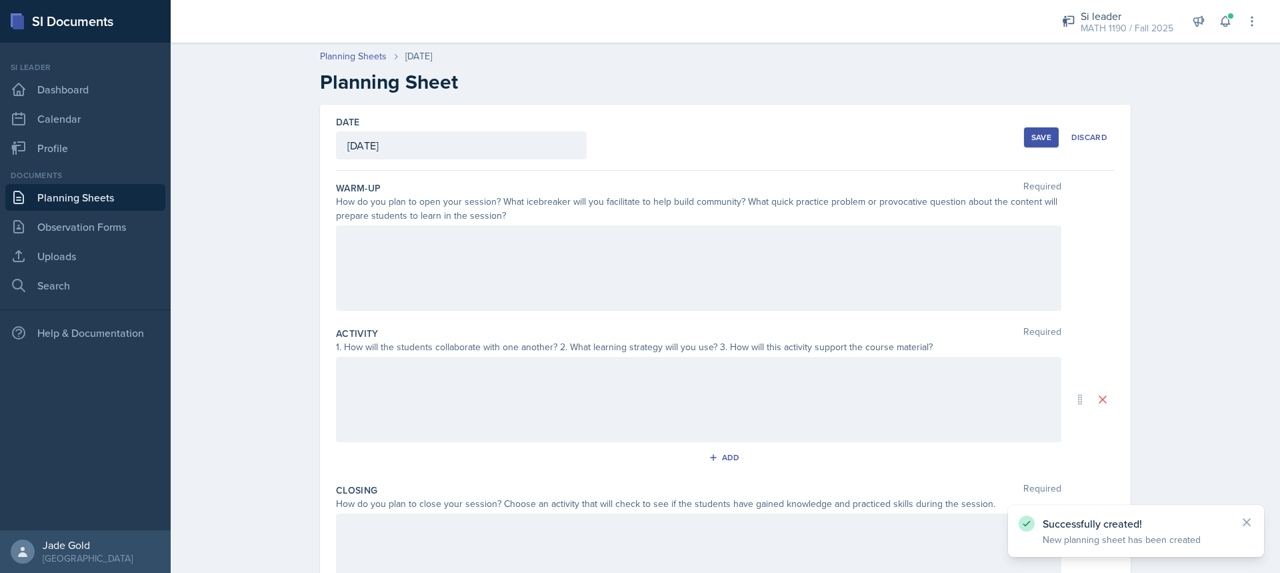
click at [458, 263] on div at bounding box center [698, 267] width 725 height 85
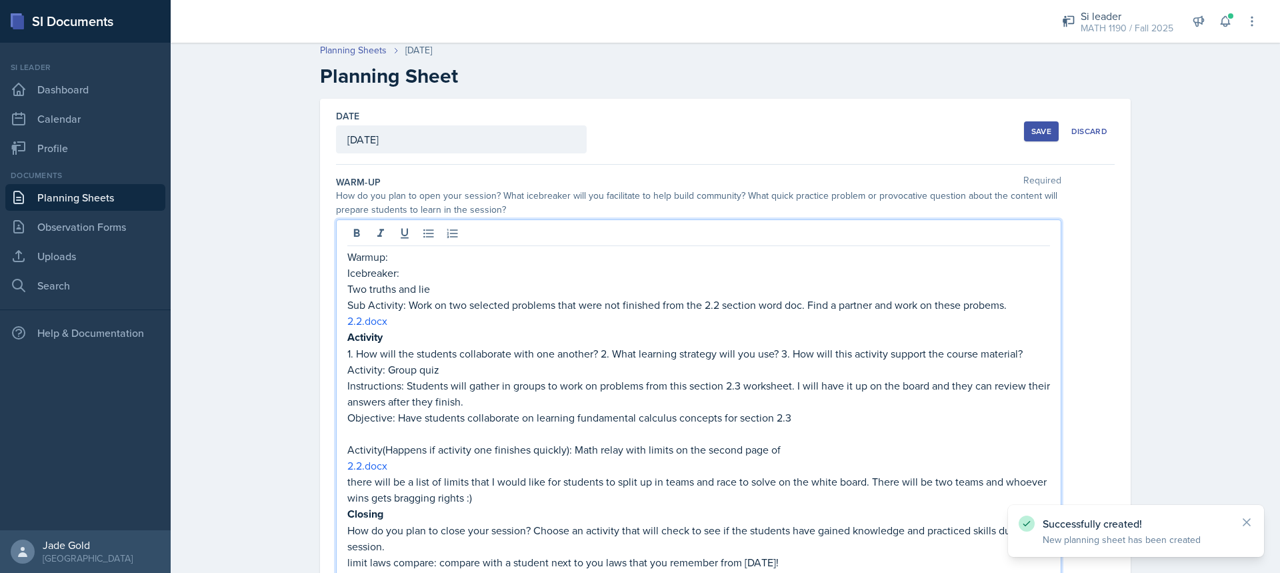
scroll to position [139, 0]
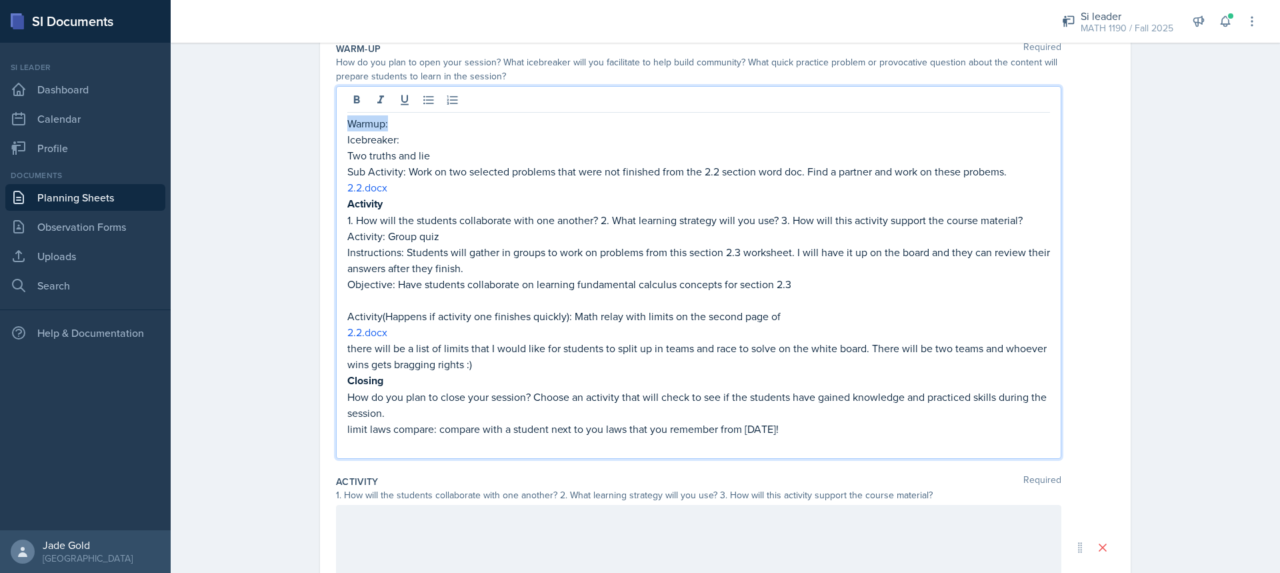
drag, startPoint x: 343, startPoint y: 121, endPoint x: 439, endPoint y: 119, distance: 96.7
click at [439, 119] on p "Warmup:" at bounding box center [698, 123] width 702 height 16
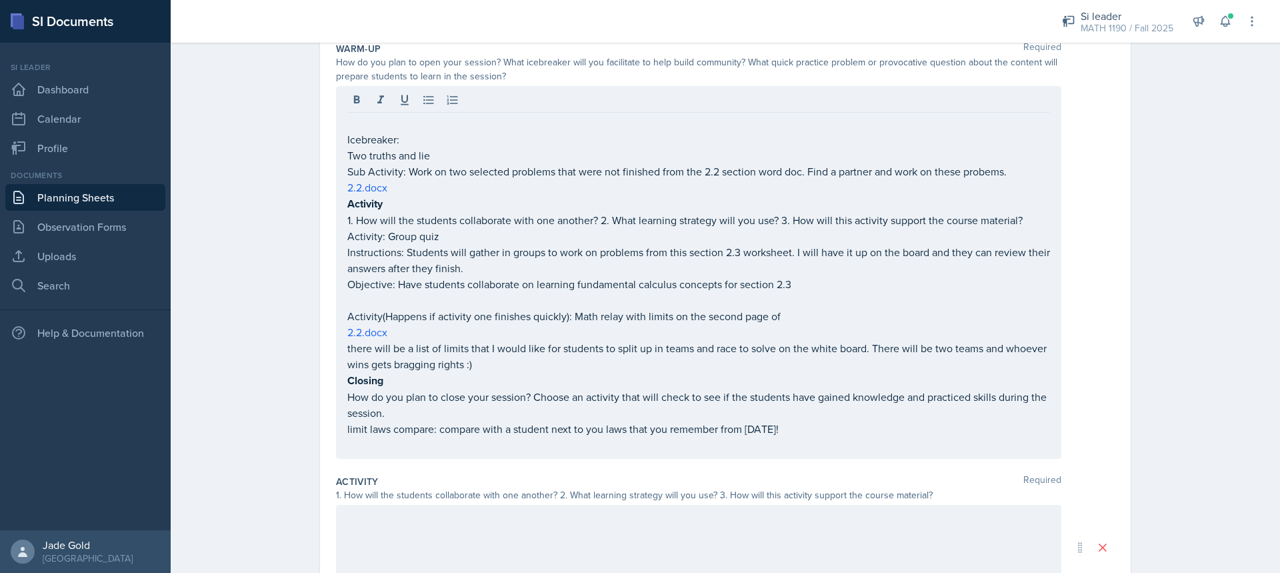
drag, startPoint x: 340, startPoint y: 201, endPoint x: 365, endPoint y: 205, distance: 25.8
click at [365, 205] on div "Icebreaker: Two truths and lie Sub Activity: Work on two selected problems that…" at bounding box center [698, 272] width 725 height 373
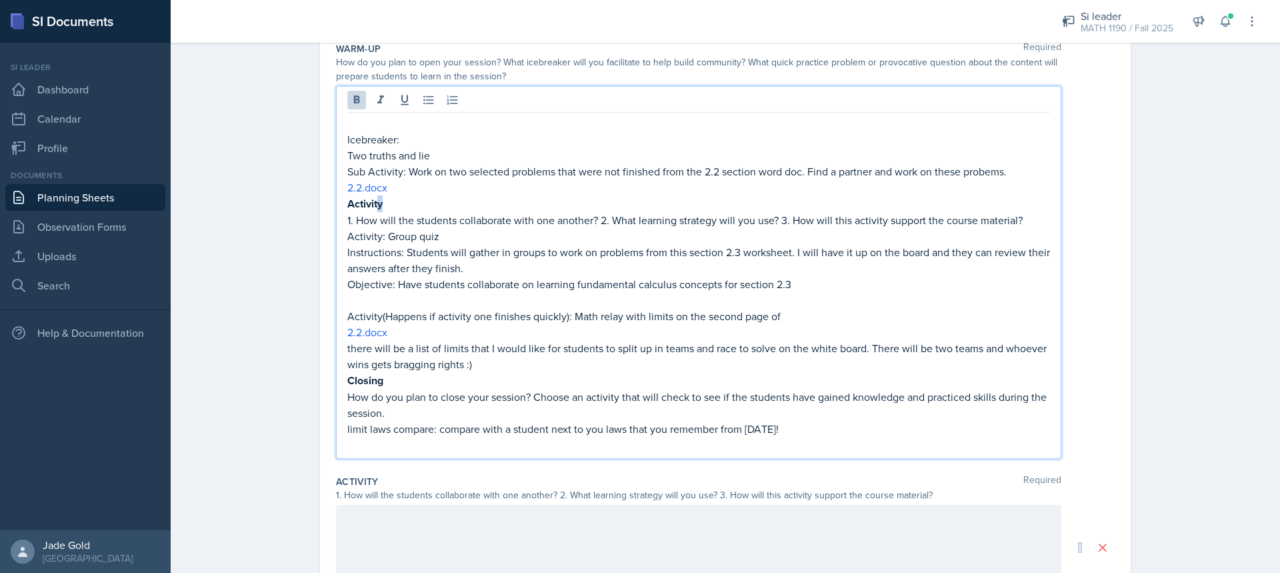
drag, startPoint x: 383, startPoint y: 199, endPoint x: 375, endPoint y: 201, distance: 7.6
click at [375, 201] on p "Activity" at bounding box center [698, 203] width 702 height 17
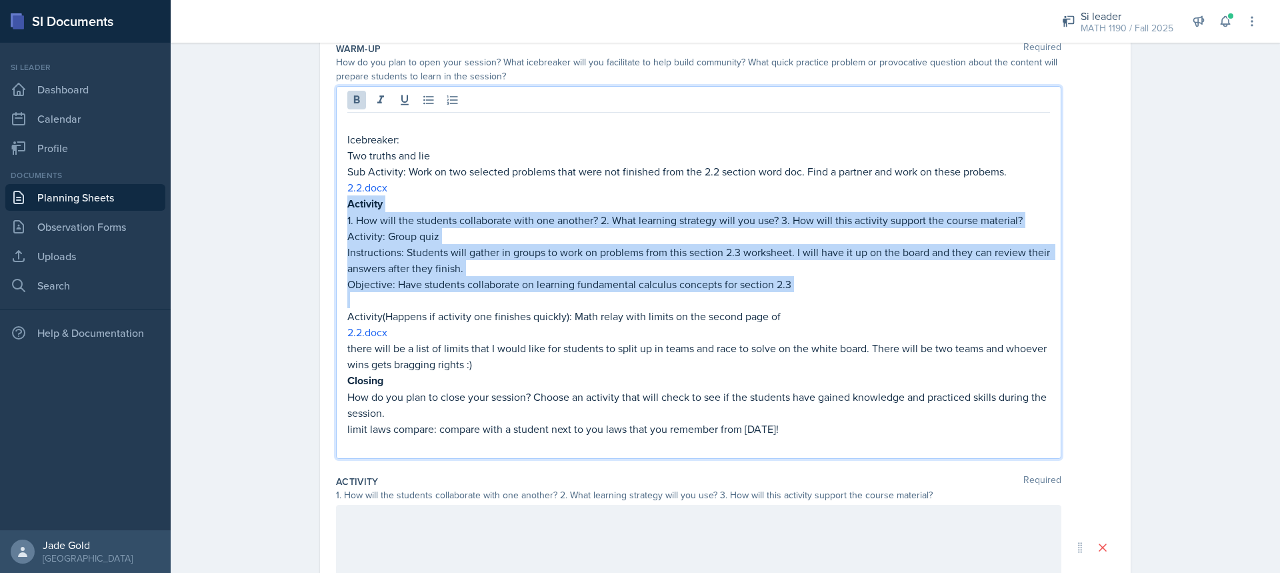
drag, startPoint x: 345, startPoint y: 201, endPoint x: 812, endPoint y: 295, distance: 477.2
click at [812, 295] on div "Icebreaker: Two truths and lie Sub Activity: Work on two selected problems that…" at bounding box center [698, 283] width 702 height 337
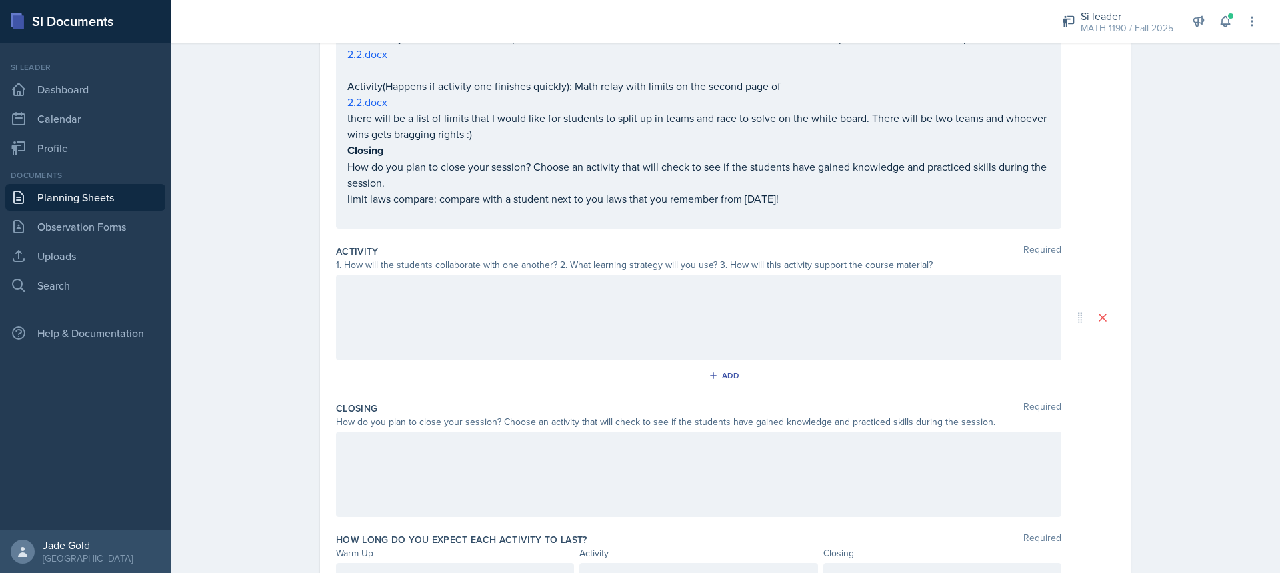
click at [444, 309] on div at bounding box center [698, 317] width 725 height 85
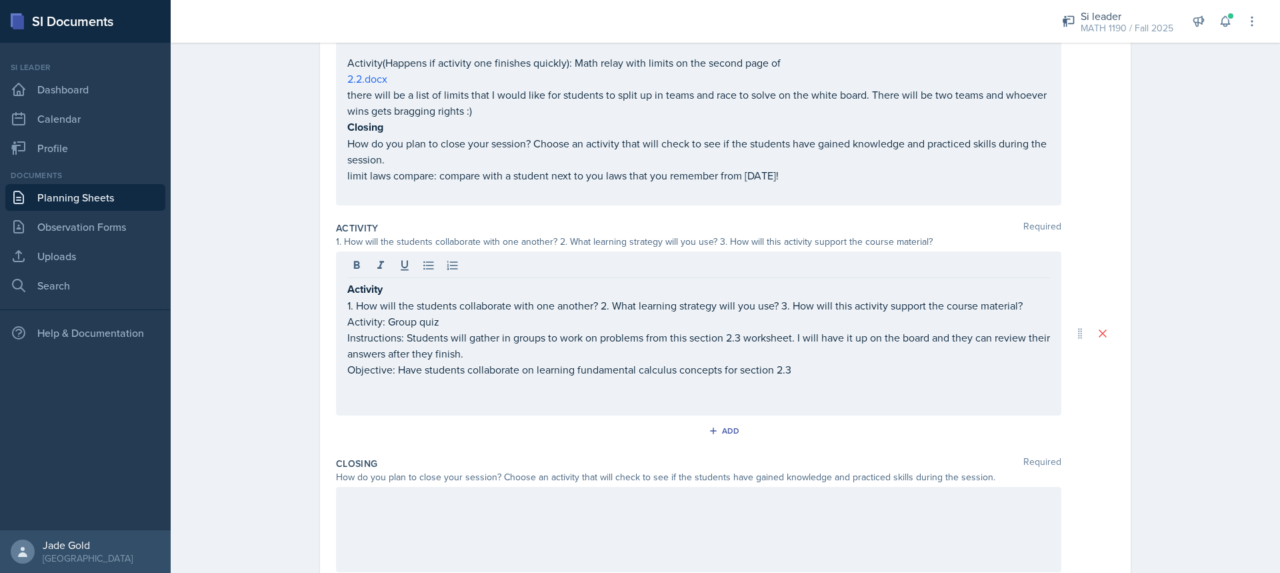
drag, startPoint x: 339, startPoint y: 301, endPoint x: 461, endPoint y: 319, distance: 122.5
click at [460, 322] on div "Activity 1. How will the students collaborate with one another? 2. What learnin…" at bounding box center [698, 333] width 725 height 164
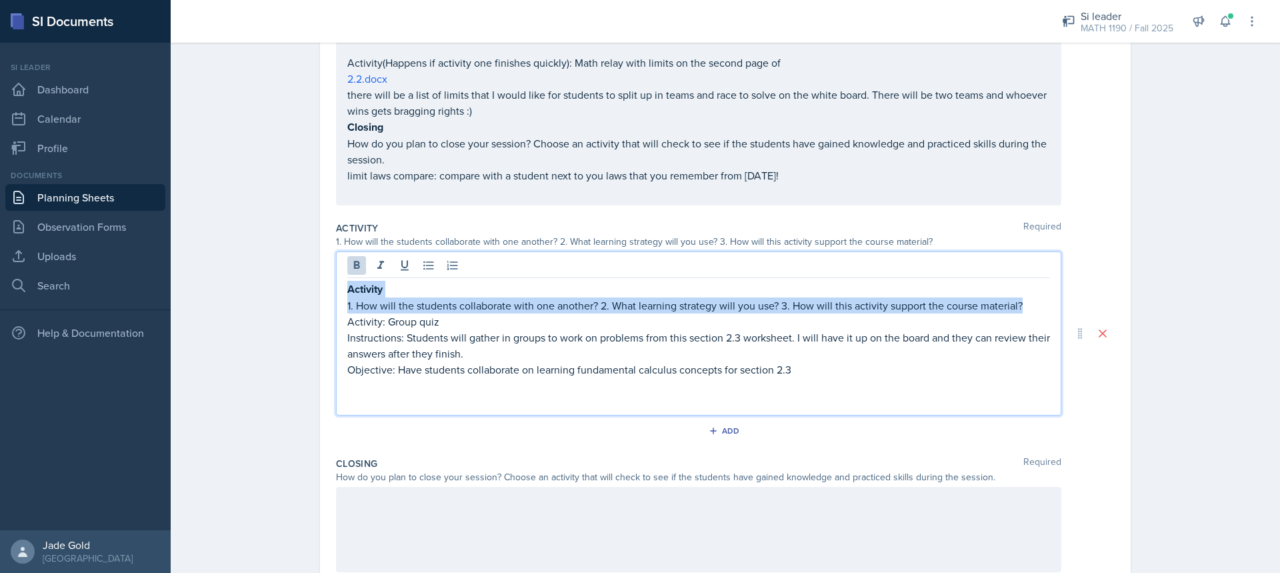
drag, startPoint x: 1003, startPoint y: 308, endPoint x: 327, endPoint y: 285, distance: 676.2
click at [327, 285] on div "Date [DATE] [DATE] 27 28 29 30 31 1 2 3 4 5 6 7 8 9 10 11 12 13 14 15 16 17 18 …" at bounding box center [725, 249] width 810 height 835
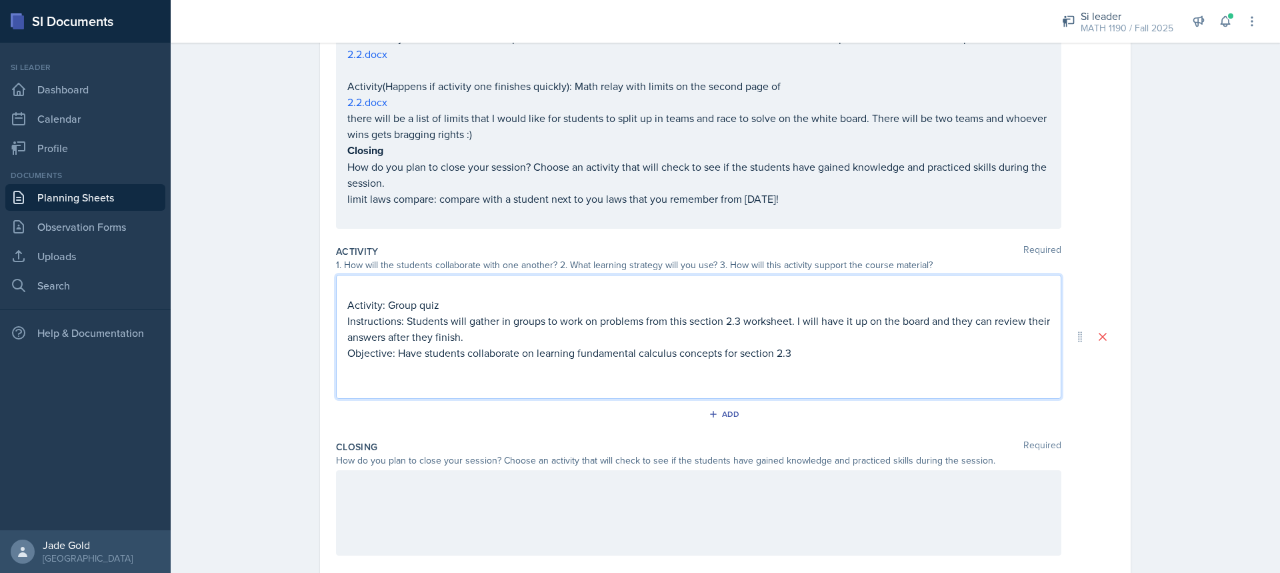
scroll to position [183, 0]
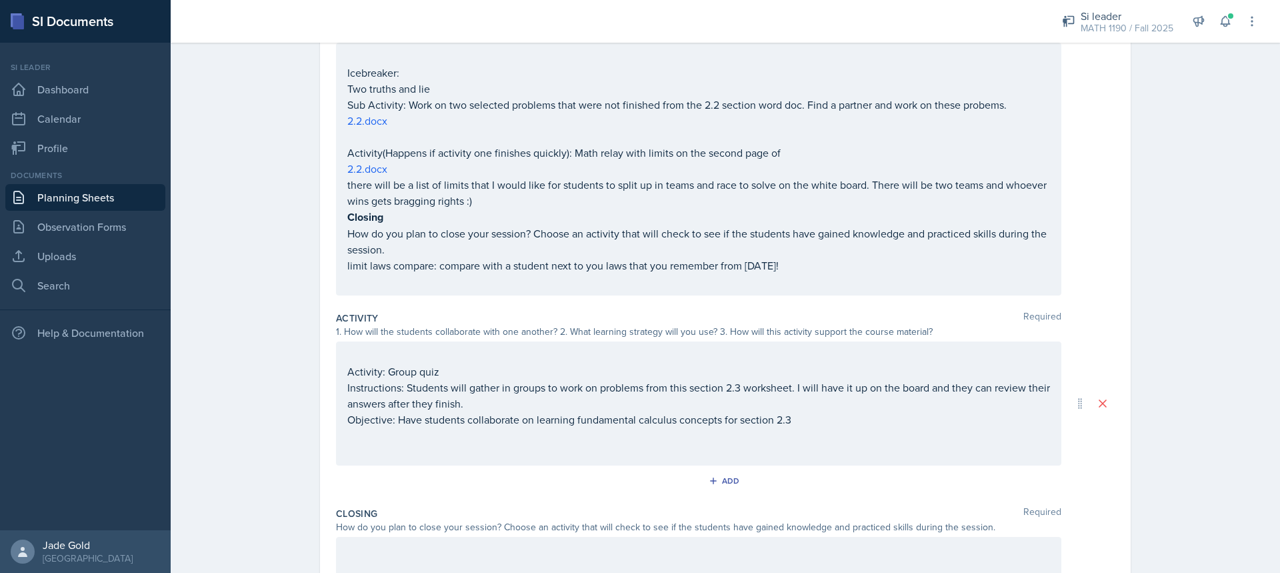
drag, startPoint x: 340, startPoint y: 219, endPoint x: 408, endPoint y: 223, distance: 68.1
click at [408, 223] on div "Icebreaker: Two truths and lie Sub Activity: Work on two selected problems that…" at bounding box center [698, 169] width 725 height 253
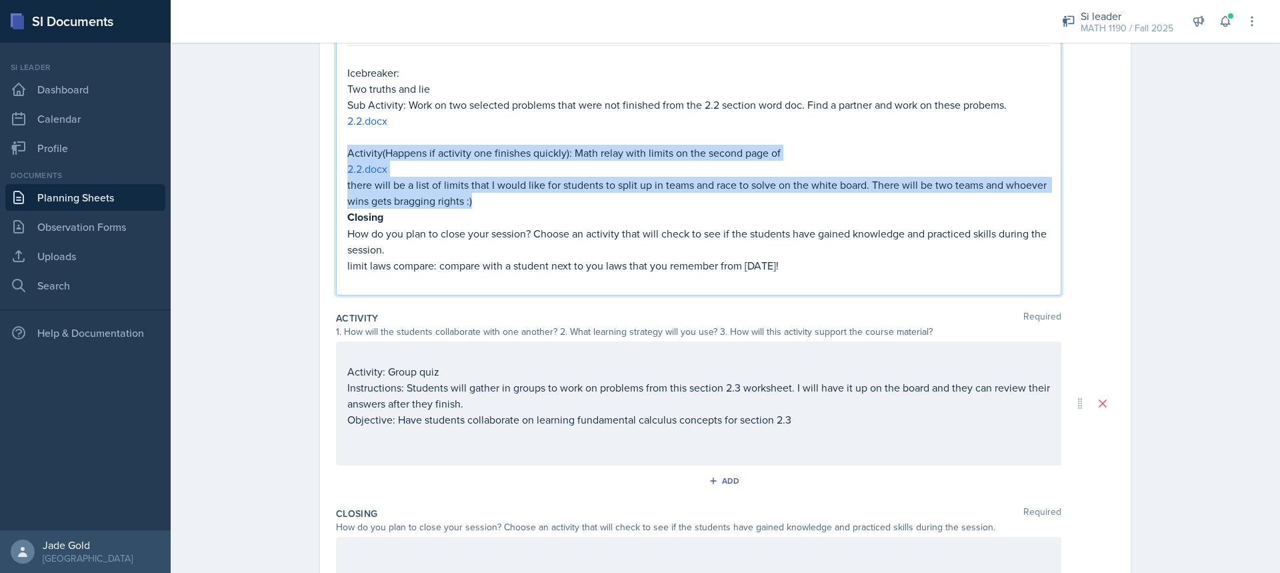
drag, startPoint x: 433, startPoint y: 201, endPoint x: 323, endPoint y: 151, distance: 120.2
click at [323, 151] on div "Date [DATE] [DATE] 27 28 29 30 31 1 2 3 4 5 6 7 8 9 10 11 12 13 14 15 16 17 18 …" at bounding box center [725, 308] width 810 height 818
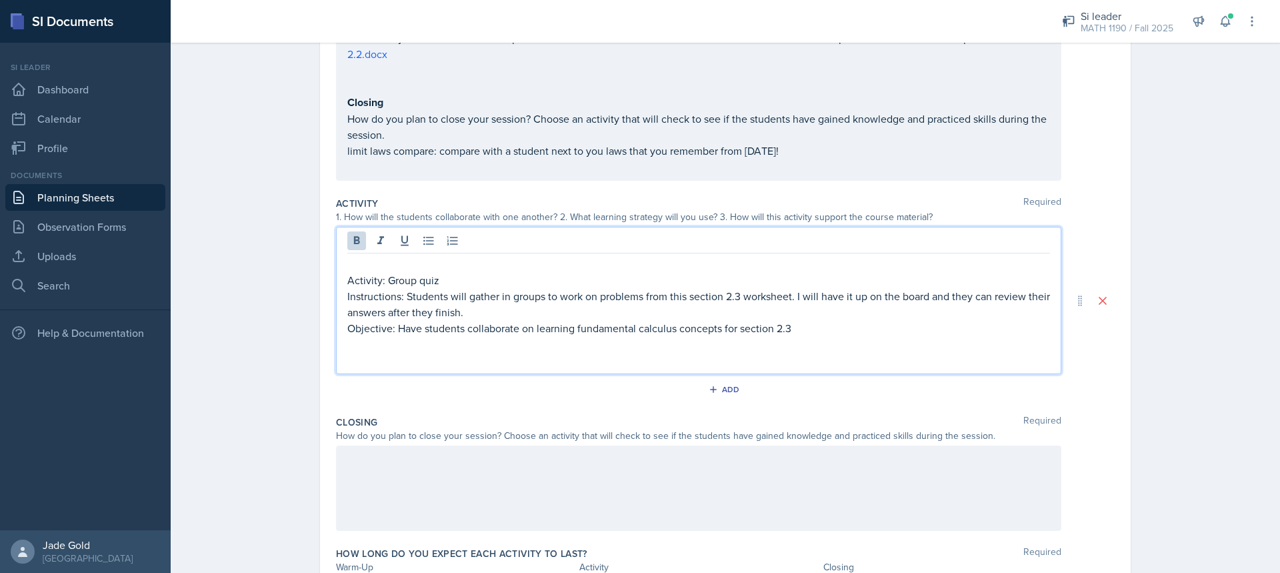
scroll to position [273, 0]
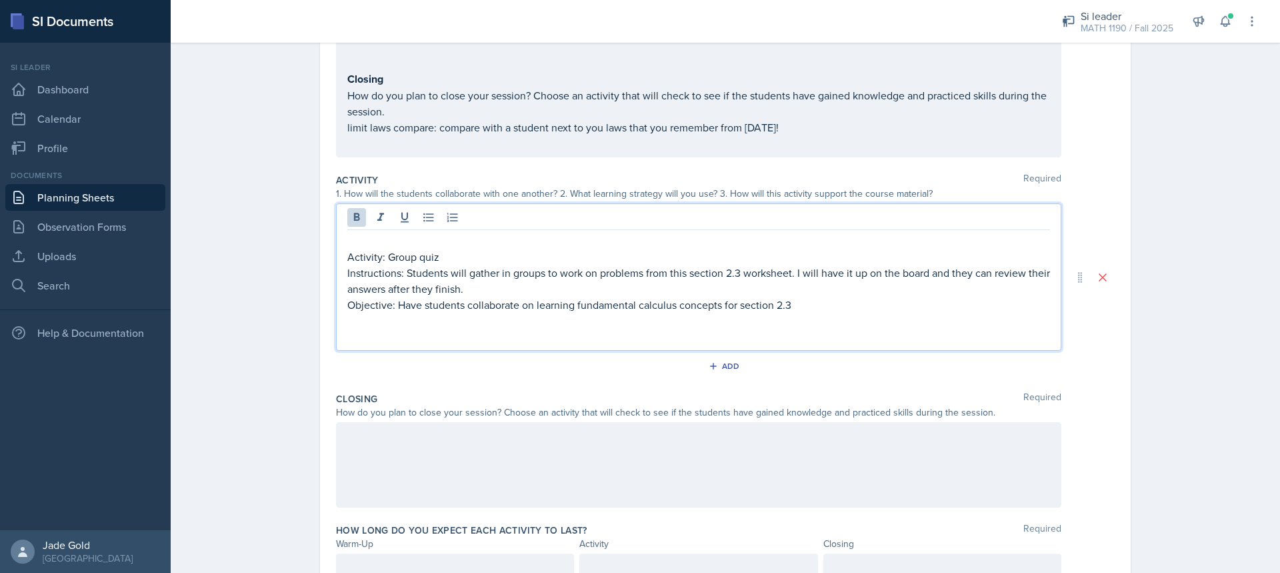
click at [429, 324] on p at bounding box center [698, 321] width 702 height 16
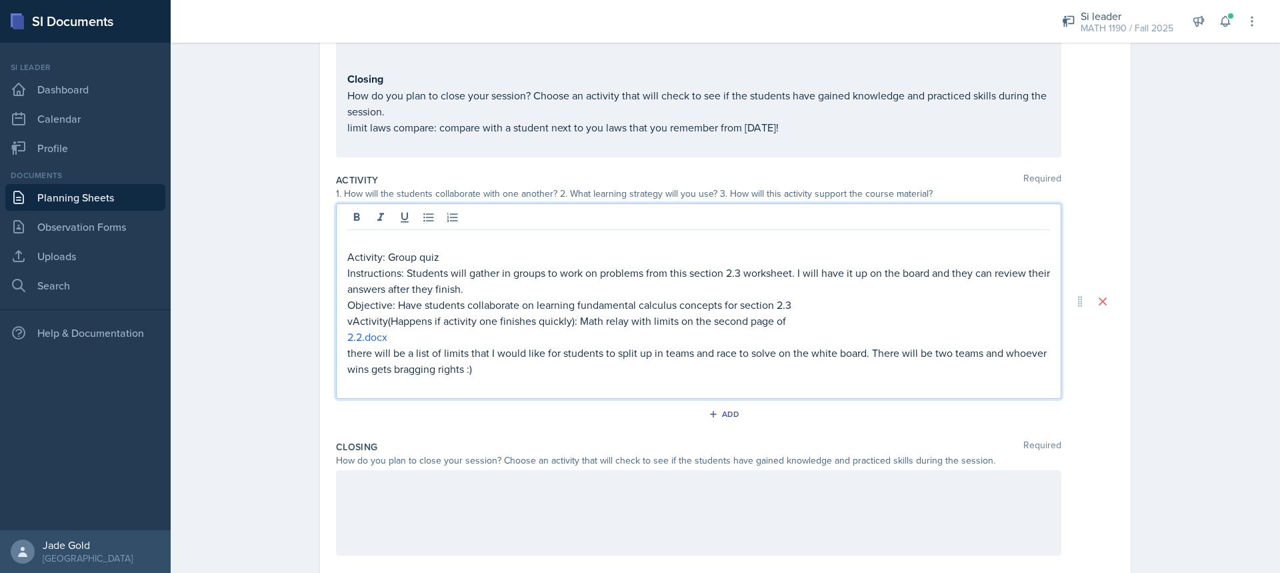
click at [349, 323] on p "vActivity(Happens if activity one finishes quickly): Math relay with limits on …" at bounding box center [698, 321] width 702 height 16
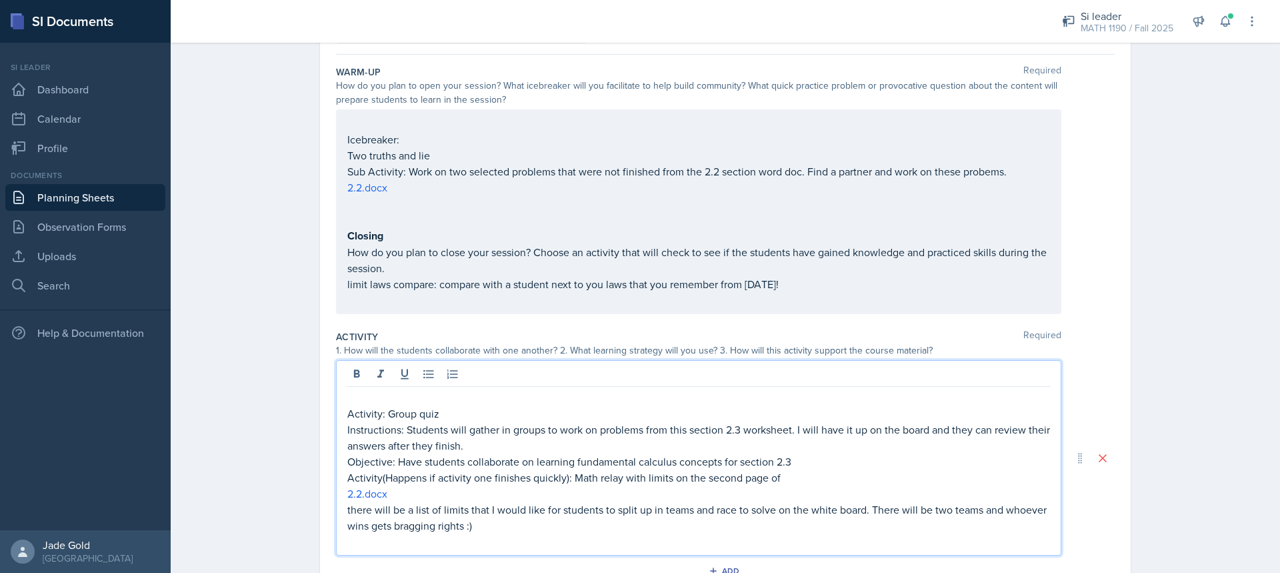
scroll to position [249, 0]
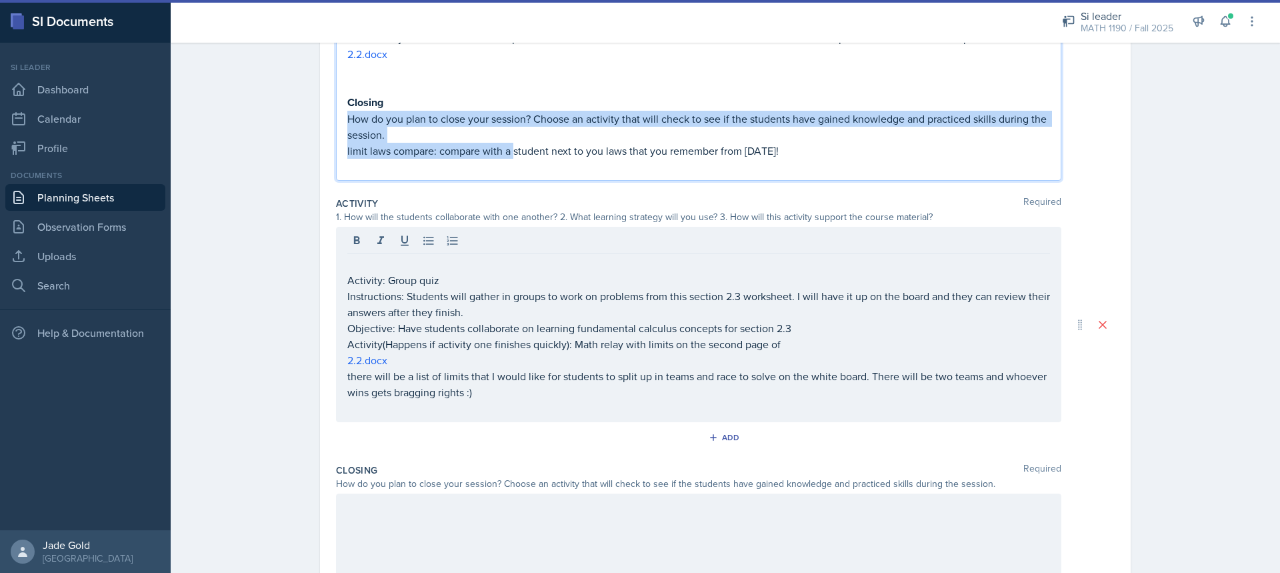
drag, startPoint x: 492, startPoint y: 147, endPoint x: 314, endPoint y: 125, distance: 179.3
click at [314, 125] on div "Date [DATE] [DATE] 27 28 29 30 31 1 2 3 4 5 6 7 8 9 10 11 12 13 14 15 16 17 18 …" at bounding box center [725, 269] width 853 height 874
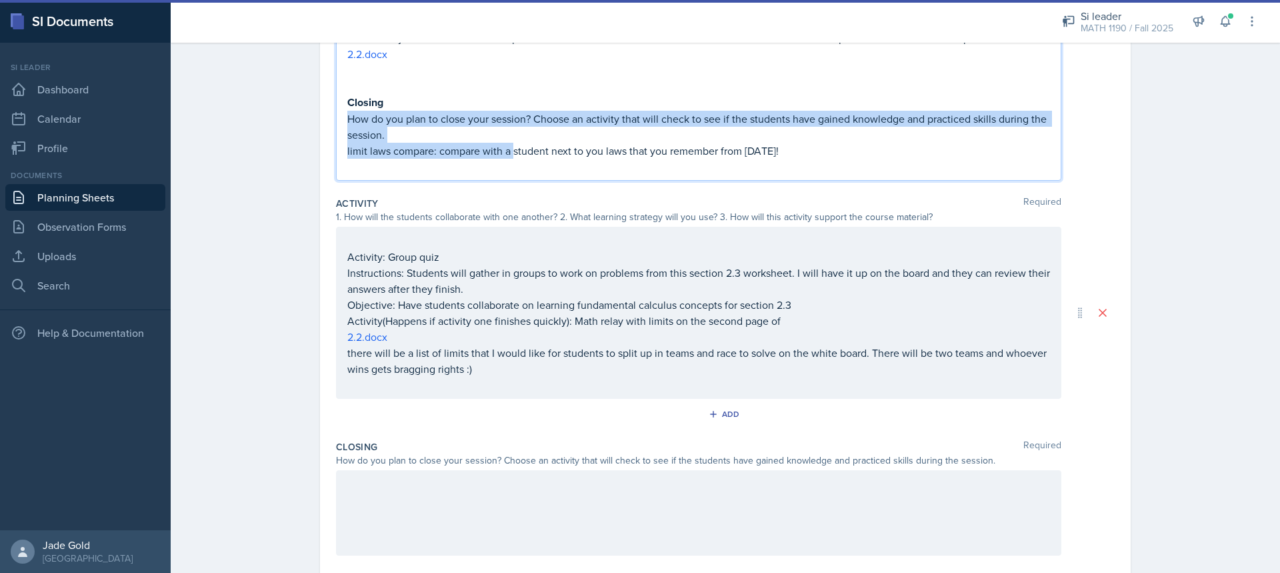
click at [425, 134] on p "How do you plan to close your session? Choose an activity that will check to se…" at bounding box center [698, 127] width 702 height 32
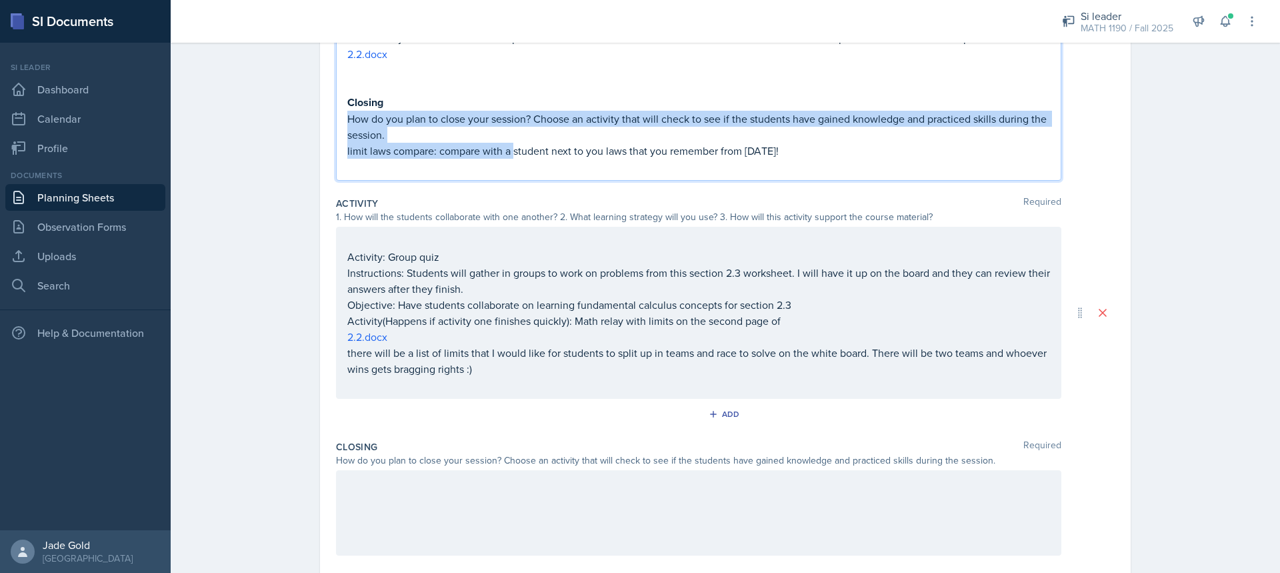
click at [423, 132] on p "How do you plan to close your session? Choose an activity that will check to se…" at bounding box center [698, 127] width 702 height 32
drag, startPoint x: 379, startPoint y: 134, endPoint x: 328, endPoint y: 99, distance: 61.9
click at [328, 99] on div "Date [DATE] [DATE] 27 28 29 30 31 1 2 3 4 5 6 7 8 9 10 11 12 13 14 15 16 17 18 …" at bounding box center [725, 252] width 810 height 795
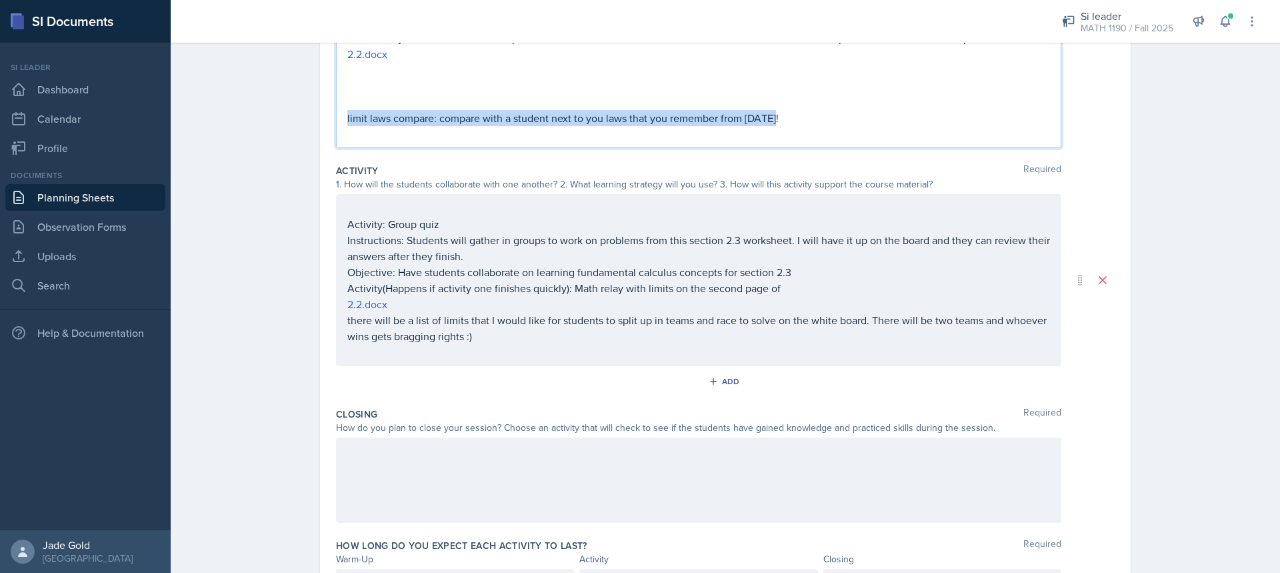
drag, startPoint x: 783, startPoint y: 117, endPoint x: 333, endPoint y: 114, distance: 450.6
click at [336, 114] on div "Icebreaker: Two truths and lie Sub Activity: Work on two selected problems that…" at bounding box center [698, 62] width 725 height 172
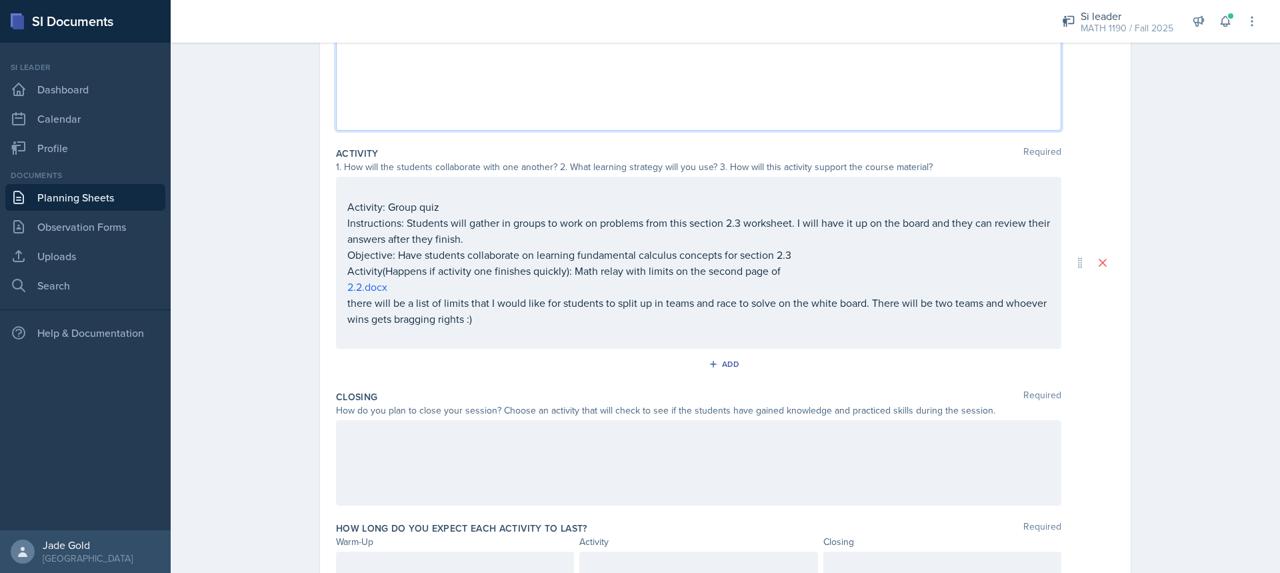
scroll to position [327, 0]
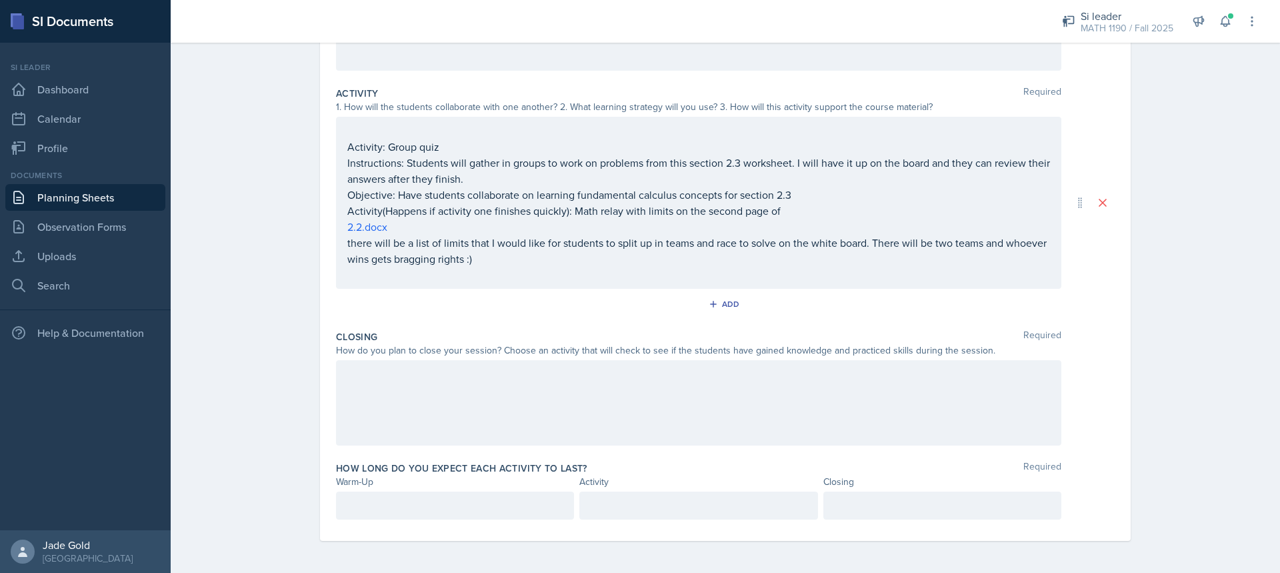
click at [426, 397] on div at bounding box center [698, 402] width 725 height 85
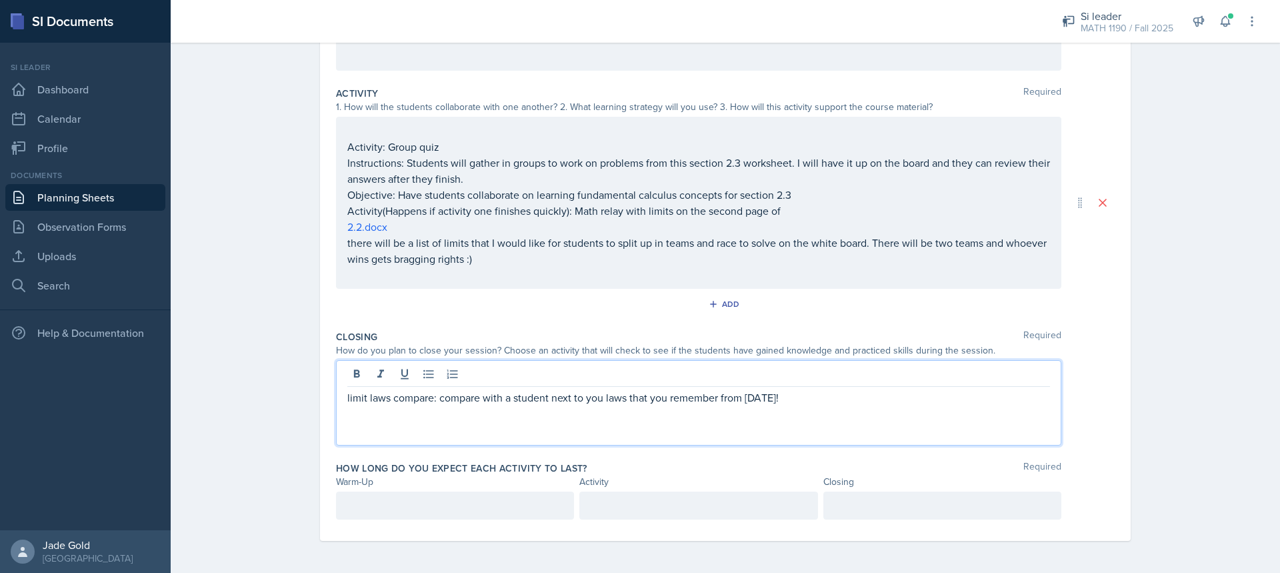
scroll to position [350, 0]
click at [436, 507] on p at bounding box center [454, 505] width 215 height 16
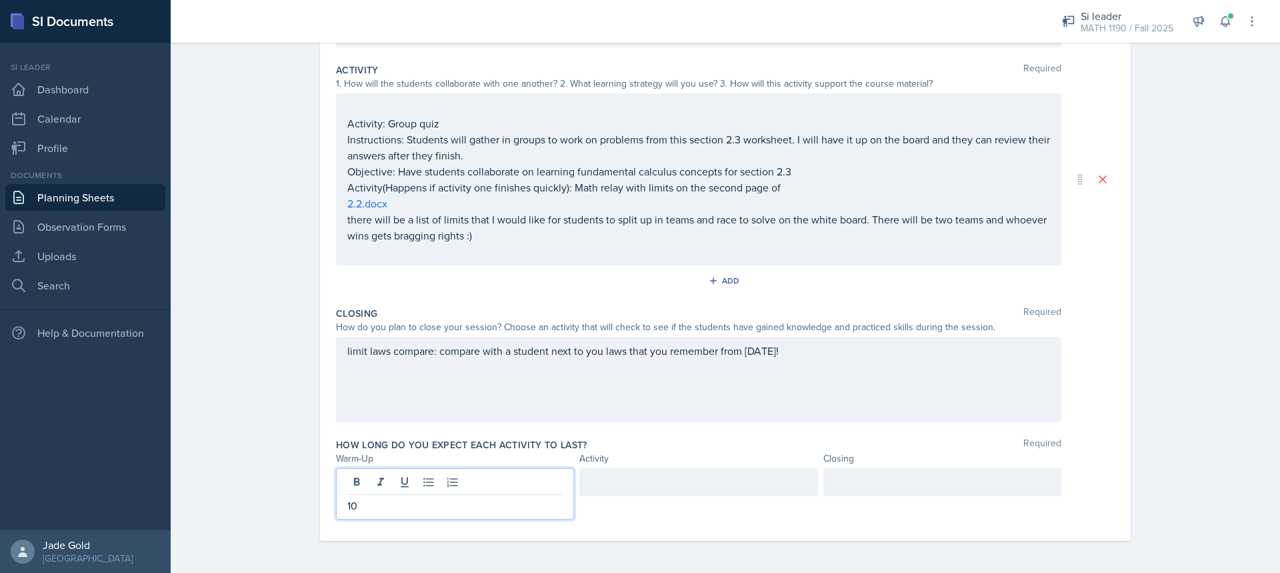
click at [662, 484] on div at bounding box center [698, 482] width 238 height 28
click at [940, 482] on div at bounding box center [942, 482] width 238 height 28
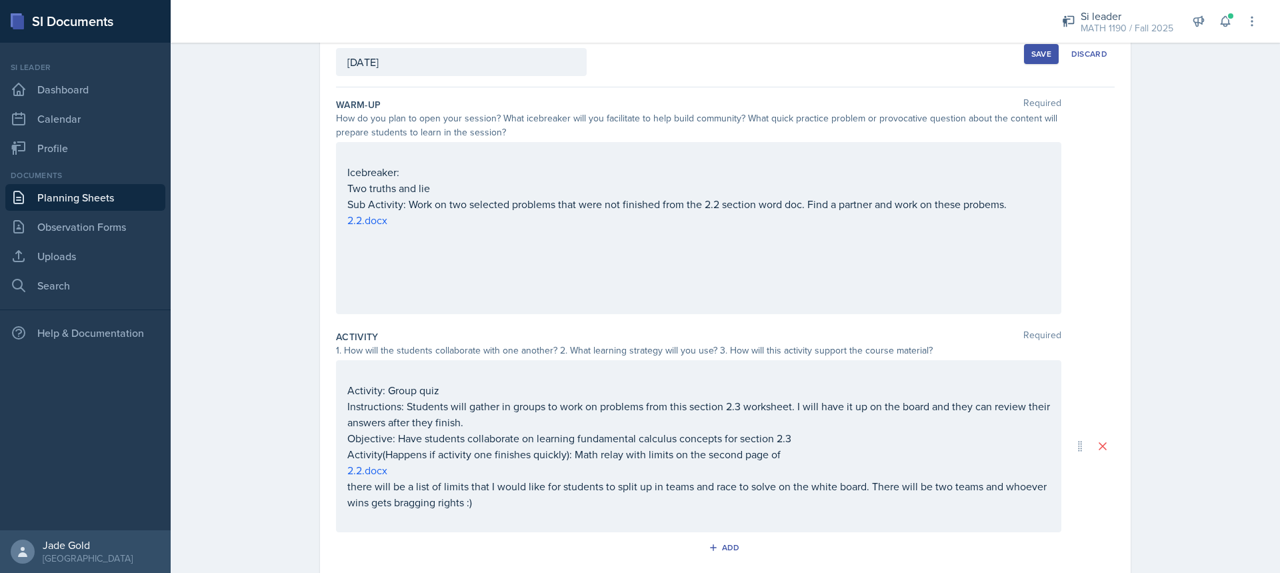
scroll to position [17, 0]
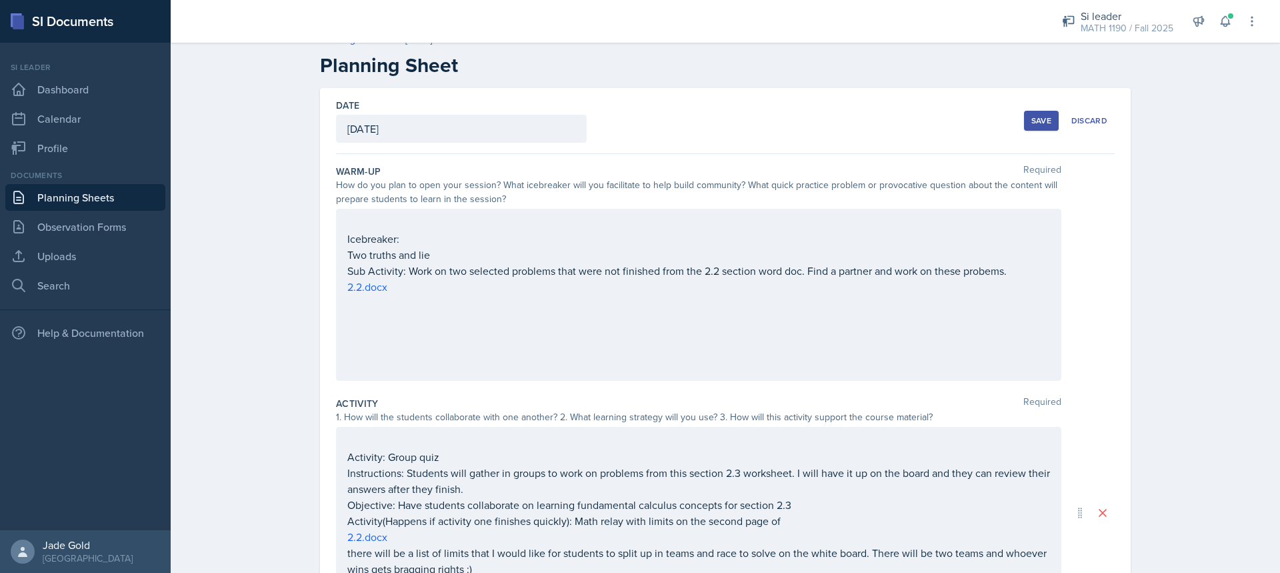
click at [1041, 119] on div "Save" at bounding box center [1041, 120] width 20 height 11
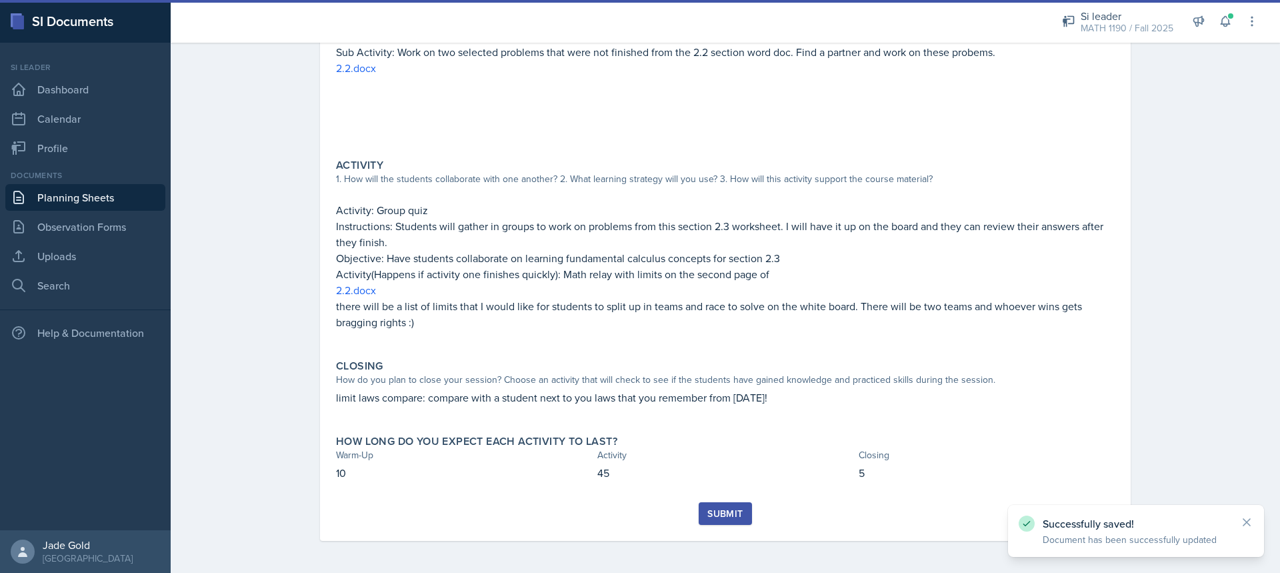
scroll to position [219, 0]
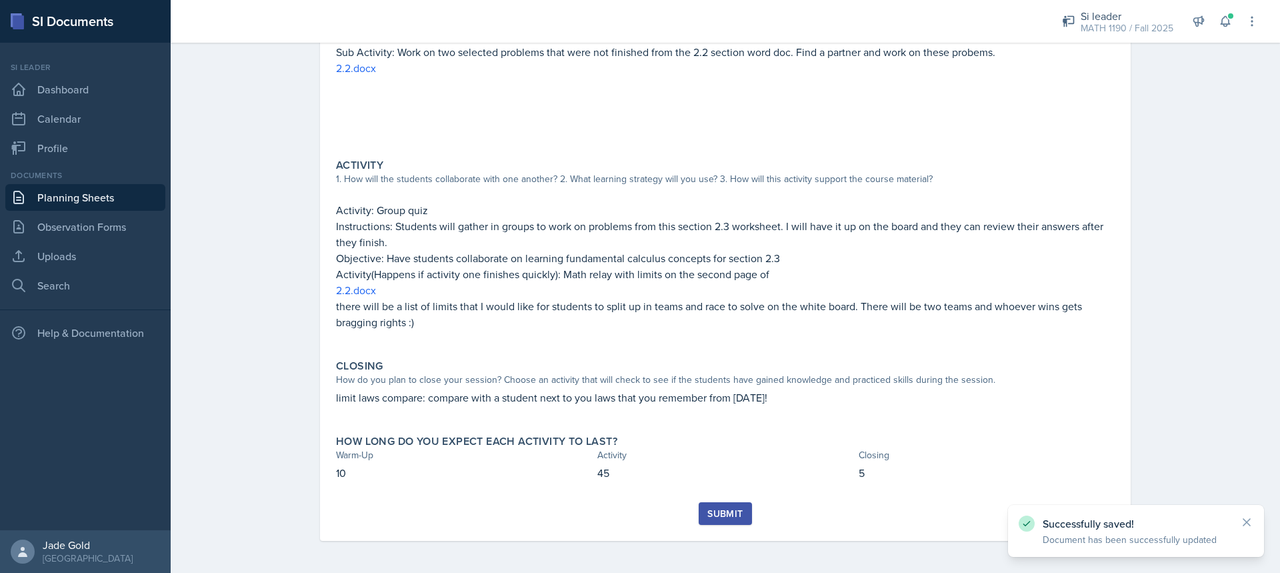
click at [720, 515] on div "Submit" at bounding box center [724, 513] width 35 height 11
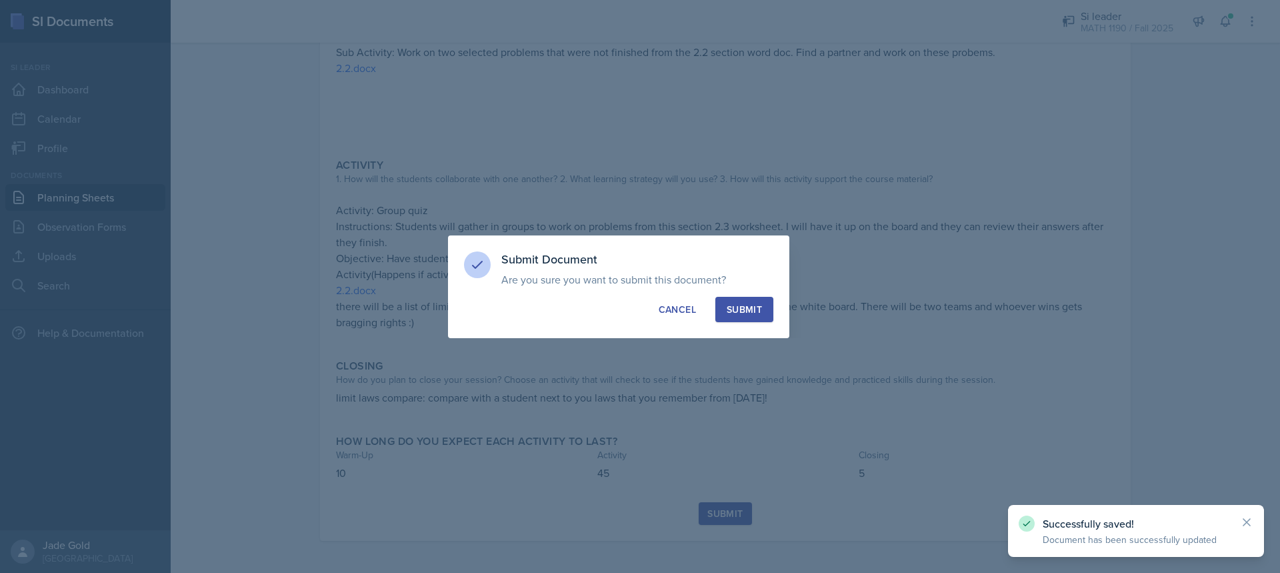
click at [743, 309] on div "Submit" at bounding box center [743, 309] width 35 height 13
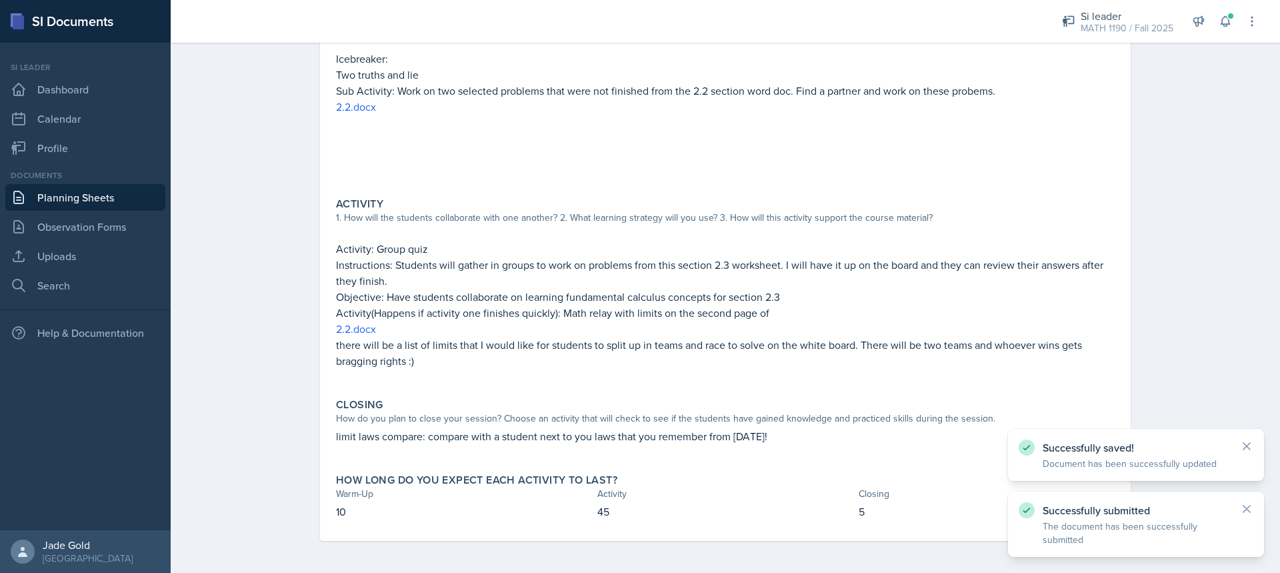
scroll to position [181, 0]
